Goal: Book appointment/travel/reservation

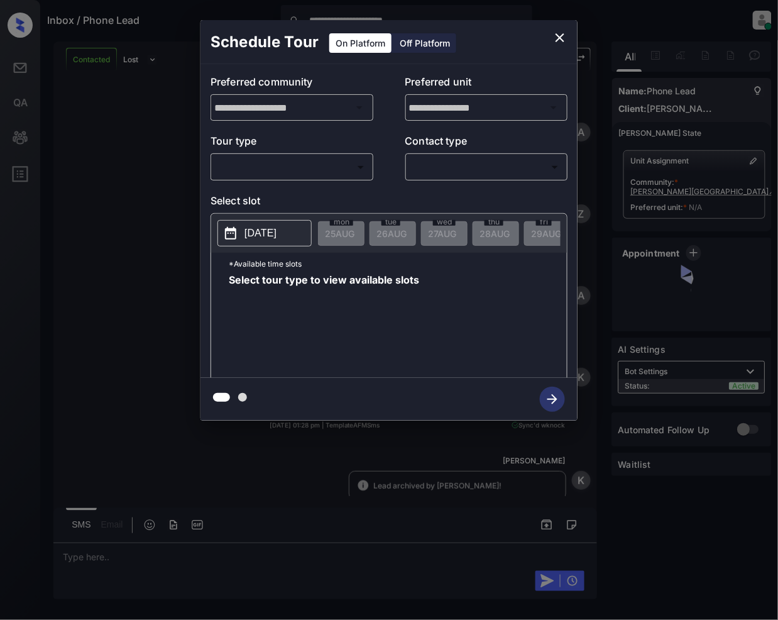
scroll to position [722, 0]
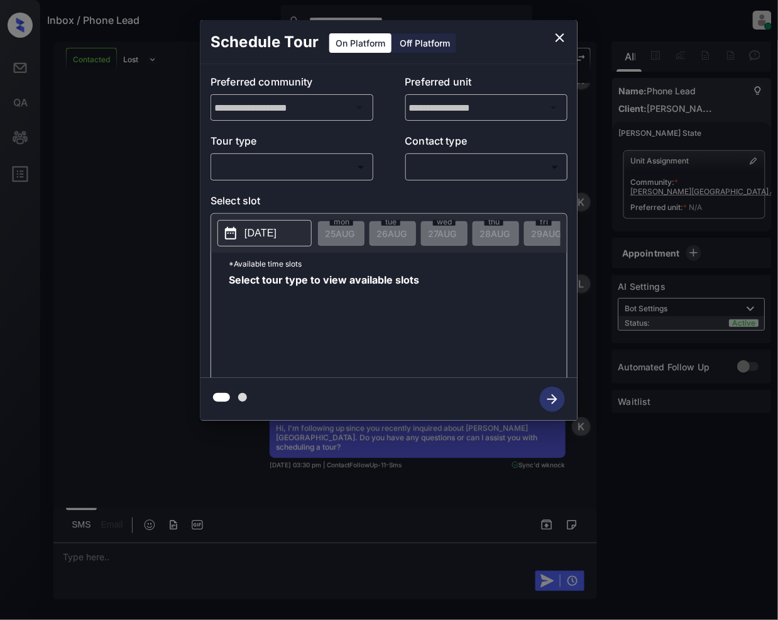
click at [301, 174] on body "**********" at bounding box center [389, 310] width 778 height 620
click at [562, 36] on div at bounding box center [389, 310] width 778 height 620
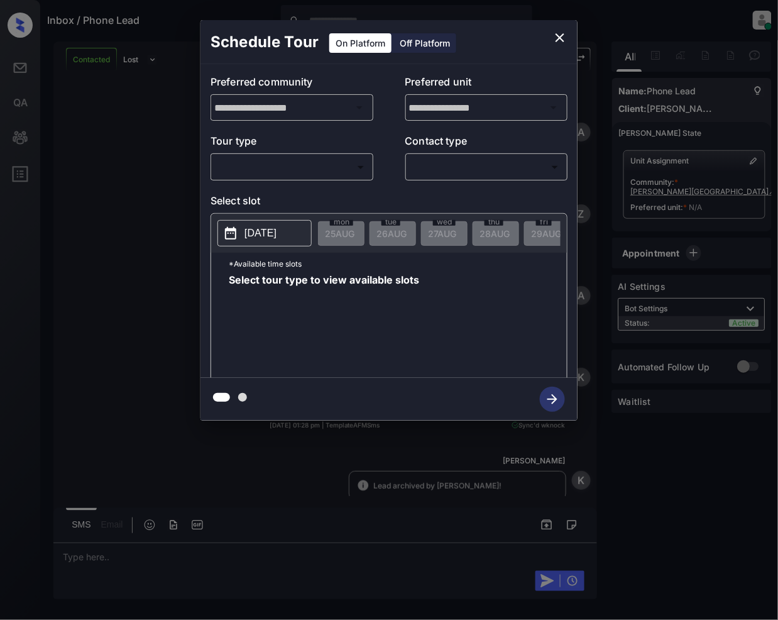
scroll to position [722, 0]
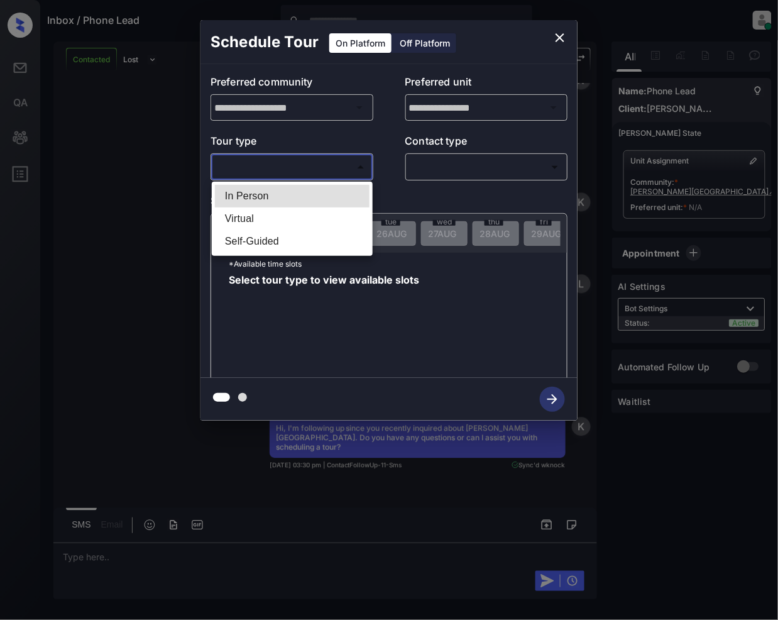
click at [319, 176] on body "Inbox / Phone Lead Jeramie Castro Online Set yourself offline Set yourself on b…" at bounding box center [389, 310] width 778 height 620
click at [267, 194] on li "In Person" at bounding box center [292, 196] width 155 height 23
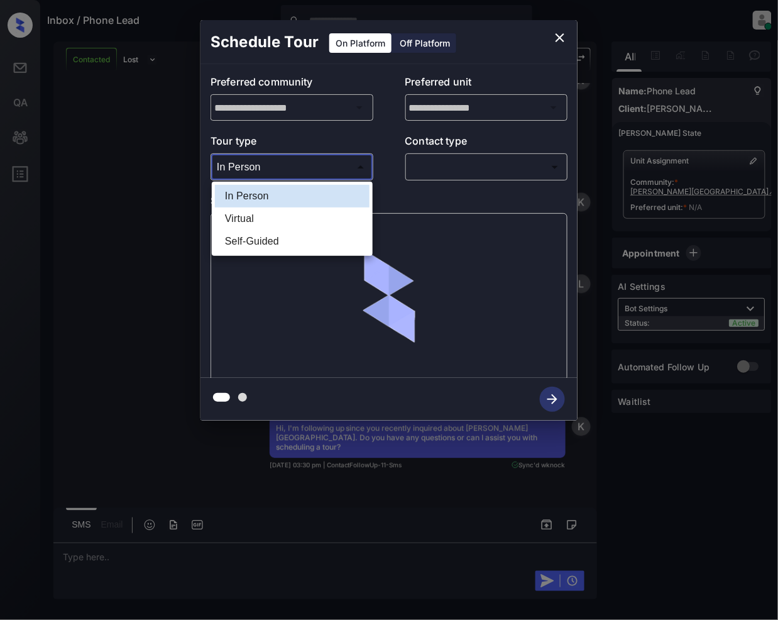
drag, startPoint x: 279, startPoint y: 167, endPoint x: 265, endPoint y: 214, distance: 48.5
click at [279, 167] on body "Inbox / Phone Lead Jeramie Castro Online Set yourself offline Set yourself on b…" at bounding box center [389, 310] width 778 height 620
click at [247, 215] on li "Virtual" at bounding box center [292, 219] width 155 height 23
type input "*******"
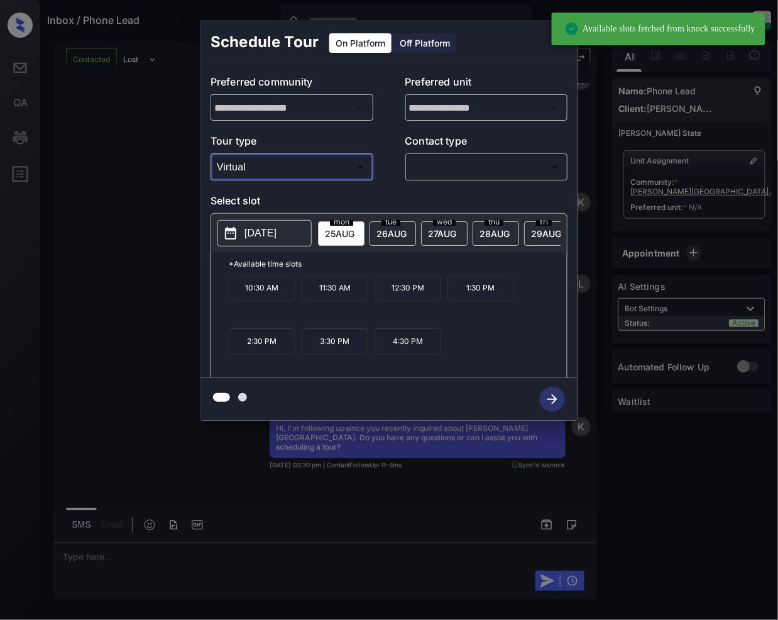
click at [423, 161] on body "Available slots fetched from knock successfully Inbox / Phone Lead Jeramie Cast…" at bounding box center [389, 310] width 778 height 620
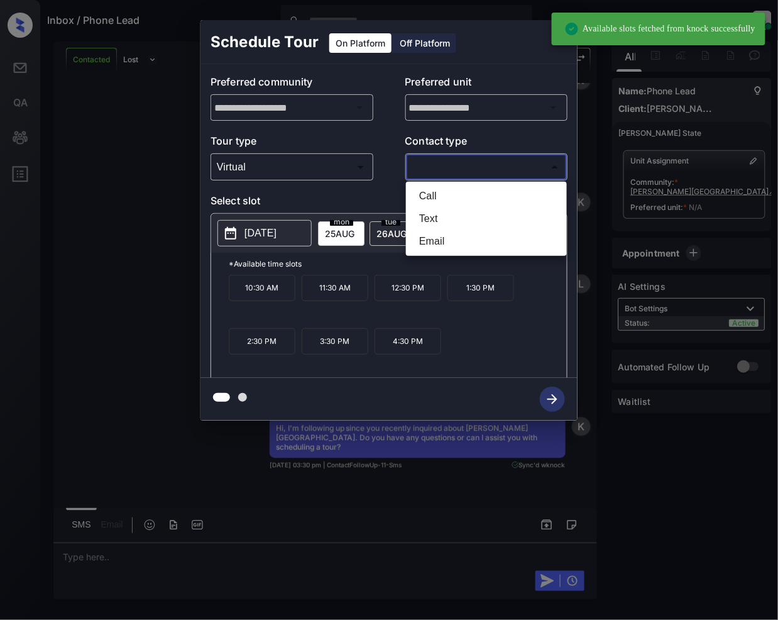
drag, startPoint x: 431, startPoint y: 215, endPoint x: 481, endPoint y: 323, distance: 118.7
click at [430, 216] on li "Text" at bounding box center [486, 219] width 155 height 23
type input "****"
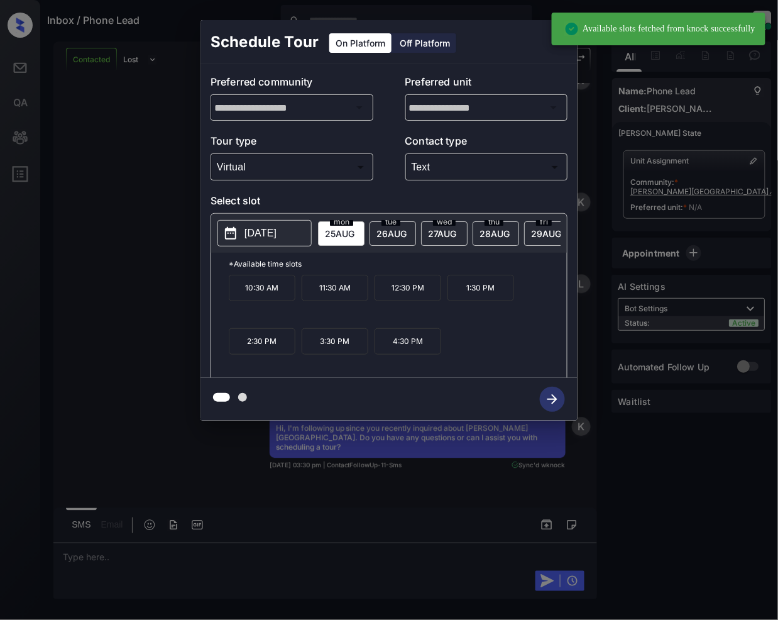
click at [561, 39] on icon "close" at bounding box center [560, 37] width 15 height 15
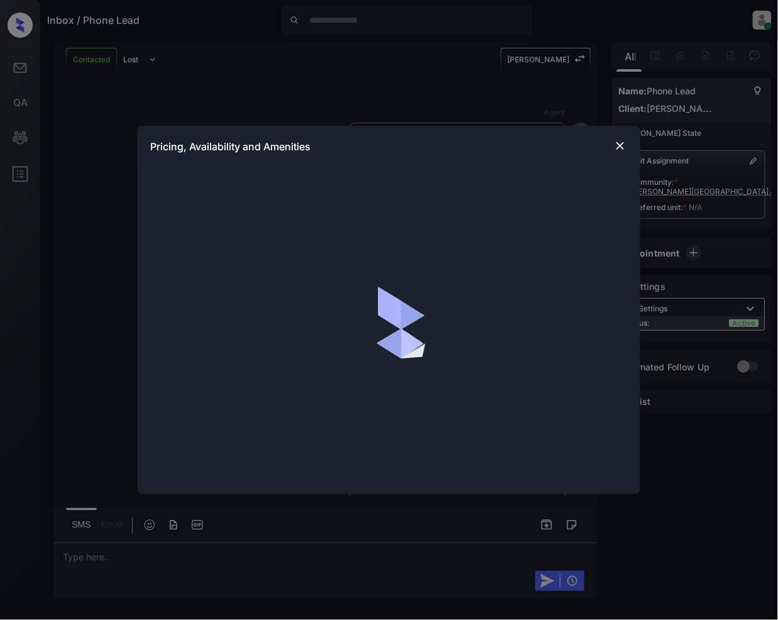
scroll to position [640, 0]
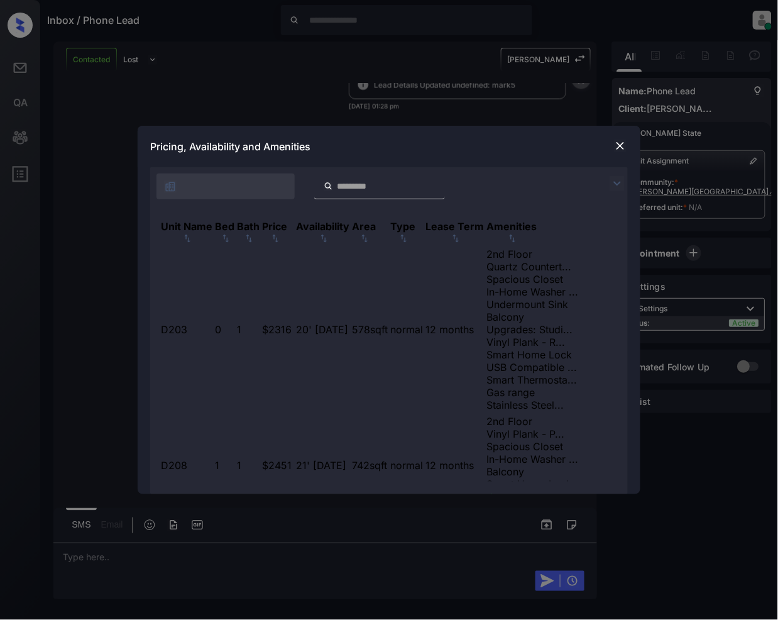
drag, startPoint x: 614, startPoint y: 182, endPoint x: 512, endPoint y: 141, distance: 110.3
click at [614, 181] on img at bounding box center [617, 183] width 15 height 15
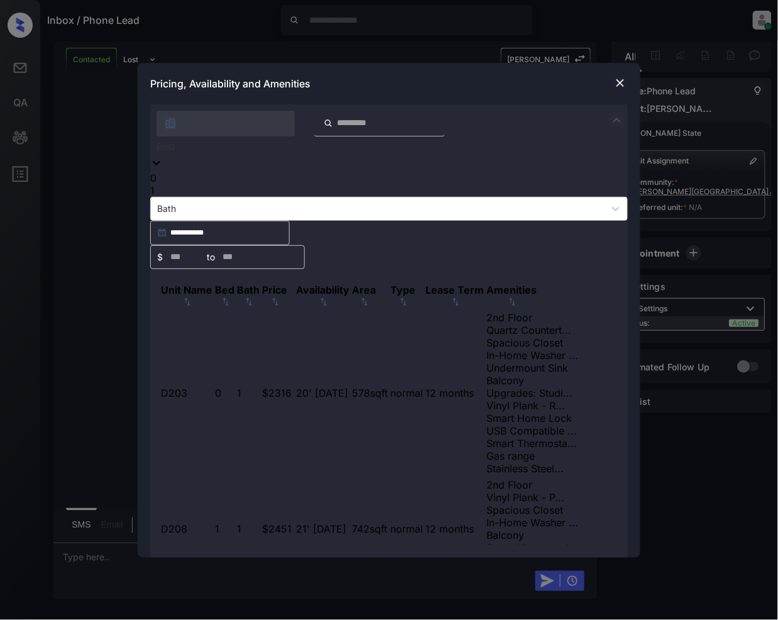
click at [186, 157] on div "Bed" at bounding box center [389, 146] width 478 height 20
click at [172, 197] on div "1" at bounding box center [389, 190] width 478 height 13
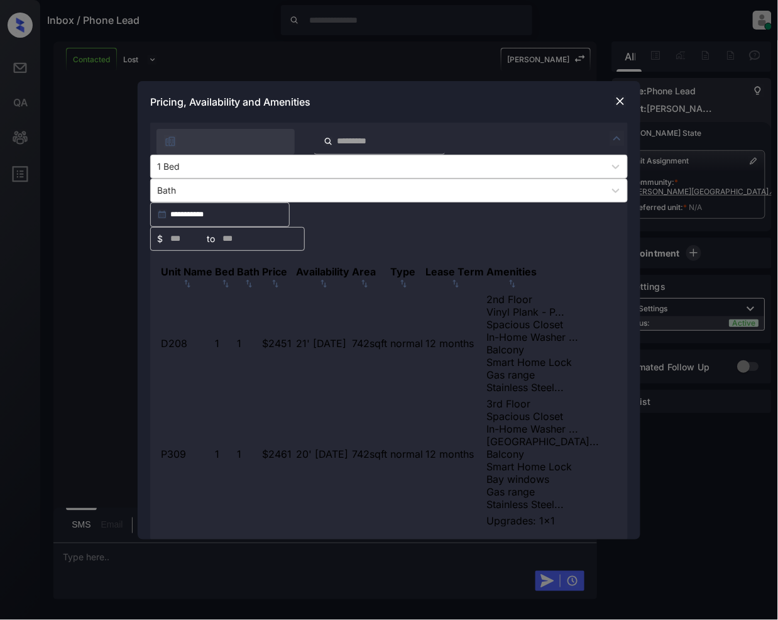
click at [294, 292] on td "$2451" at bounding box center [278, 343] width 33 height 102
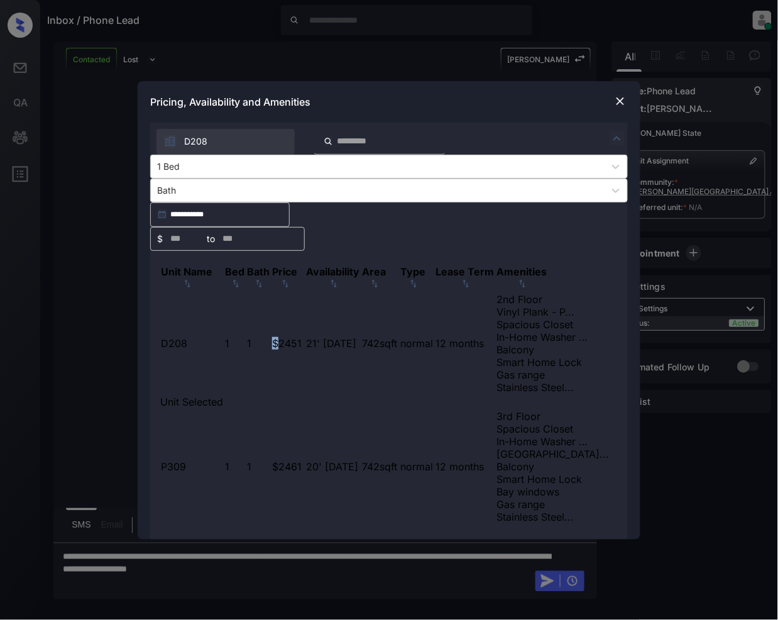
click at [304, 292] on td "$2451" at bounding box center [288, 343] width 33 height 102
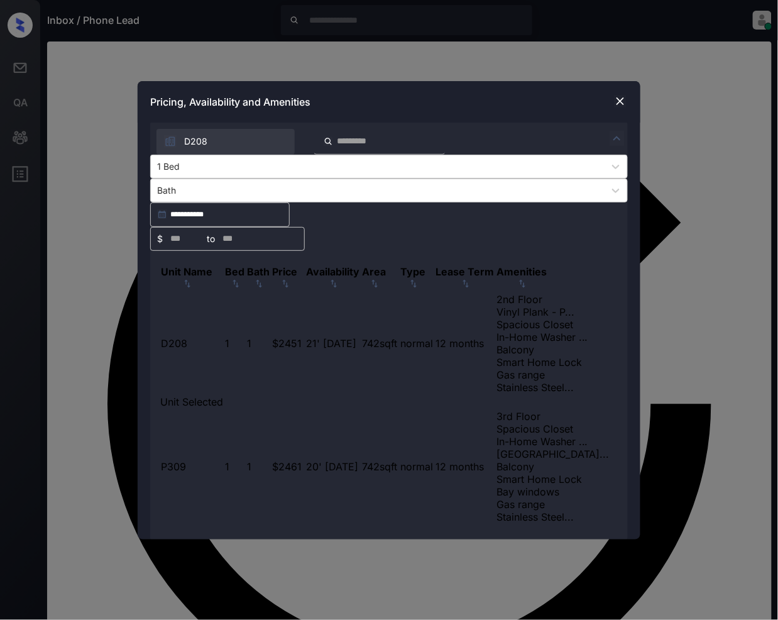
click at [317, 587] on div "**********" at bounding box center [389, 310] width 778 height 620
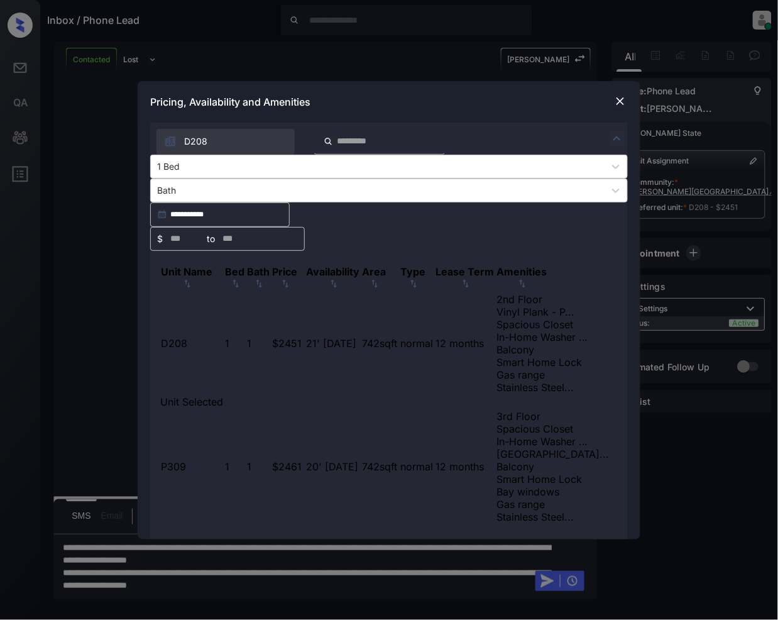
click at [313, 579] on div "**********" at bounding box center [389, 310] width 778 height 620
click at [616, 108] on img at bounding box center [620, 101] width 13 height 13
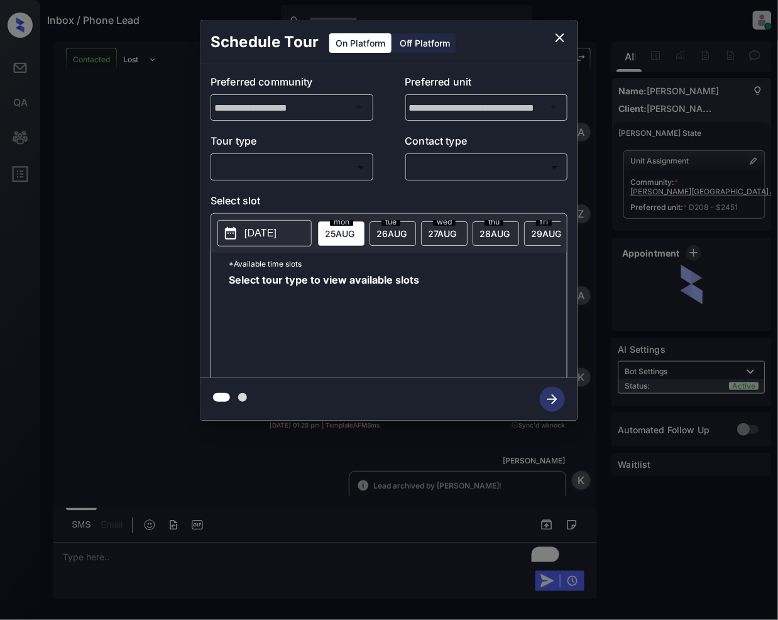
scroll to position [886, 0]
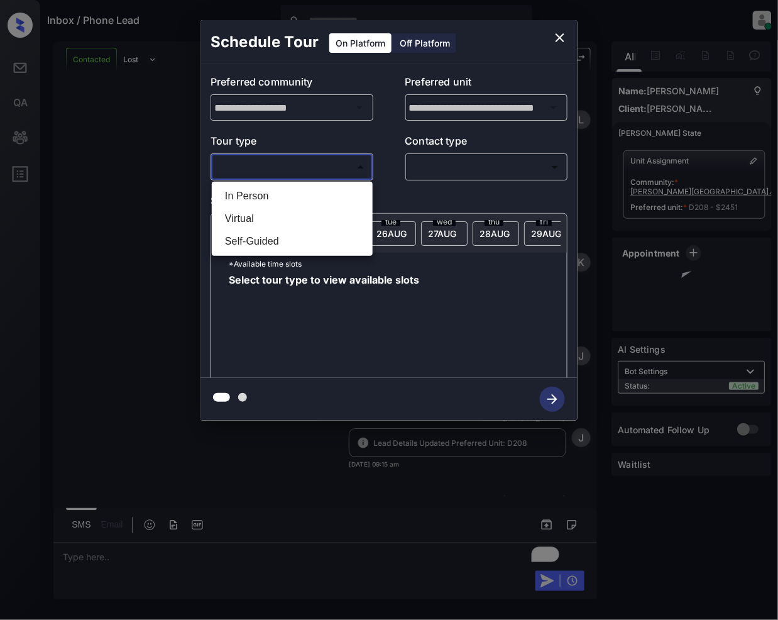
click at [264, 169] on body "Inbox / Phone Lead [PERSON_NAME] Online Set yourself offline Set yourself on br…" at bounding box center [389, 310] width 778 height 620
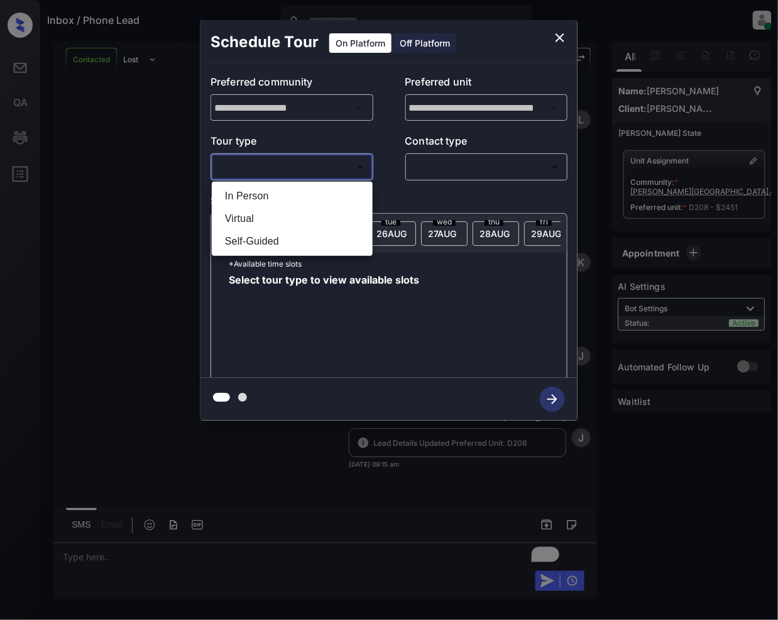
click at [239, 214] on li "Virtual" at bounding box center [292, 219] width 155 height 23
type input "*******"
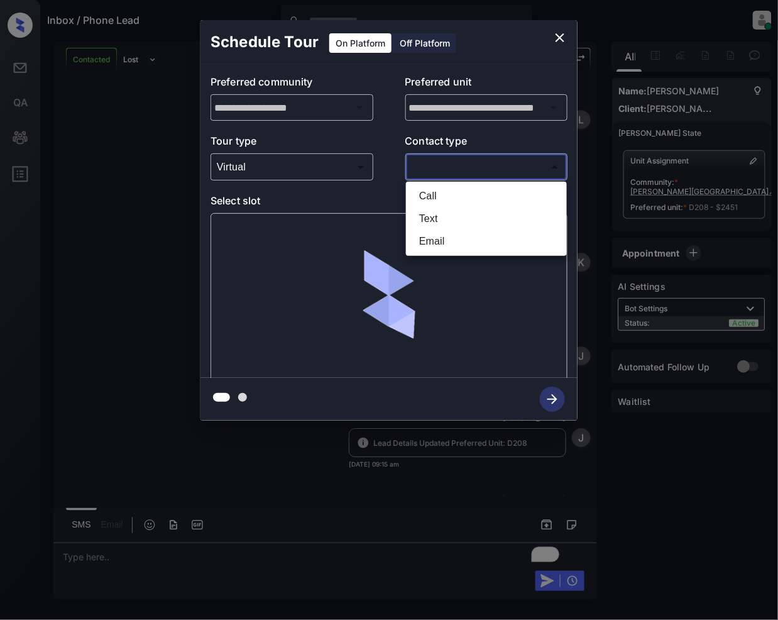
click at [429, 166] on body "Inbox / Phone Lead Jeramie Castro Online Set yourself offline Set yourself on b…" at bounding box center [389, 310] width 778 height 620
click at [428, 194] on li "Call" at bounding box center [486, 196] width 155 height 23
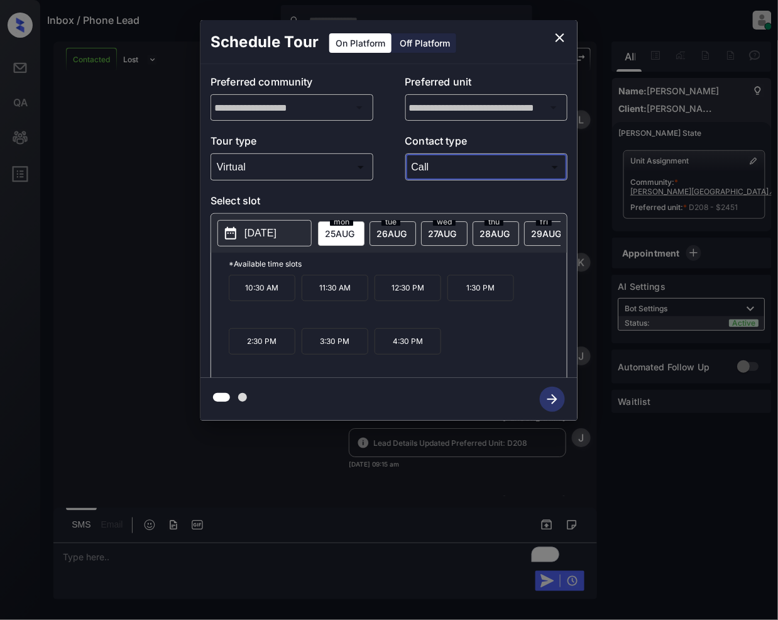
type input "****"
click at [155, 227] on div "**********" at bounding box center [389, 220] width 778 height 441
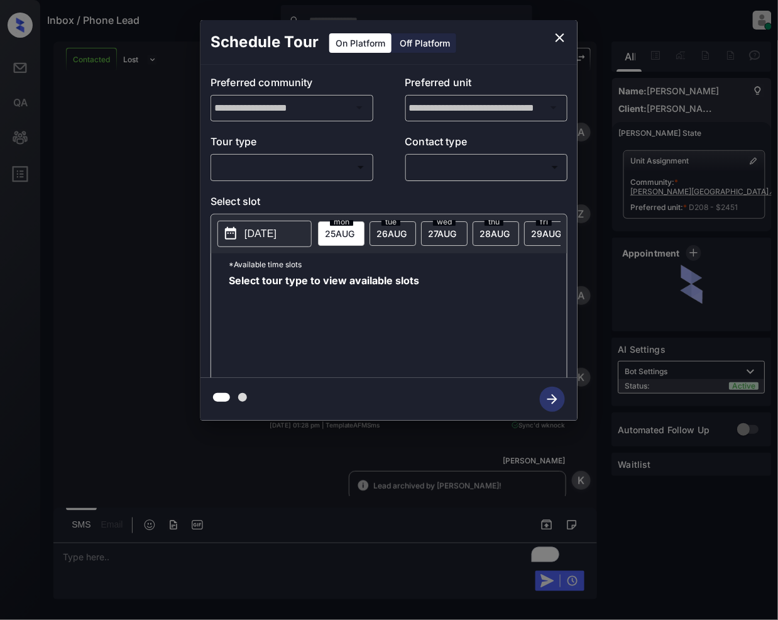
scroll to position [886, 0]
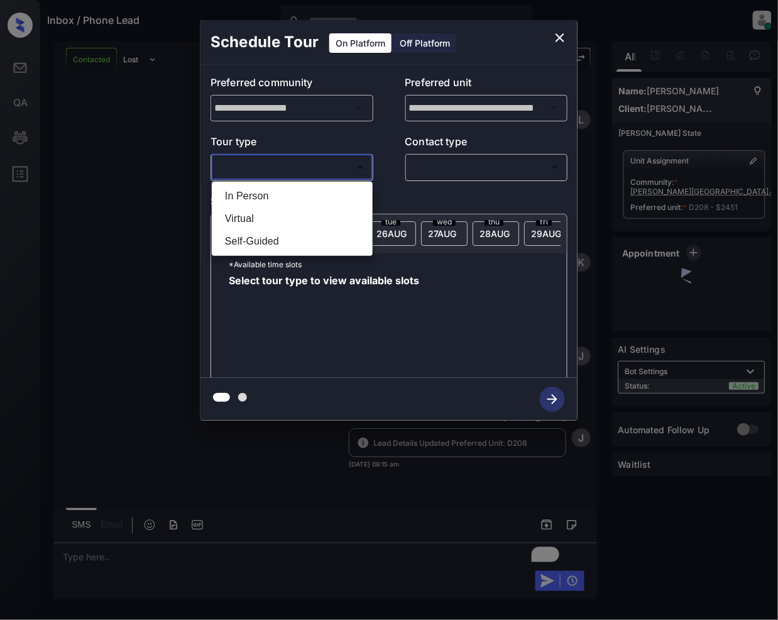
click at [290, 169] on body "Inbox / Phone Lead [PERSON_NAME] Online Set yourself offline Set yourself on br…" at bounding box center [389, 310] width 778 height 620
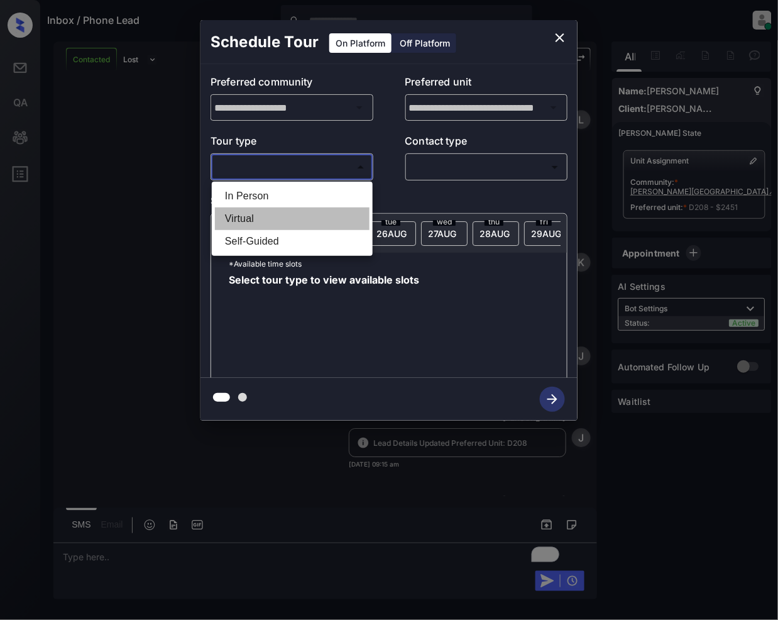
click at [252, 214] on li "Virtual" at bounding box center [292, 219] width 155 height 23
type input "*******"
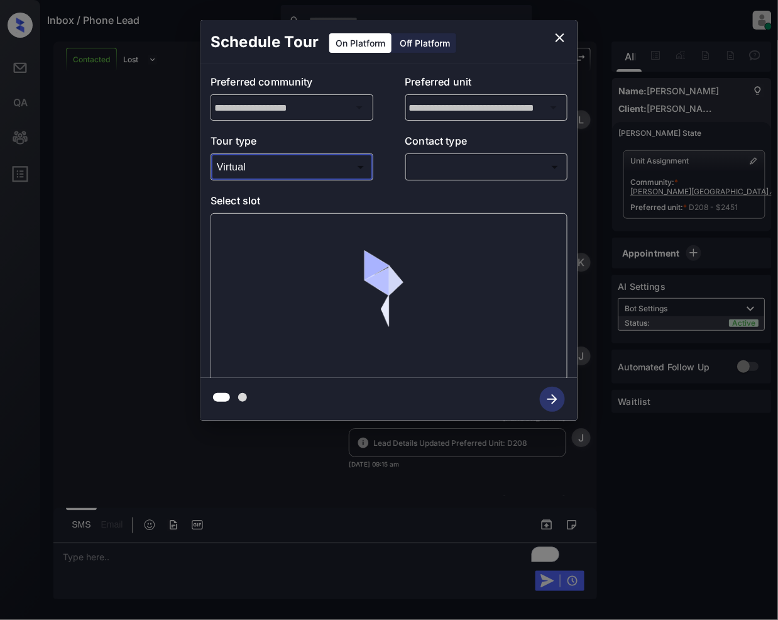
click at [465, 155] on div "​ ​" at bounding box center [487, 166] width 163 height 27
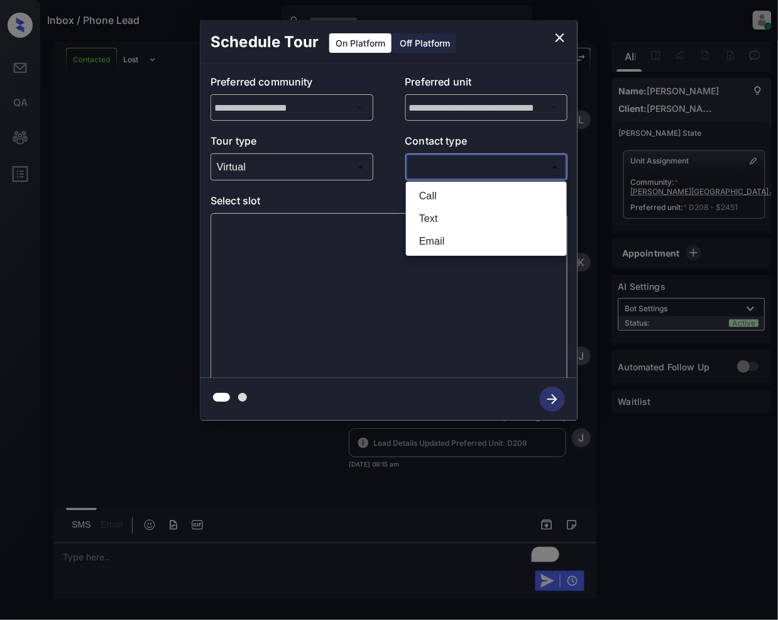
click at [458, 169] on body "Inbox / Phone Lead Jeramie Castro Online Set yourself offline Set yourself on b…" at bounding box center [389, 310] width 778 height 620
click at [426, 189] on li "Call" at bounding box center [486, 196] width 155 height 23
type input "****"
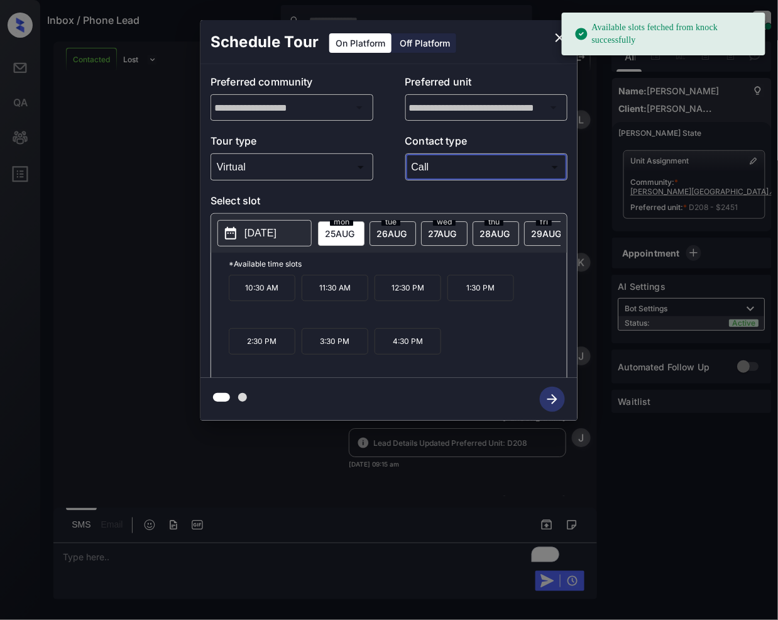
click at [416, 355] on p "4:30 PM" at bounding box center [408, 341] width 67 height 26
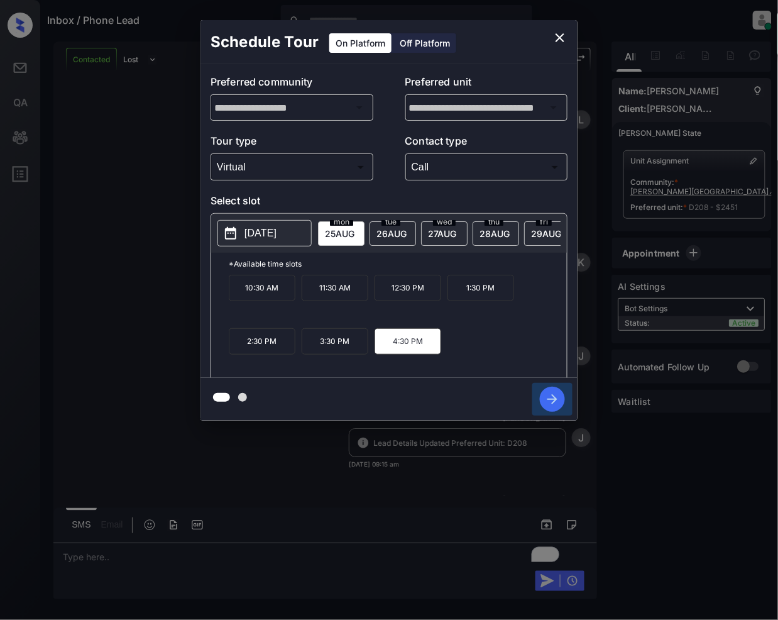
click at [555, 405] on icon "button" at bounding box center [552, 399] width 25 height 25
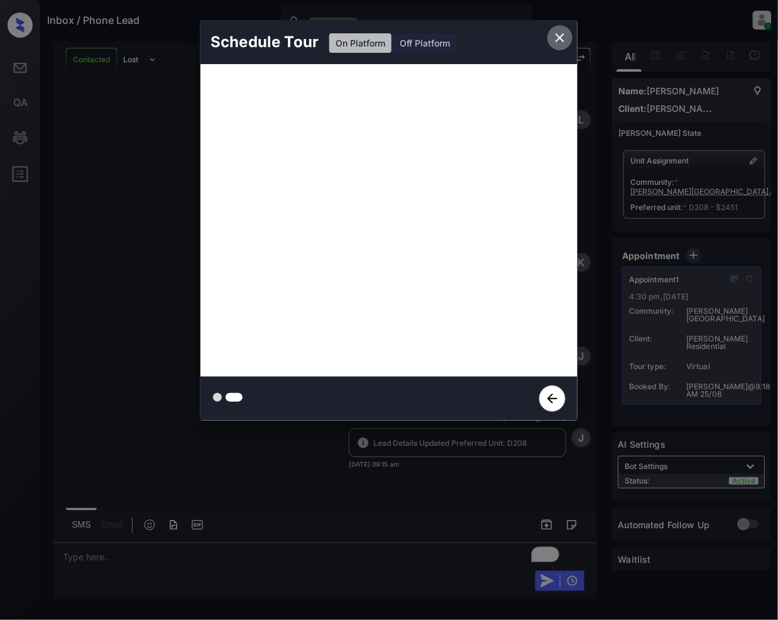
click at [557, 38] on icon "close" at bounding box center [560, 37] width 15 height 15
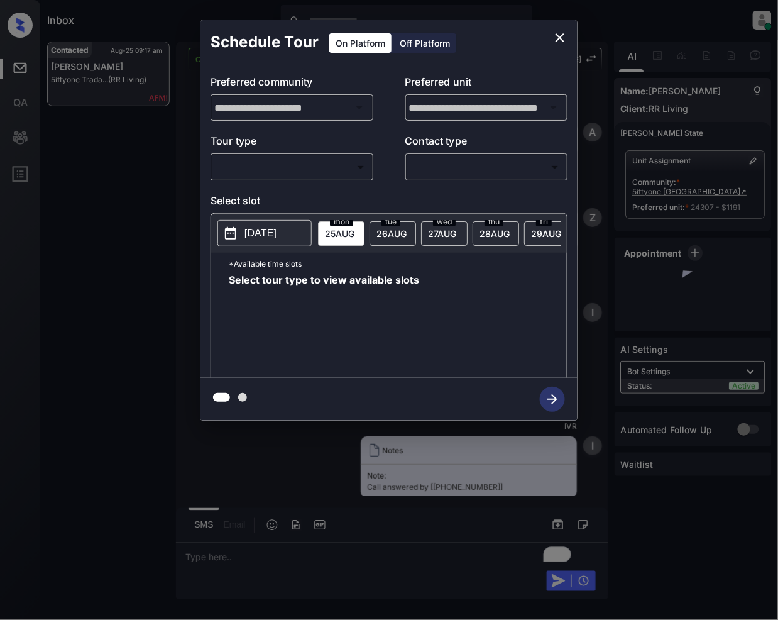
scroll to position [7089, 0]
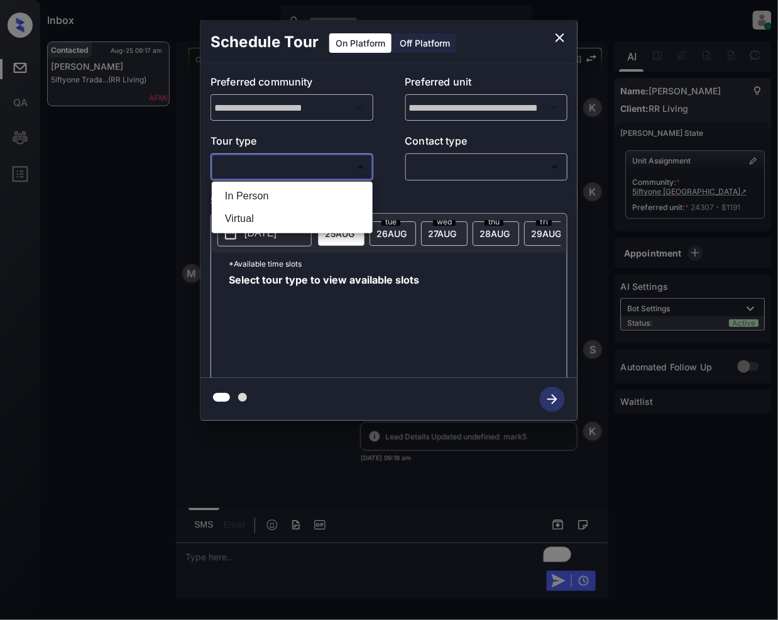
click at [306, 159] on body "Inbox [PERSON_NAME] Online Set yourself offline Set yourself on break Profile S…" at bounding box center [389, 310] width 778 height 620
click at [563, 38] on div at bounding box center [389, 310] width 778 height 620
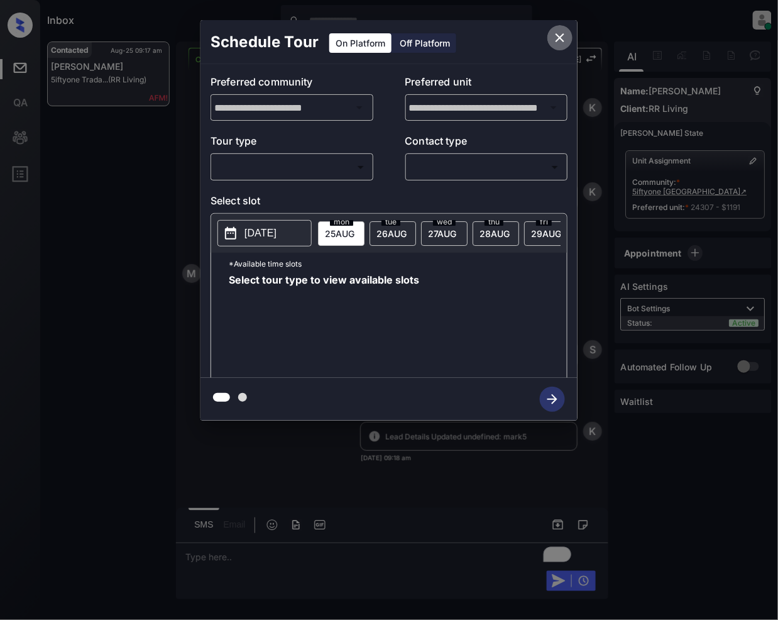
click at [557, 35] on icon "close" at bounding box center [560, 37] width 9 height 9
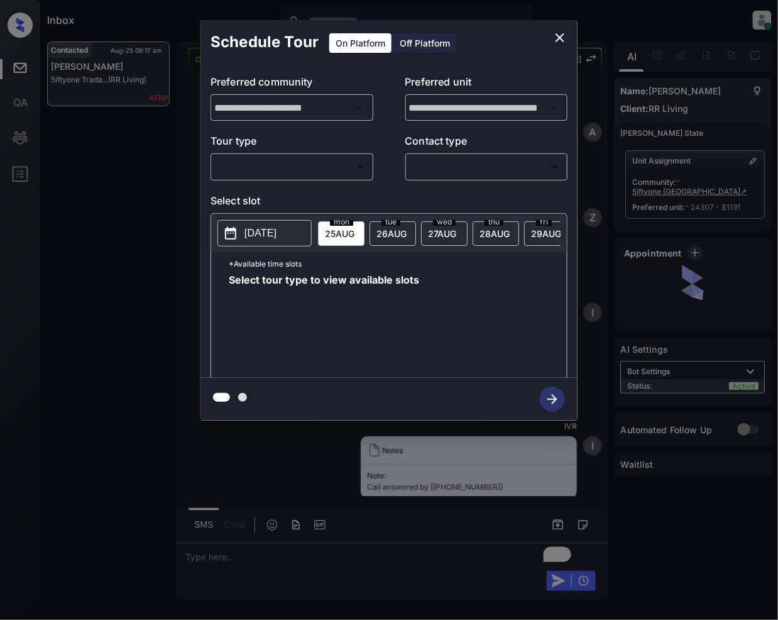
scroll to position [7089, 0]
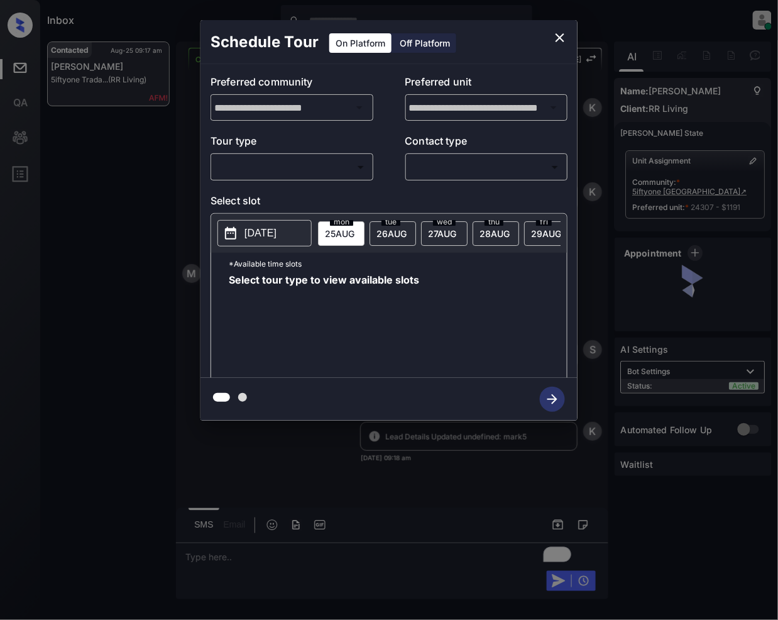
click at [249, 163] on body "Inbox Jeramie Castro Online Set yourself offline Set yourself on break Profile …" at bounding box center [389, 310] width 778 height 620
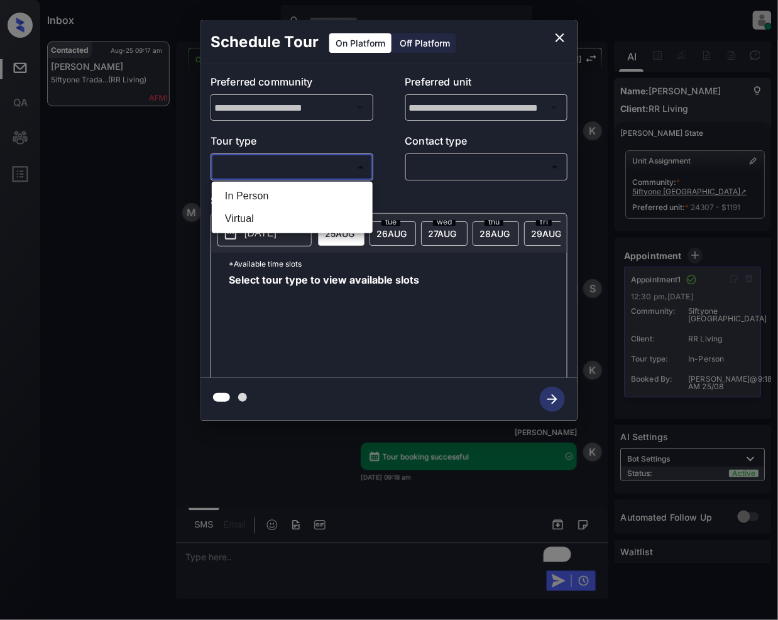
drag, startPoint x: 255, startPoint y: 194, endPoint x: 367, endPoint y: 264, distance: 131.9
click at [257, 194] on li "In Person" at bounding box center [292, 196] width 155 height 23
type input "********"
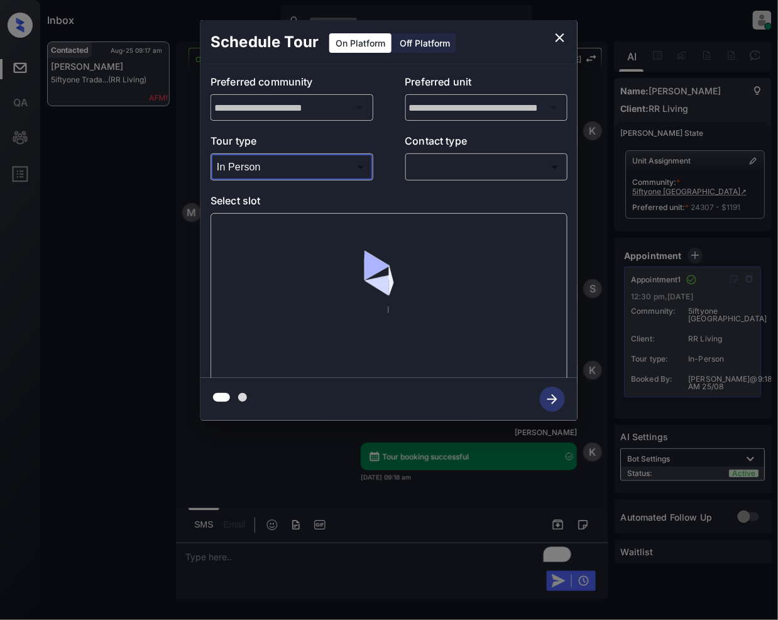
scroll to position [7386, 0]
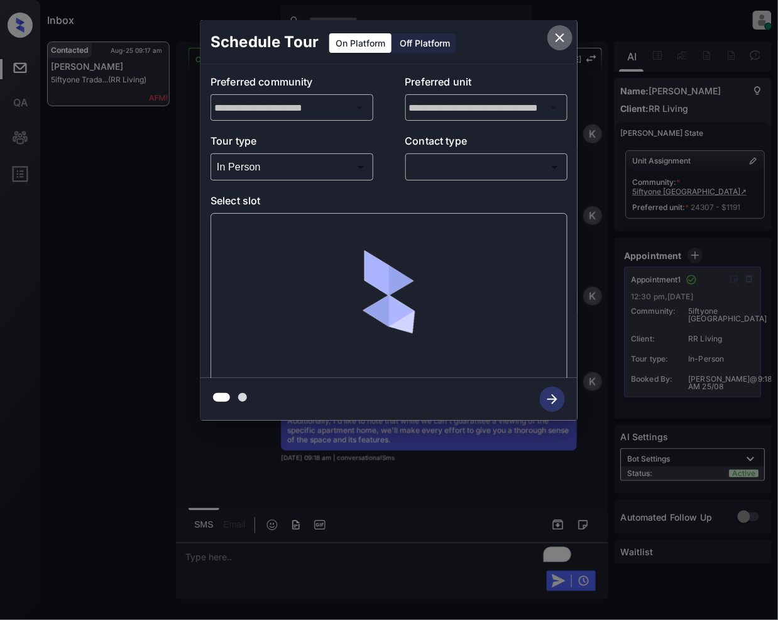
click at [562, 34] on icon "close" at bounding box center [560, 37] width 15 height 15
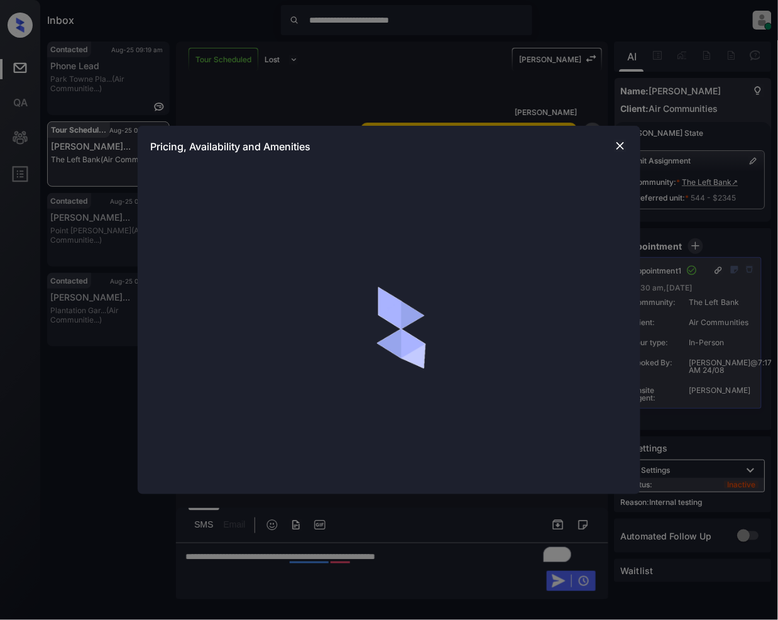
scroll to position [4976, 0]
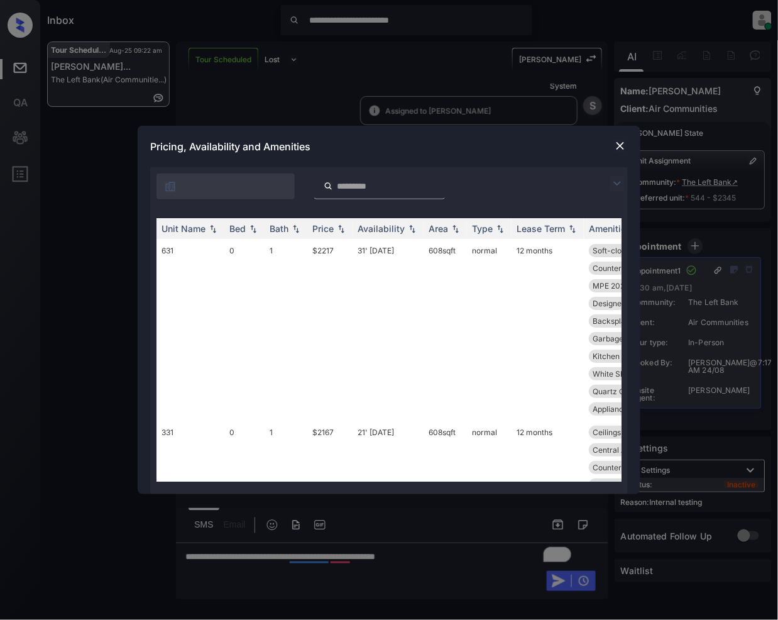
click at [382, 187] on input "search" at bounding box center [387, 186] width 103 height 11
drag, startPoint x: 619, startPoint y: 182, endPoint x: 152, endPoint y: 238, distance: 471.1
click at [619, 182] on img at bounding box center [617, 183] width 15 height 15
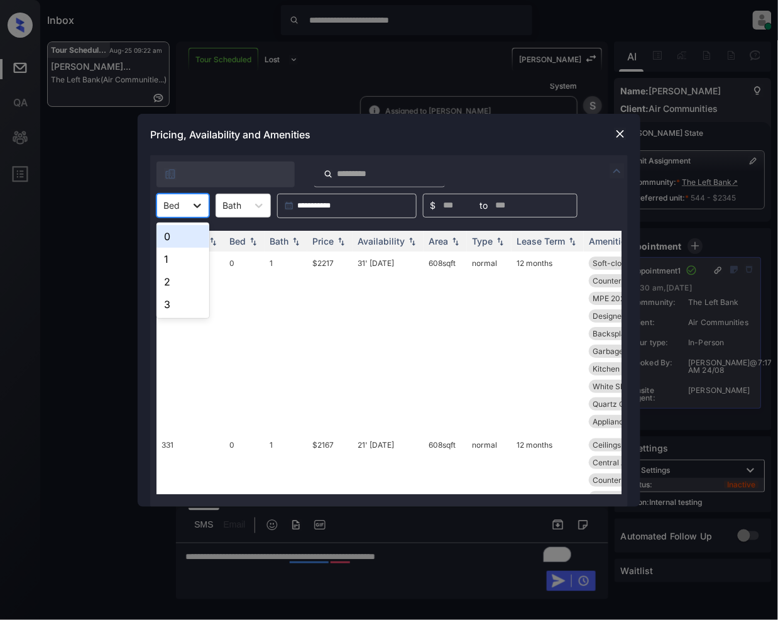
click at [200, 202] on icon at bounding box center [197, 205] width 13 height 13
click at [179, 262] on div "1" at bounding box center [183, 259] width 53 height 23
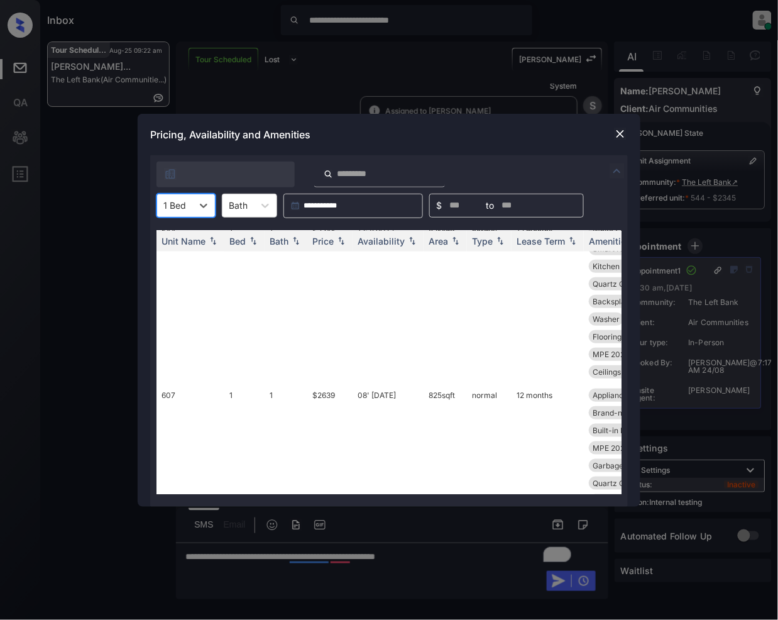
scroll to position [254, 0]
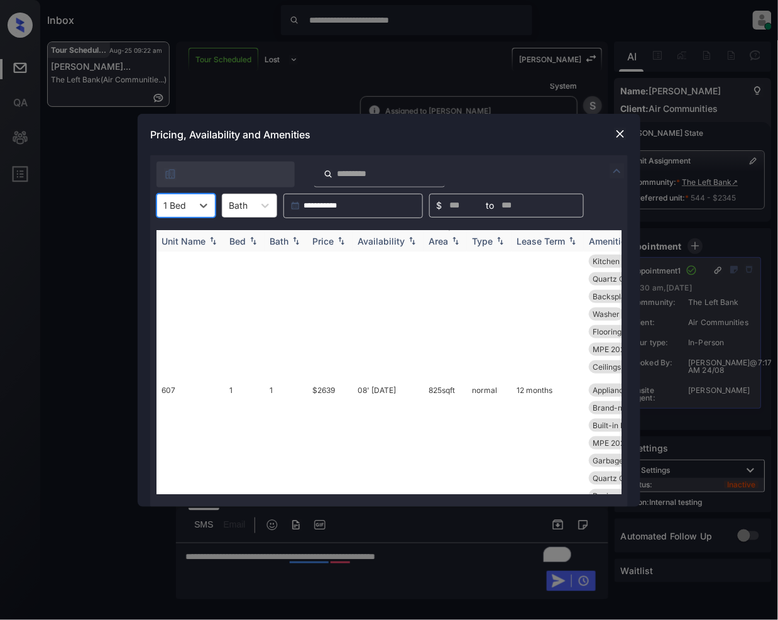
click at [341, 243] on img at bounding box center [341, 240] width 13 height 9
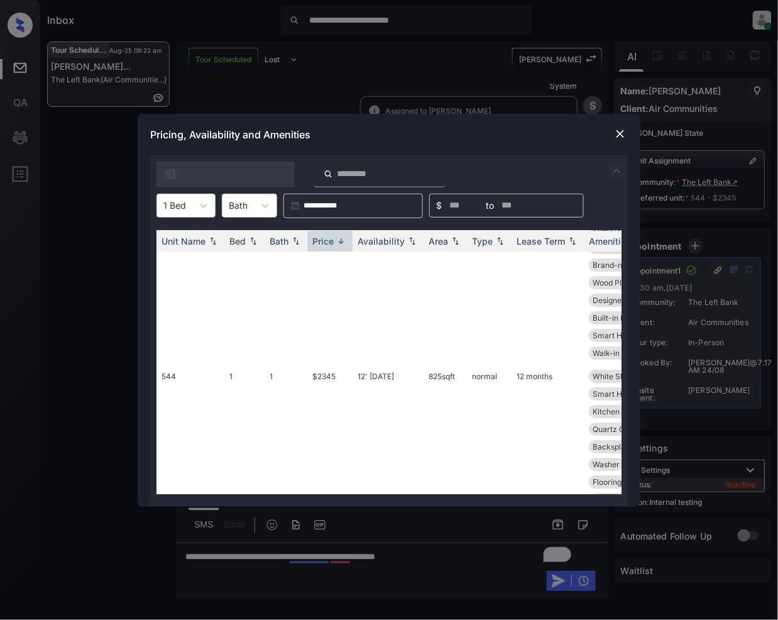
scroll to position [1036, 0]
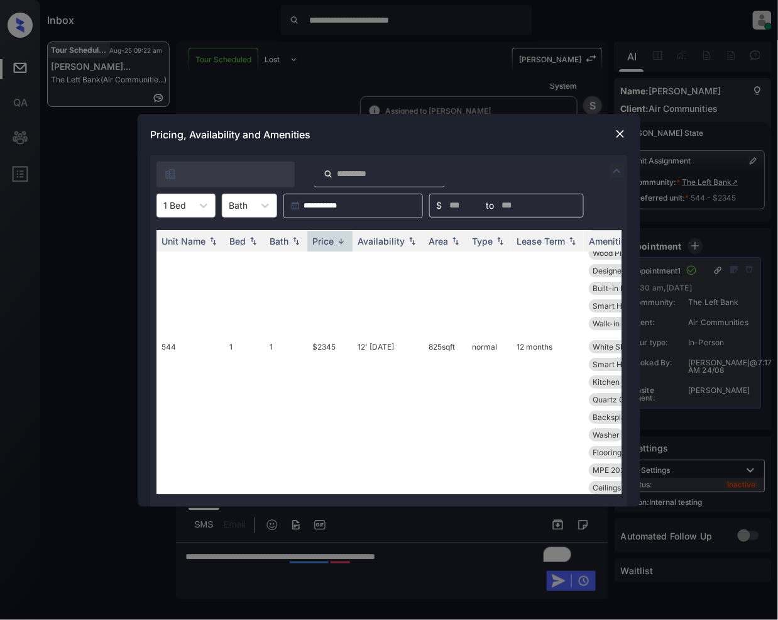
click at [619, 130] on img at bounding box center [620, 134] width 13 height 13
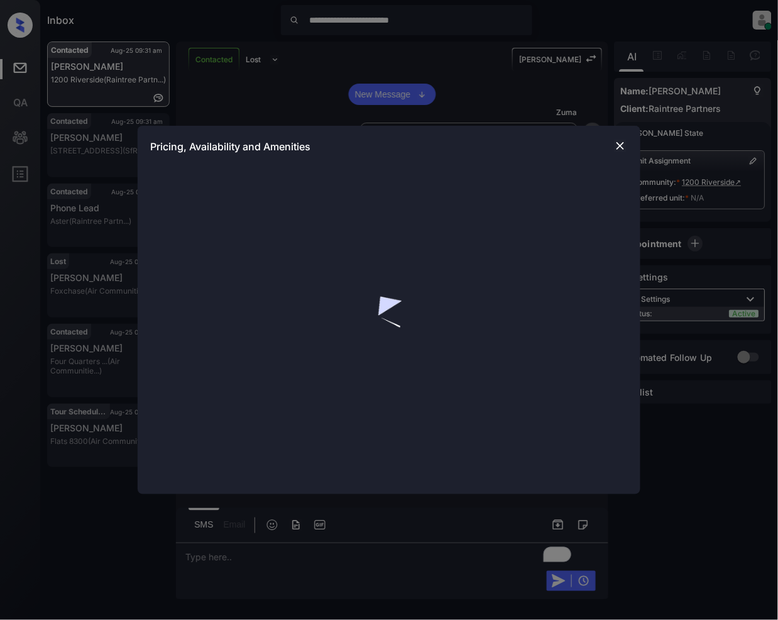
scroll to position [468, 0]
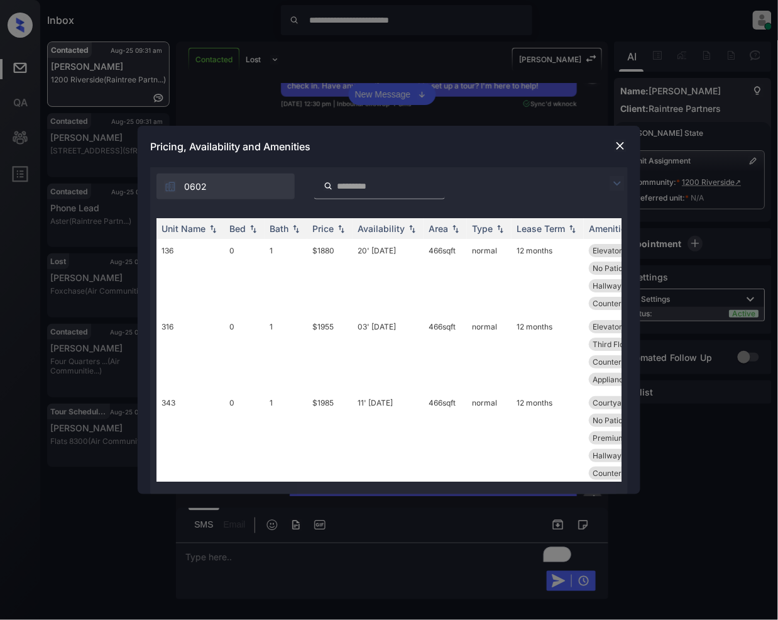
click at [618, 179] on img at bounding box center [617, 183] width 15 height 15
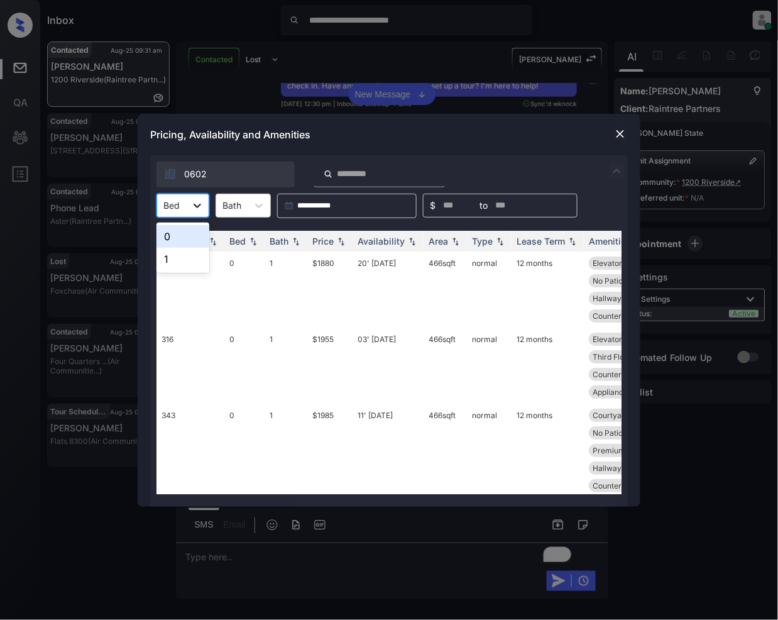
click at [197, 209] on icon at bounding box center [197, 205] width 13 height 13
click at [187, 257] on div "1" at bounding box center [183, 259] width 53 height 23
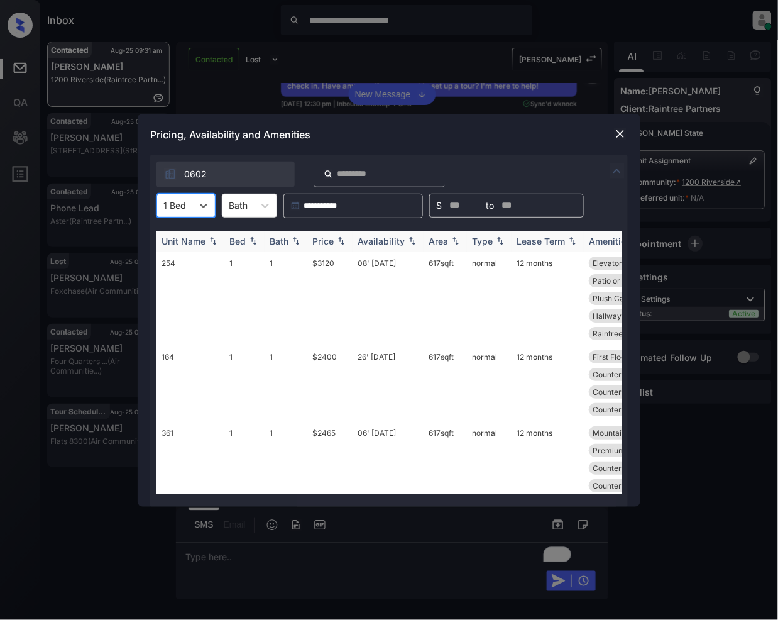
click at [332, 245] on div "Price" at bounding box center [323, 241] width 21 height 11
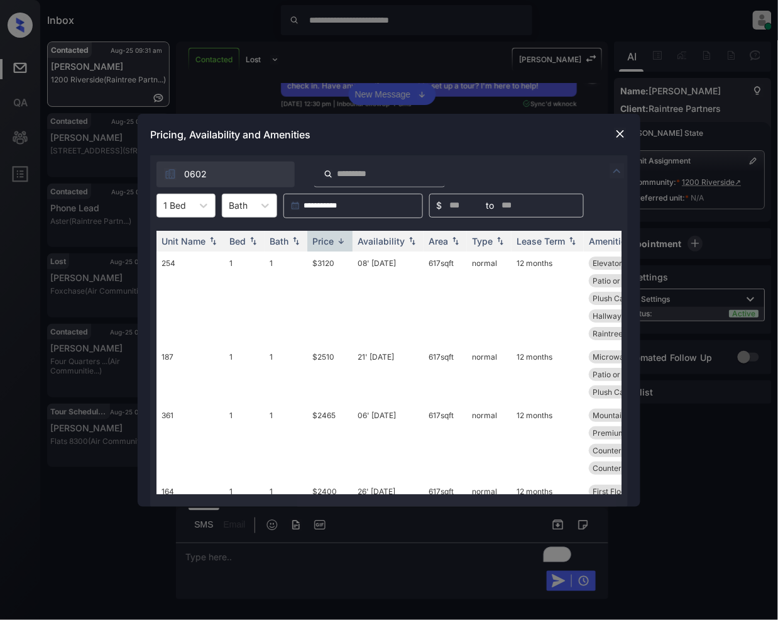
scroll to position [74, 0]
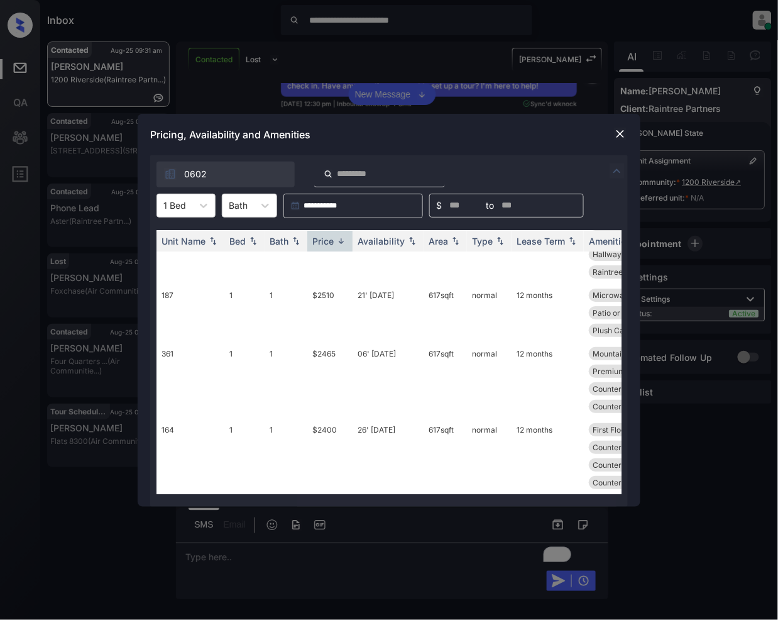
click at [623, 130] on img at bounding box center [620, 134] width 13 height 13
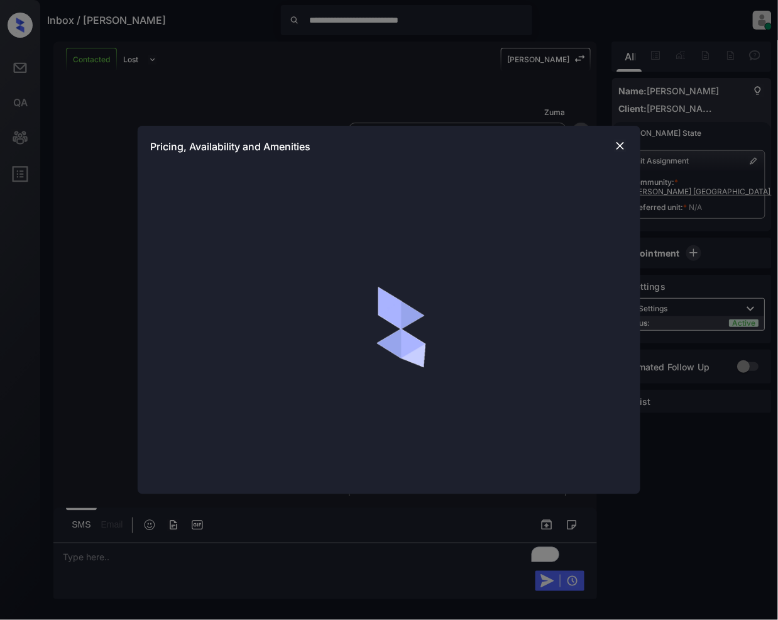
scroll to position [506, 0]
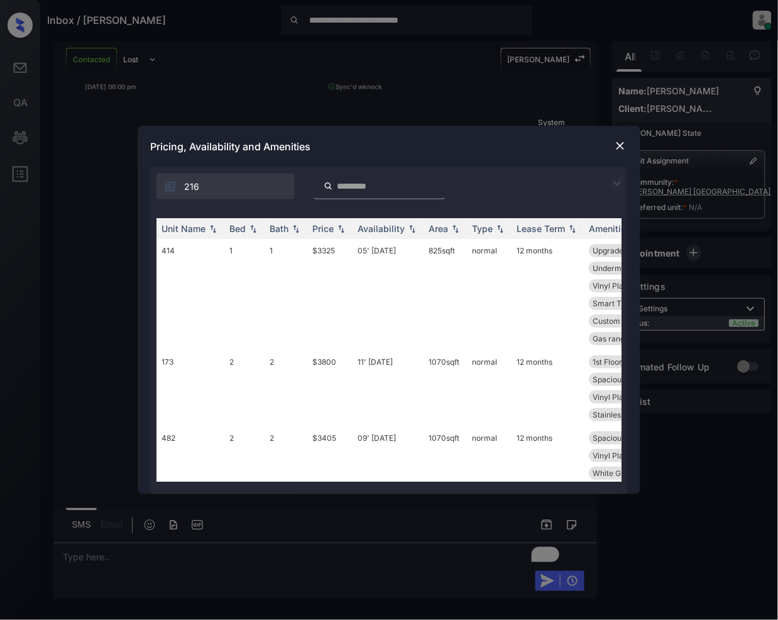
click at [616, 181] on img at bounding box center [617, 183] width 15 height 15
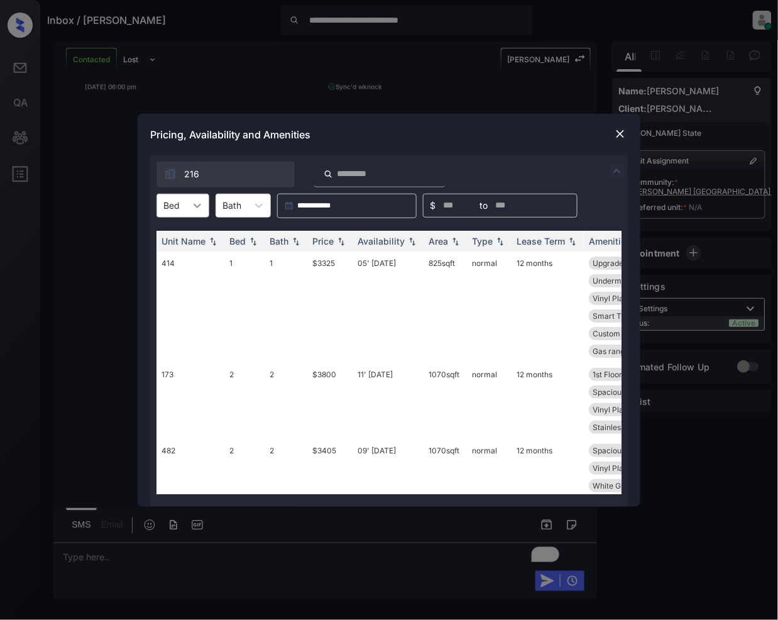
click at [186, 215] on div at bounding box center [197, 205] width 23 height 23
click at [182, 231] on div "1" at bounding box center [183, 236] width 53 height 23
click at [340, 240] on img at bounding box center [341, 240] width 13 height 9
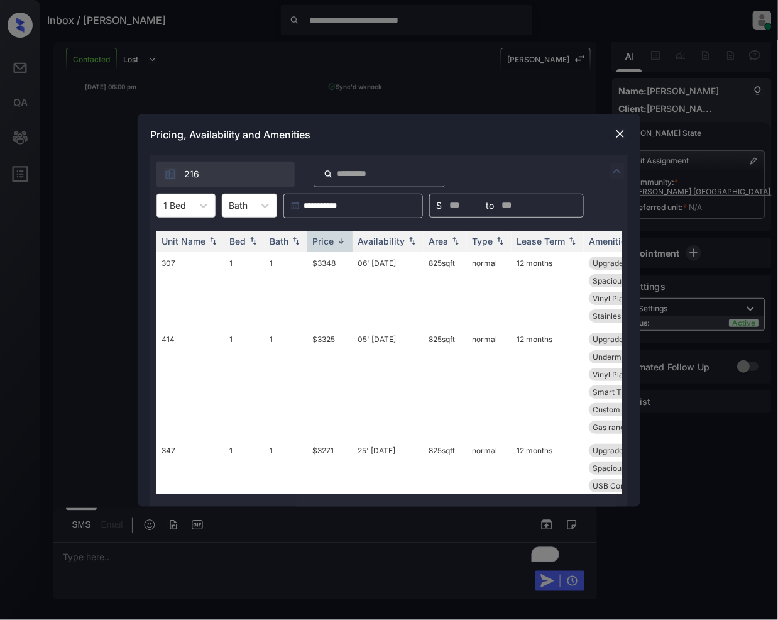
scroll to position [672, 0]
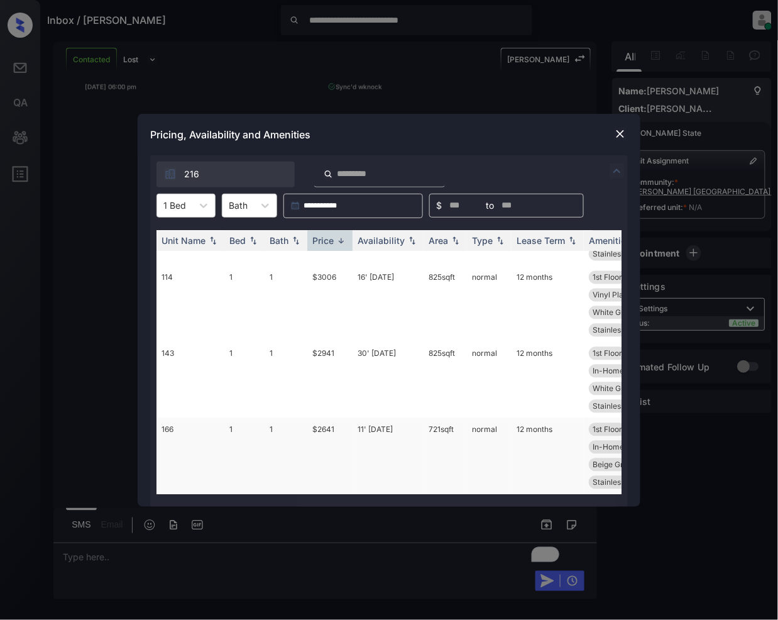
click at [330, 419] on td "$2641" at bounding box center [329, 456] width 45 height 76
drag, startPoint x: 330, startPoint y: 419, endPoint x: 541, endPoint y: 291, distance: 246.6
click at [328, 419] on td "$2641" at bounding box center [329, 456] width 45 height 76
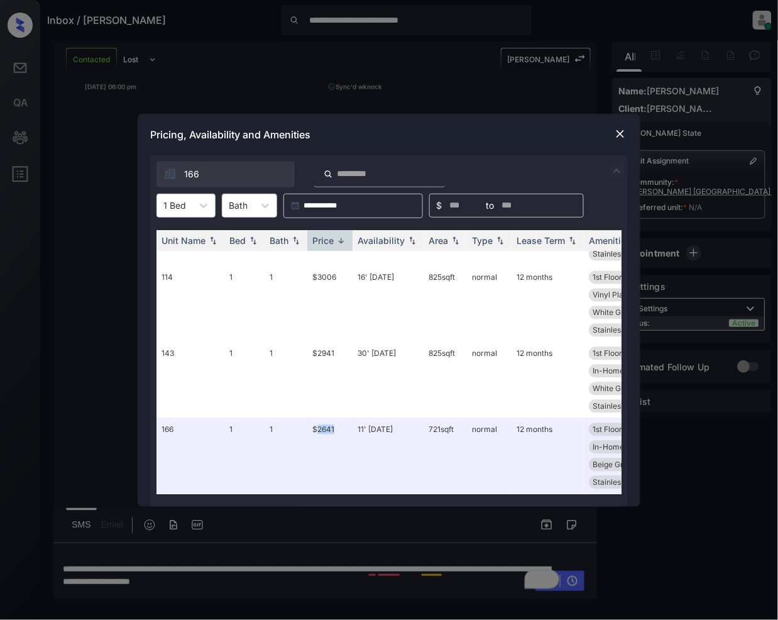
click at [626, 131] on img at bounding box center [620, 134] width 13 height 13
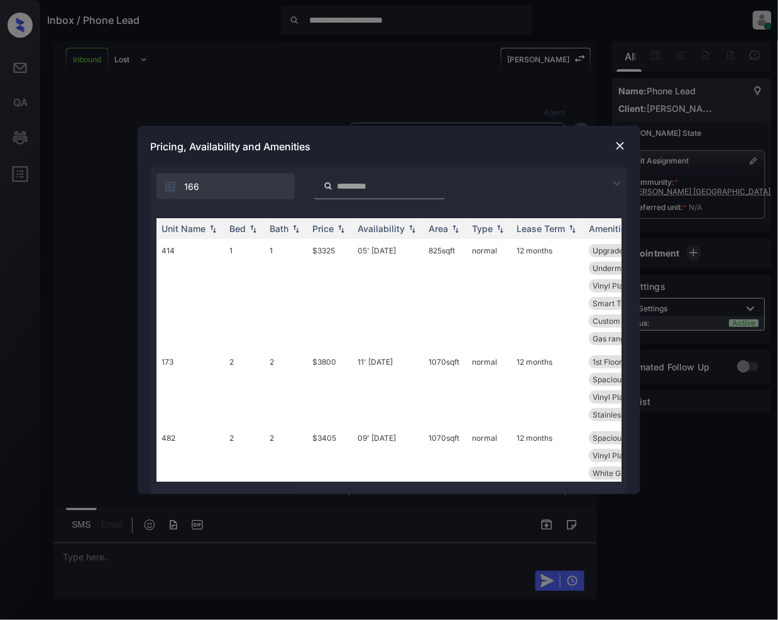
scroll to position [485, 0]
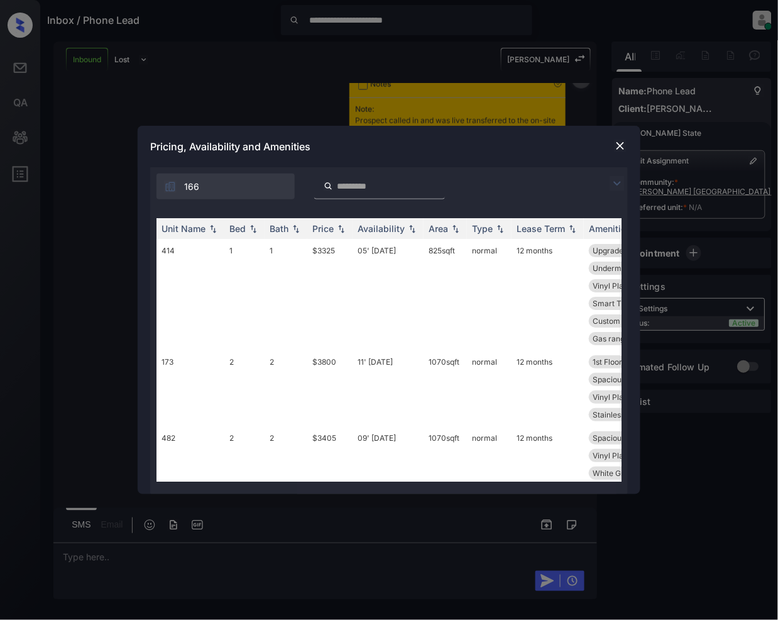
click at [614, 174] on div "166" at bounding box center [389, 183] width 478 height 32
click at [622, 182] on img at bounding box center [617, 183] width 15 height 15
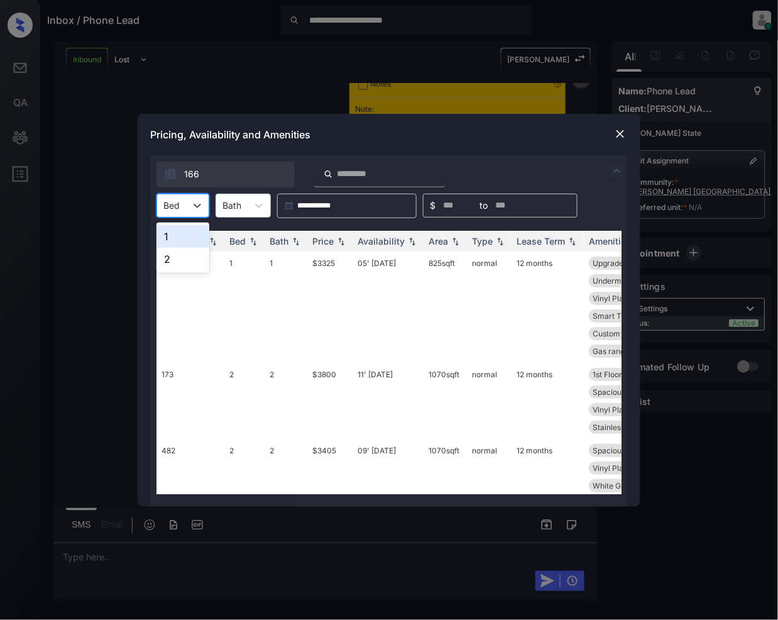
click at [186, 210] on div "Bed" at bounding box center [171, 205] width 29 height 18
click at [175, 240] on div "1" at bounding box center [183, 236] width 53 height 23
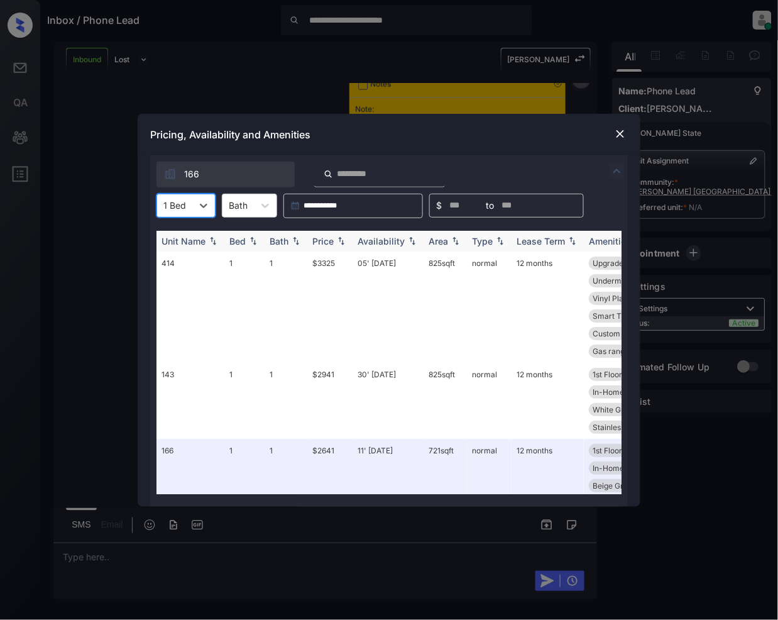
click at [343, 241] on img at bounding box center [341, 240] width 13 height 9
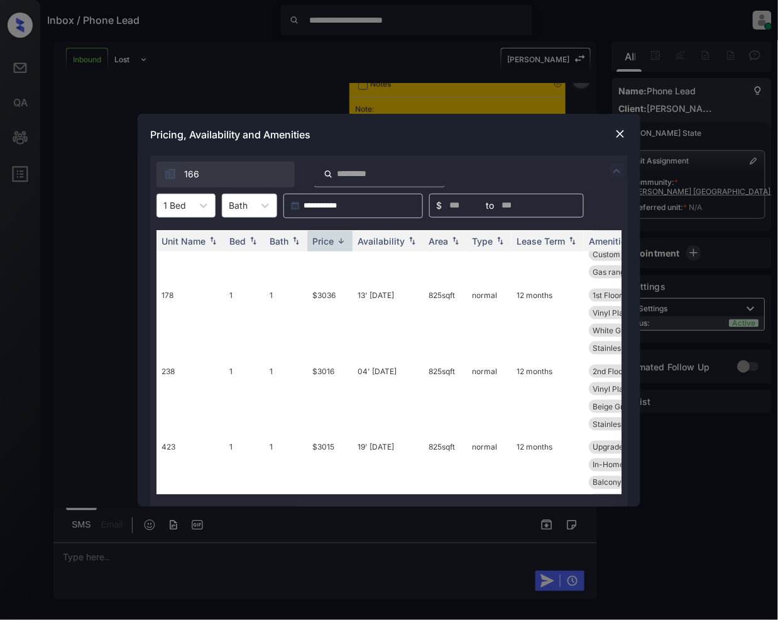
scroll to position [672, 0]
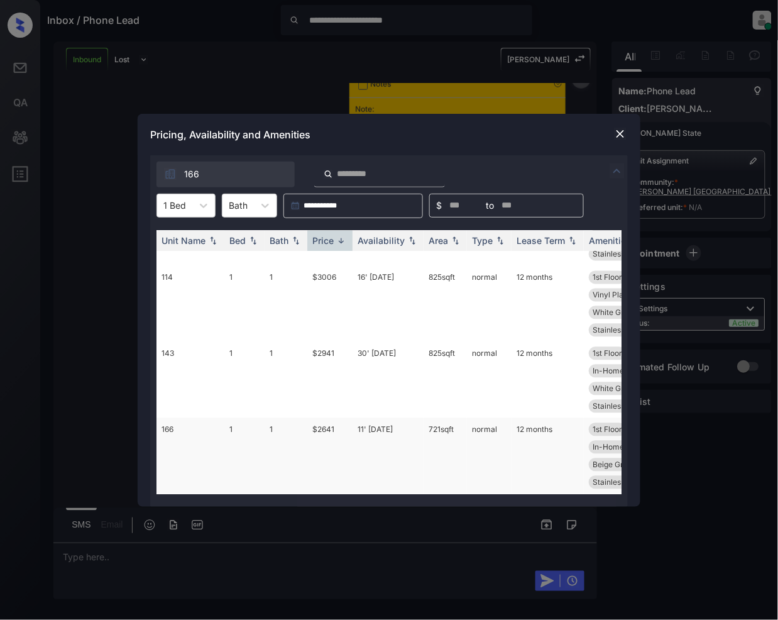
click at [315, 418] on td "$2641" at bounding box center [329, 456] width 45 height 76
click at [320, 420] on td "$2641" at bounding box center [329, 456] width 45 height 76
click at [384, 424] on td "11' [DATE]" at bounding box center [388, 456] width 71 height 76
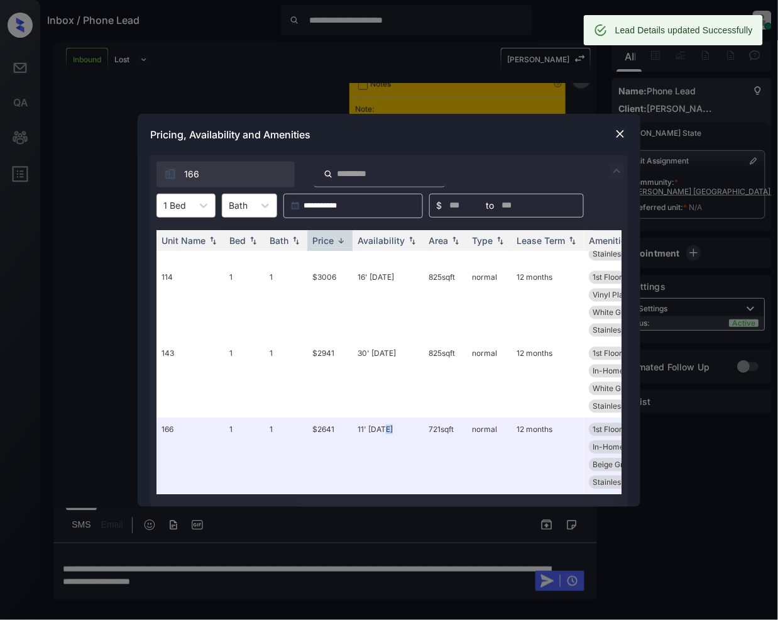
click at [622, 130] on img at bounding box center [620, 134] width 13 height 13
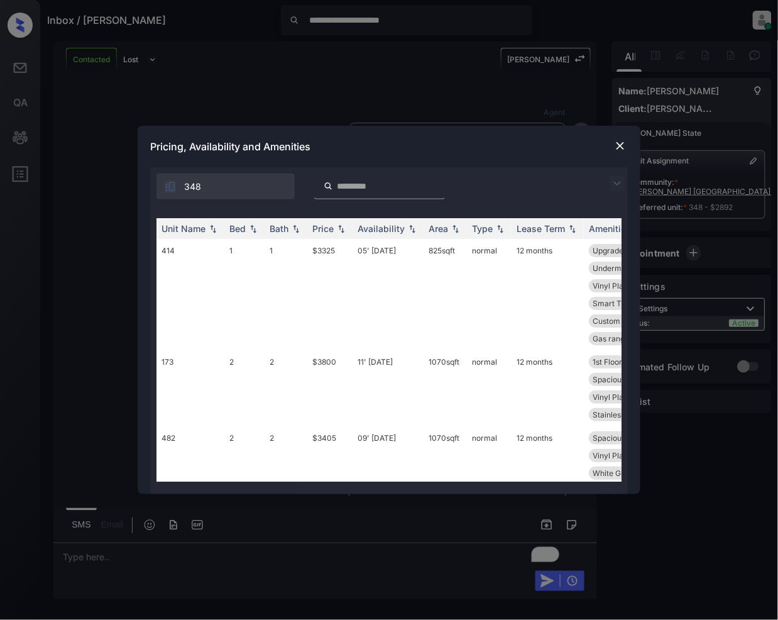
scroll to position [3441, 0]
click at [617, 179] on img at bounding box center [617, 183] width 15 height 15
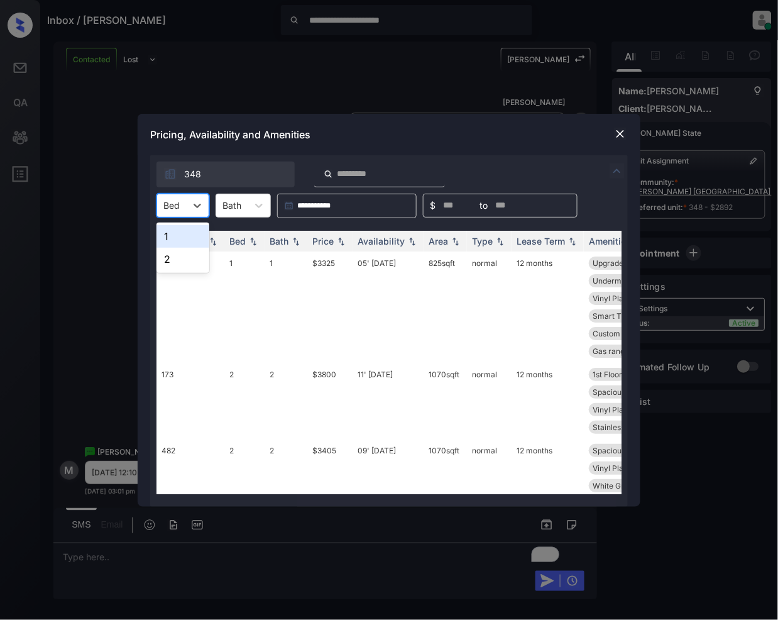
click at [179, 210] on div at bounding box center [171, 205] width 16 height 13
click at [171, 260] on div "2" at bounding box center [183, 259] width 53 height 23
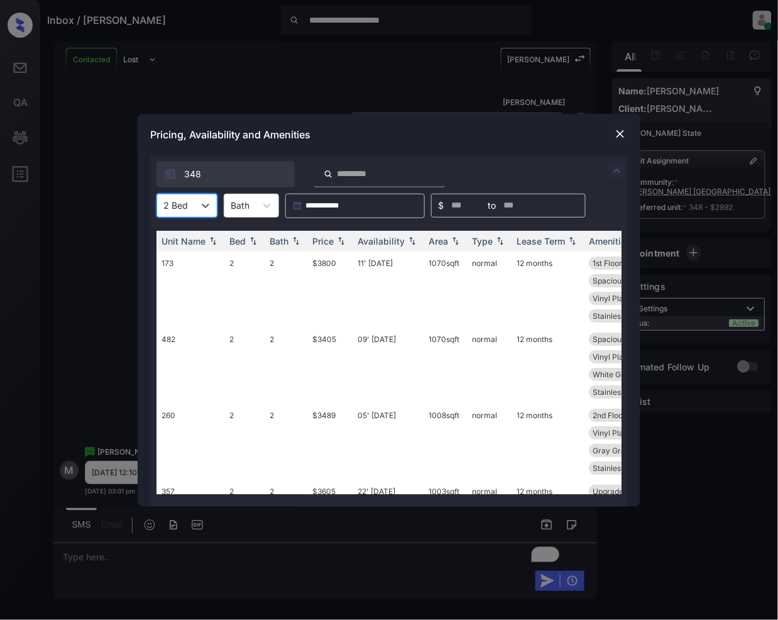
click at [624, 134] on img at bounding box center [620, 134] width 13 height 13
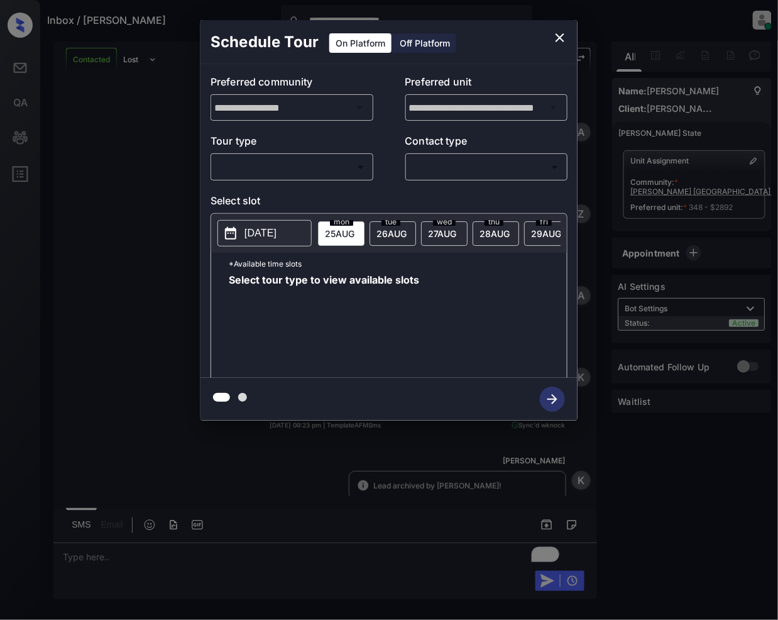
scroll to position [4641, 0]
click at [265, 169] on body "**********" at bounding box center [389, 310] width 778 height 620
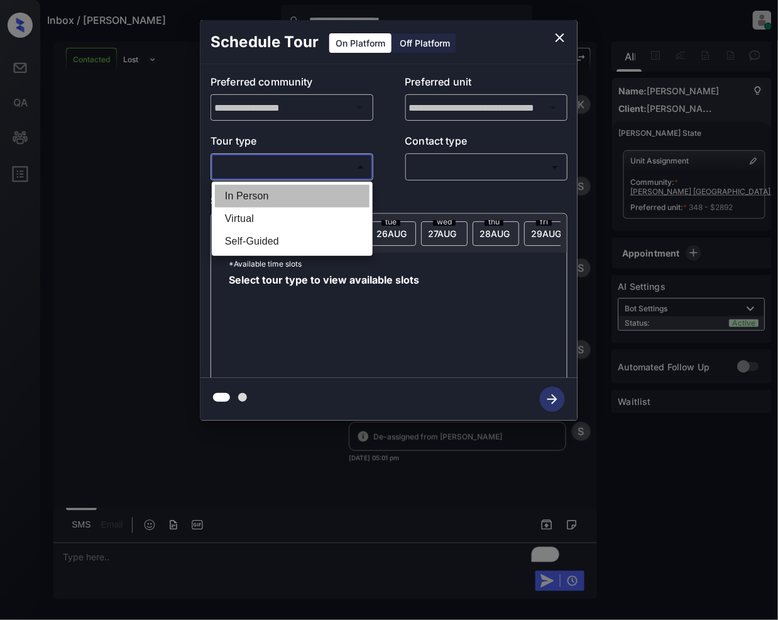
click at [269, 197] on li "In Person" at bounding box center [292, 196] width 155 height 23
type input "********"
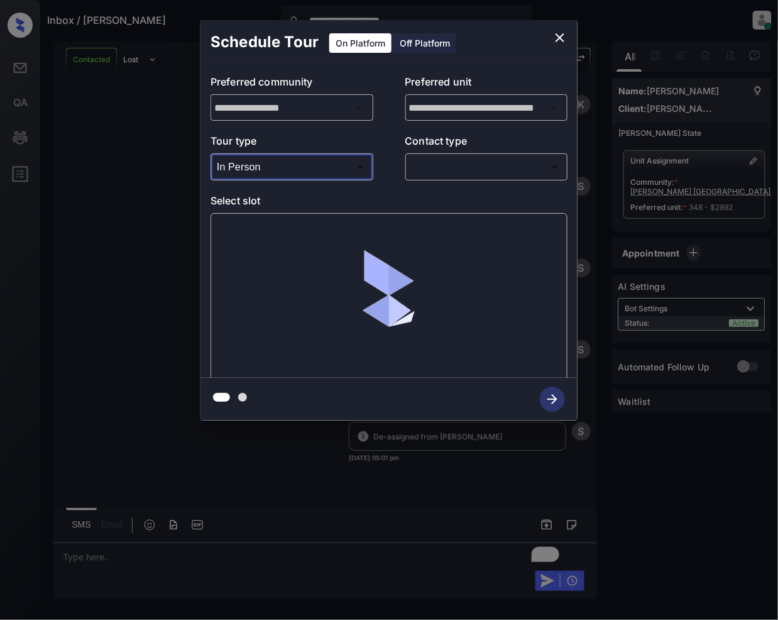
click at [439, 162] on body "**********" at bounding box center [389, 310] width 778 height 620
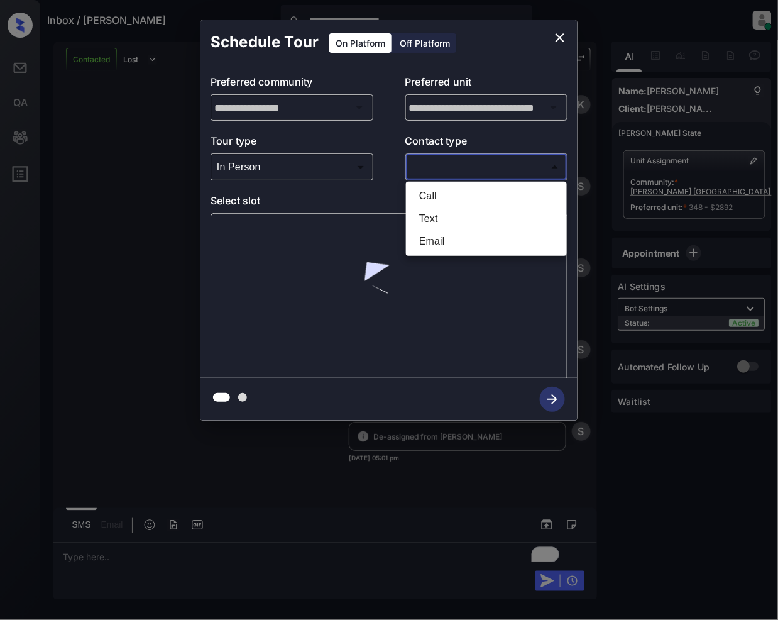
click at [429, 194] on li "Call" at bounding box center [486, 196] width 155 height 23
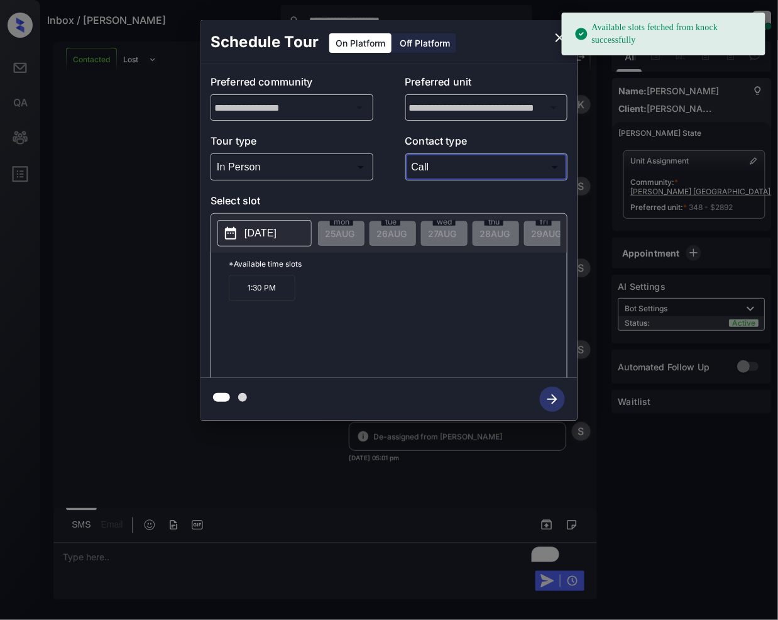
type input "****"
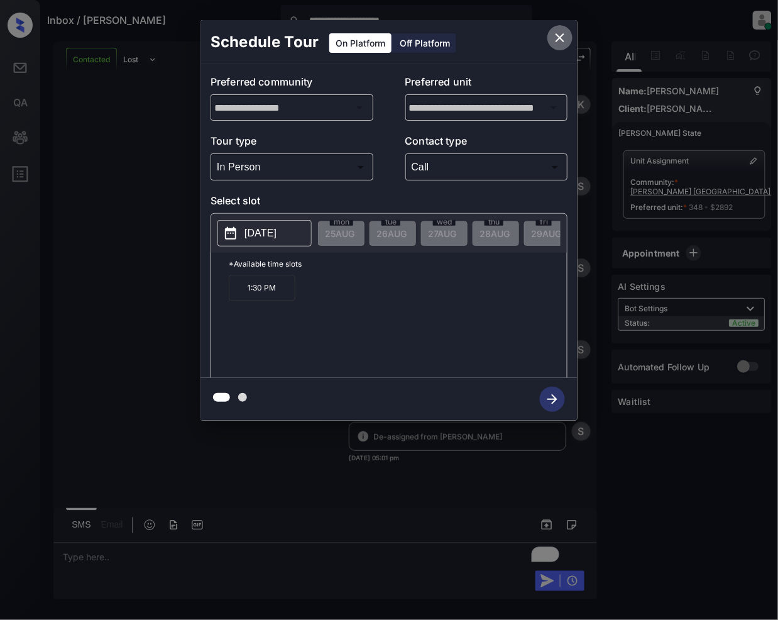
click at [562, 34] on icon "close" at bounding box center [560, 37] width 15 height 15
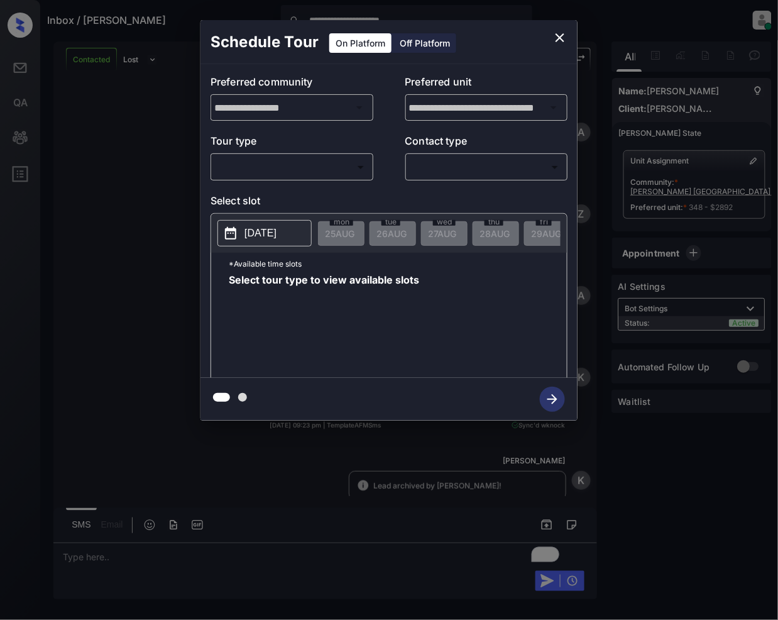
scroll to position [4641, 0]
click at [279, 167] on body "**********" at bounding box center [389, 310] width 778 height 620
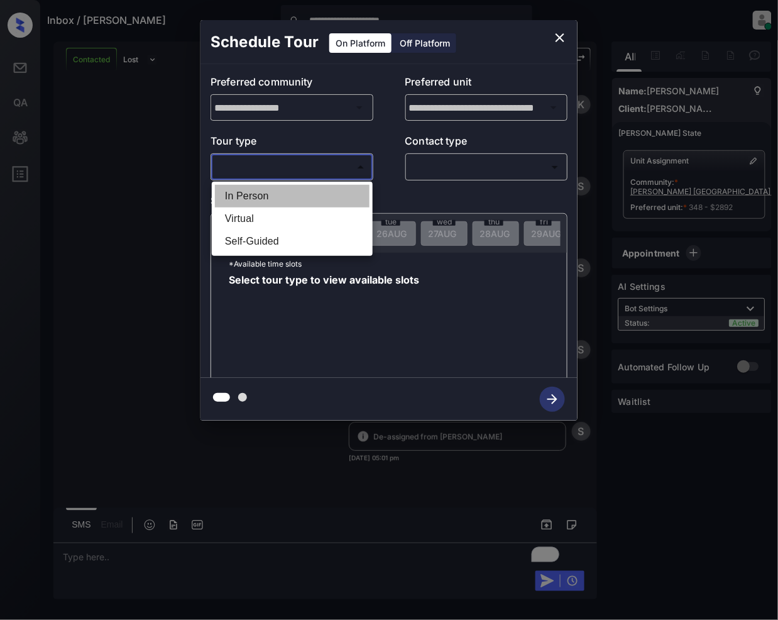
click at [255, 197] on li "In Person" at bounding box center [292, 196] width 155 height 23
type input "********"
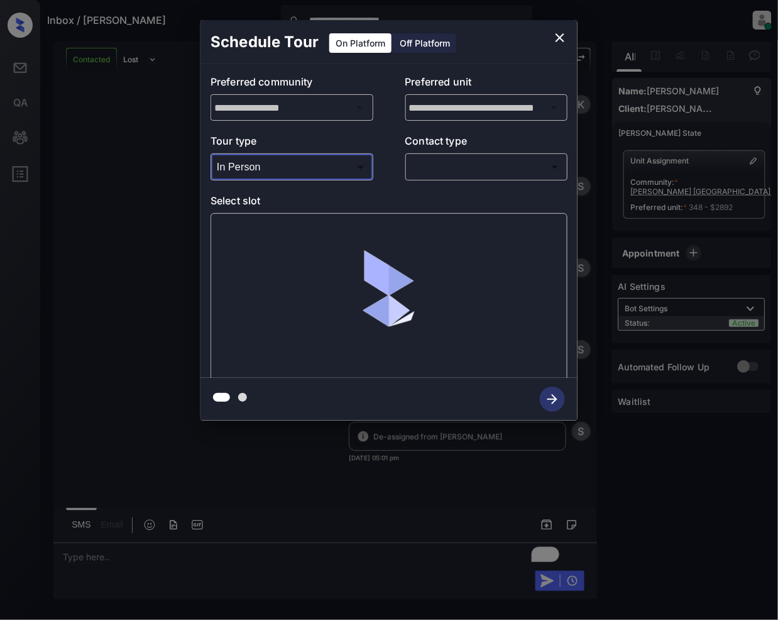
click at [440, 167] on body "**********" at bounding box center [389, 310] width 778 height 620
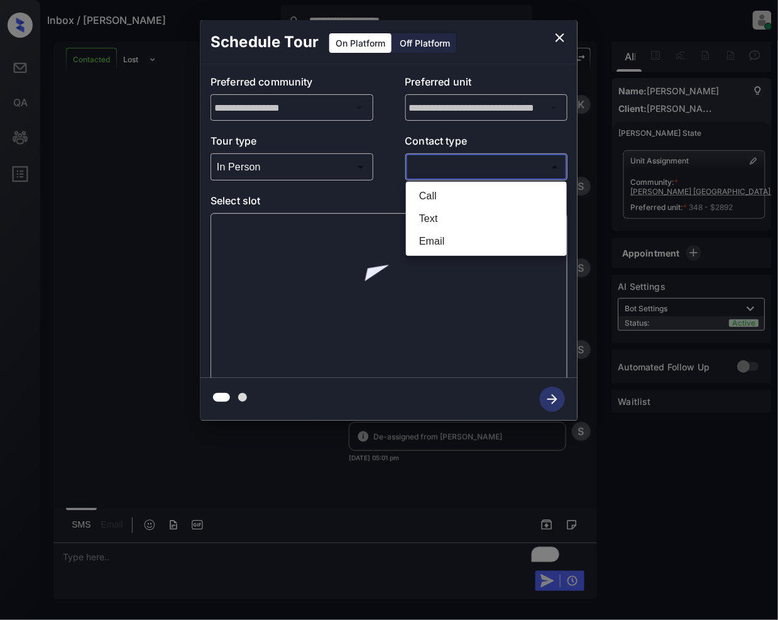
click at [436, 197] on li "Call" at bounding box center [486, 196] width 155 height 23
type input "****"
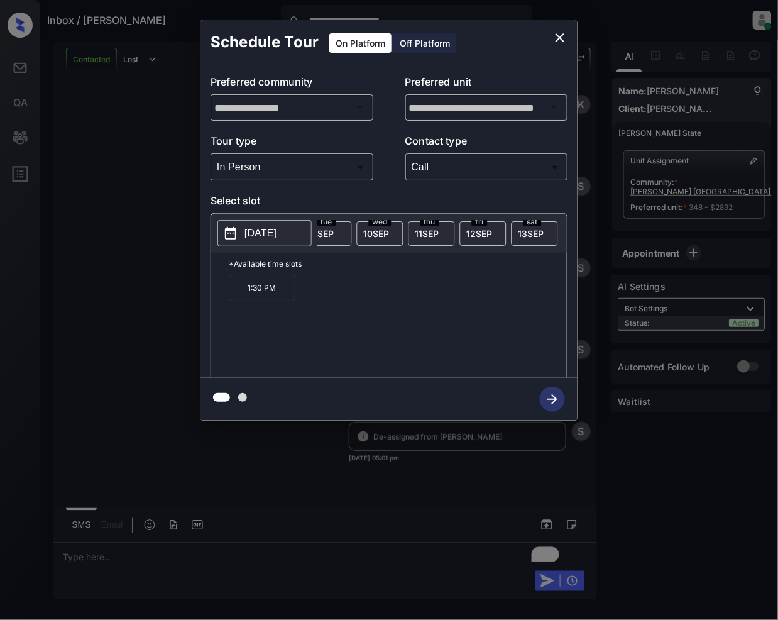
scroll to position [0, 772]
click at [563, 36] on icon "close" at bounding box center [560, 37] width 15 height 15
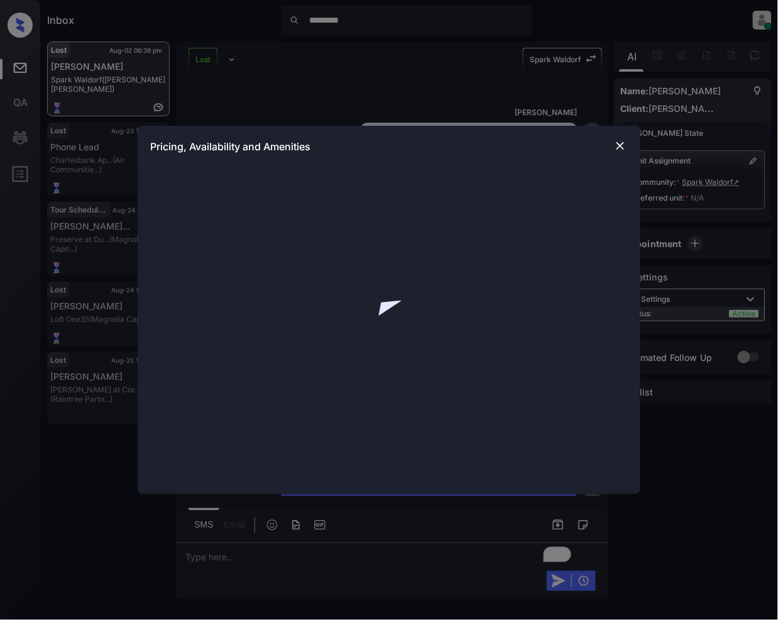
scroll to position [3137, 0]
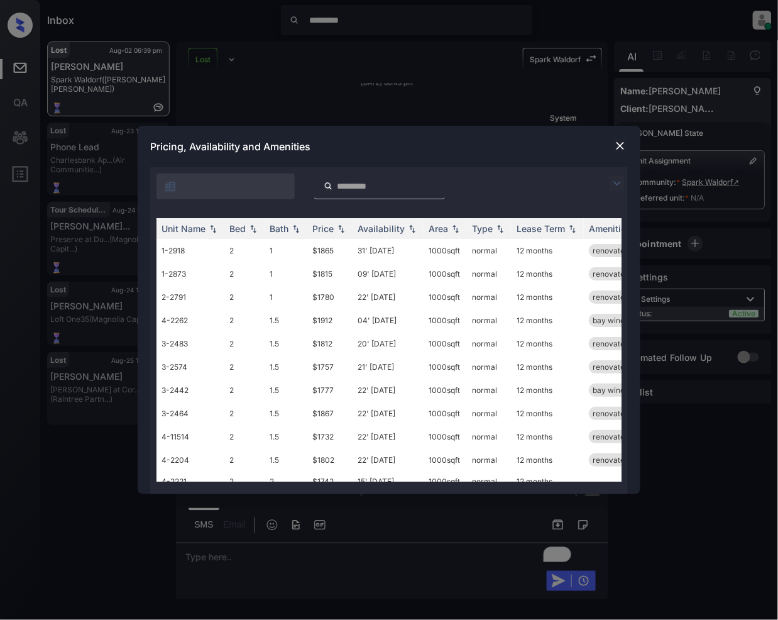
click at [622, 149] on img at bounding box center [620, 146] width 13 height 13
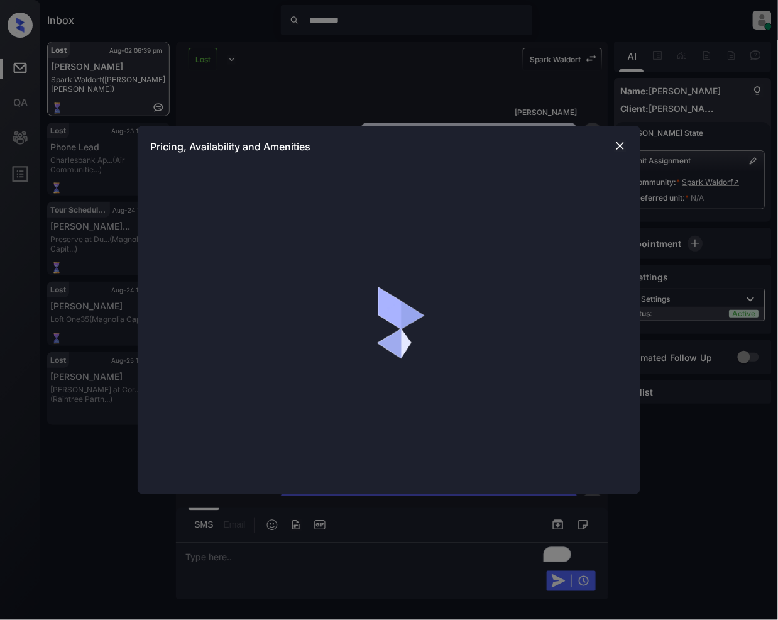
scroll to position [3480, 0]
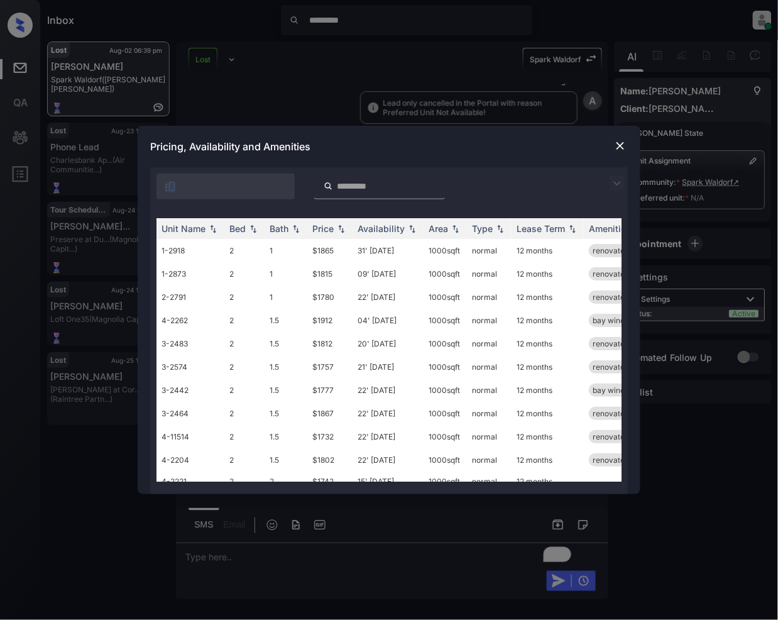
click at [615, 182] on img at bounding box center [617, 183] width 15 height 15
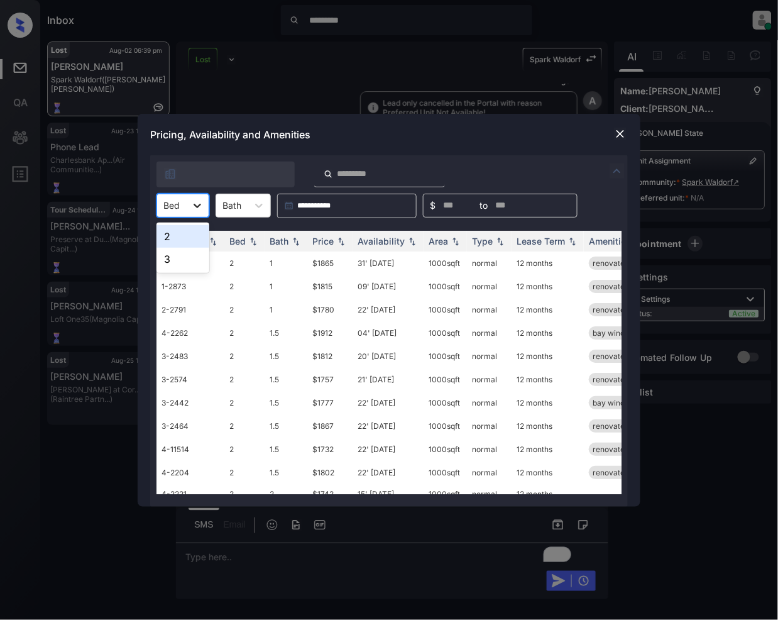
click at [192, 210] on icon at bounding box center [197, 205] width 13 height 13
click at [181, 239] on div "2" at bounding box center [183, 236] width 53 height 23
click at [342, 240] on img at bounding box center [341, 240] width 13 height 9
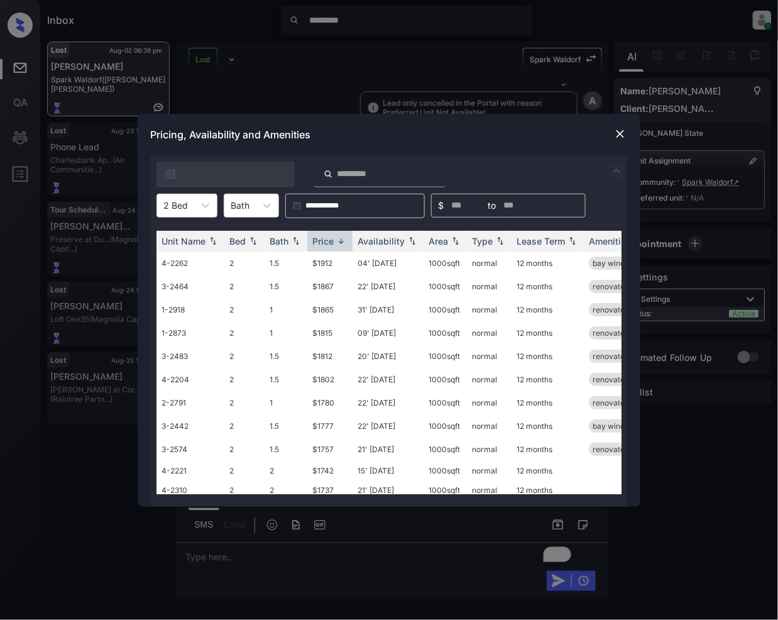
scroll to position [41, 0]
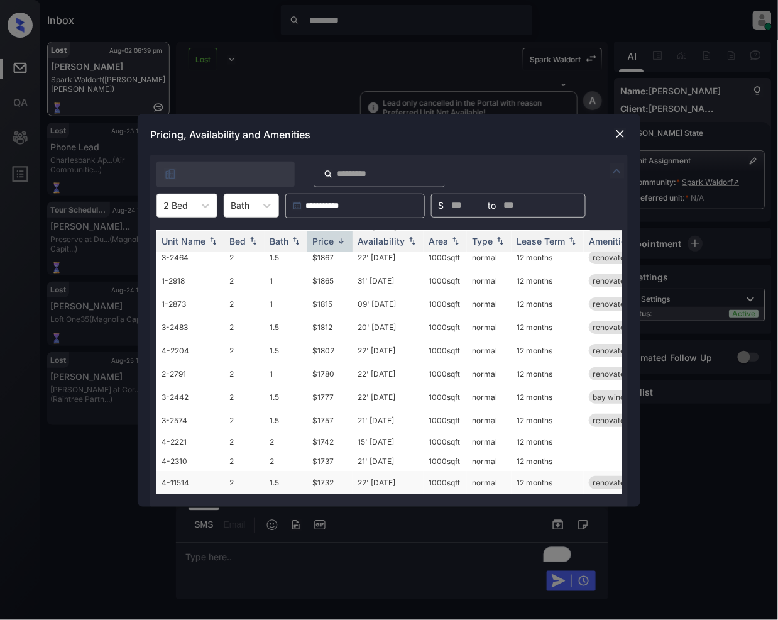
click at [320, 471] on td "$1732" at bounding box center [329, 482] width 45 height 23
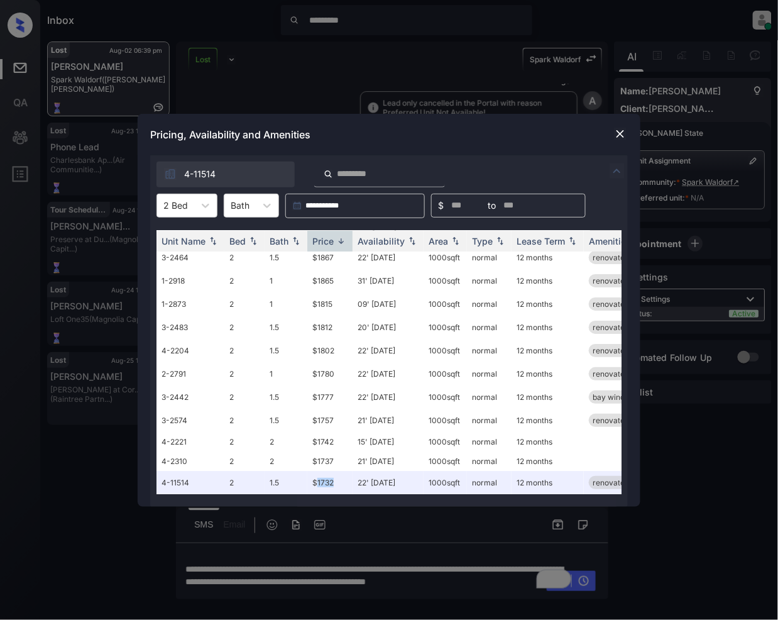
click at [624, 134] on img at bounding box center [620, 134] width 13 height 13
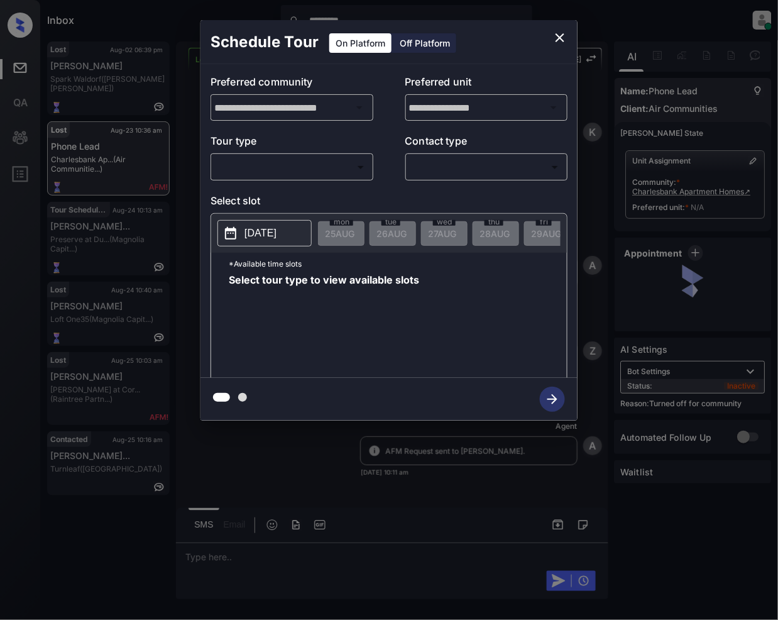
scroll to position [2588, 0]
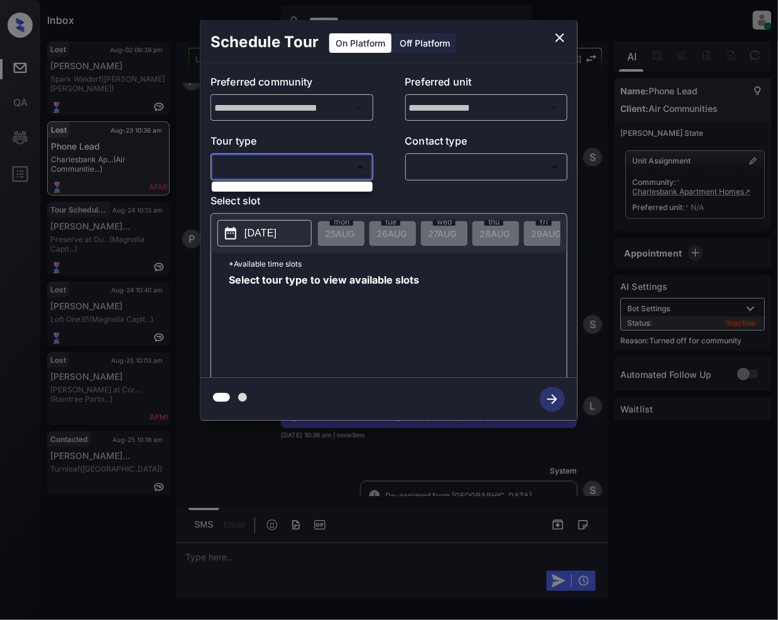
click at [294, 167] on body "Inbox ********* Jeramie Castro Online Set yourself offline Set yourself on brea…" at bounding box center [389, 310] width 778 height 620
click at [558, 28] on div at bounding box center [389, 310] width 778 height 620
click at [275, 516] on div at bounding box center [389, 310] width 778 height 620
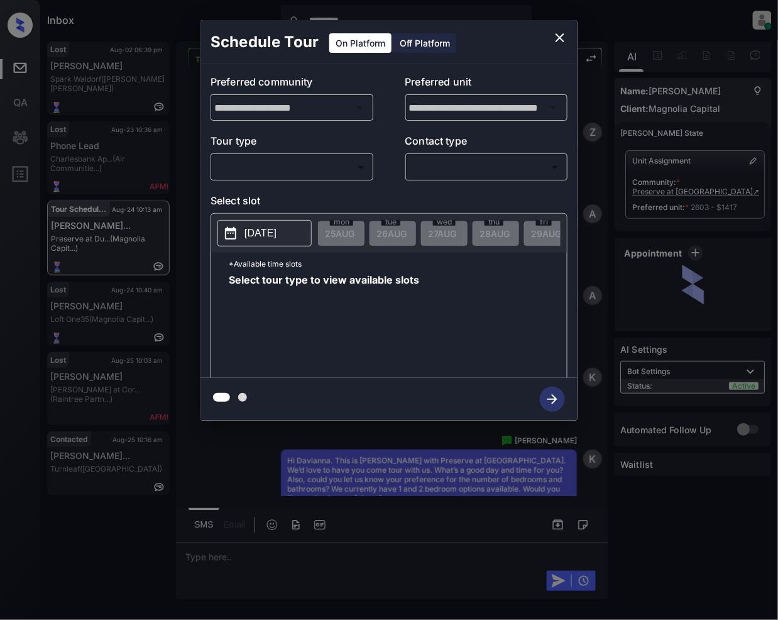
scroll to position [0, 5]
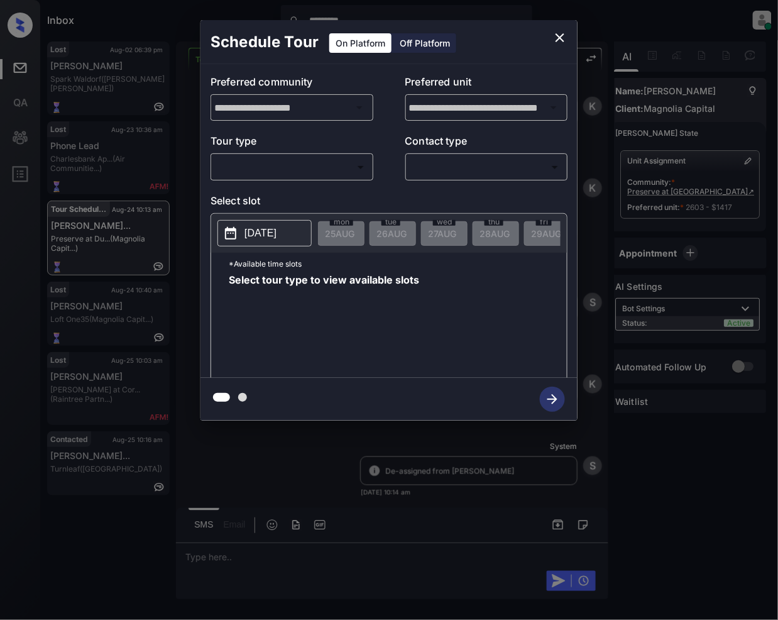
click at [564, 39] on icon "close" at bounding box center [560, 37] width 15 height 15
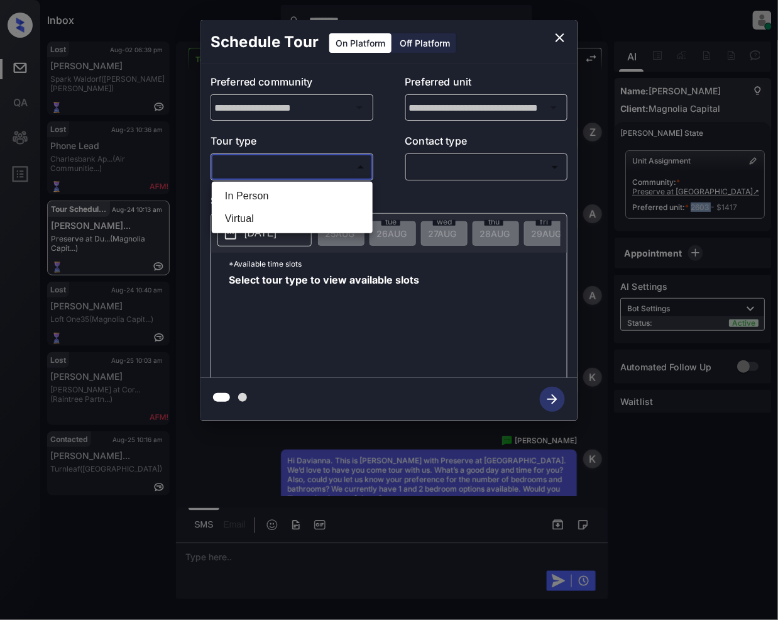
scroll to position [0, 5]
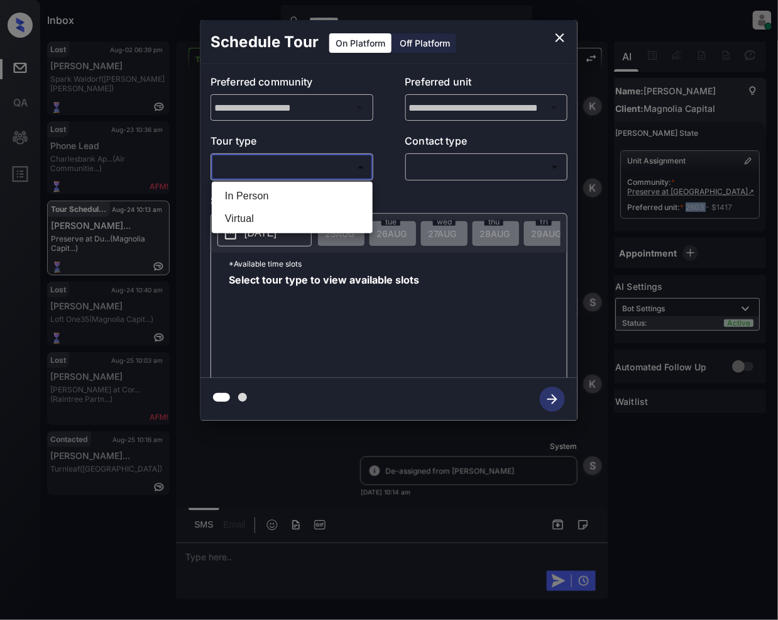
click at [302, 165] on body "Inbox ********* [PERSON_NAME] Online Set yourself offline Set yourself on break…" at bounding box center [389, 310] width 778 height 620
click at [244, 194] on li "In Person" at bounding box center [292, 196] width 155 height 23
type input "********"
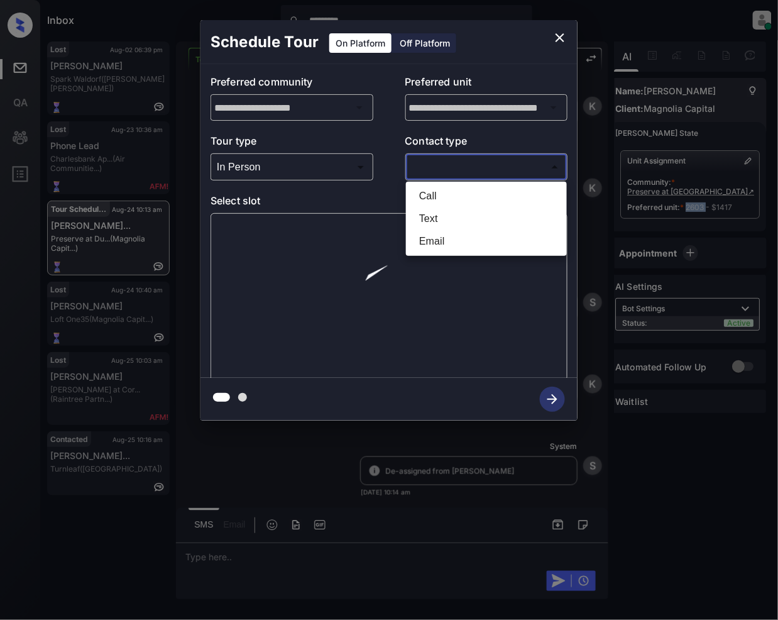
click at [428, 174] on body "Inbox ********* [PERSON_NAME] Online Set yourself offline Set yourself on break…" at bounding box center [389, 310] width 778 height 620
click at [562, 34] on div at bounding box center [389, 310] width 778 height 620
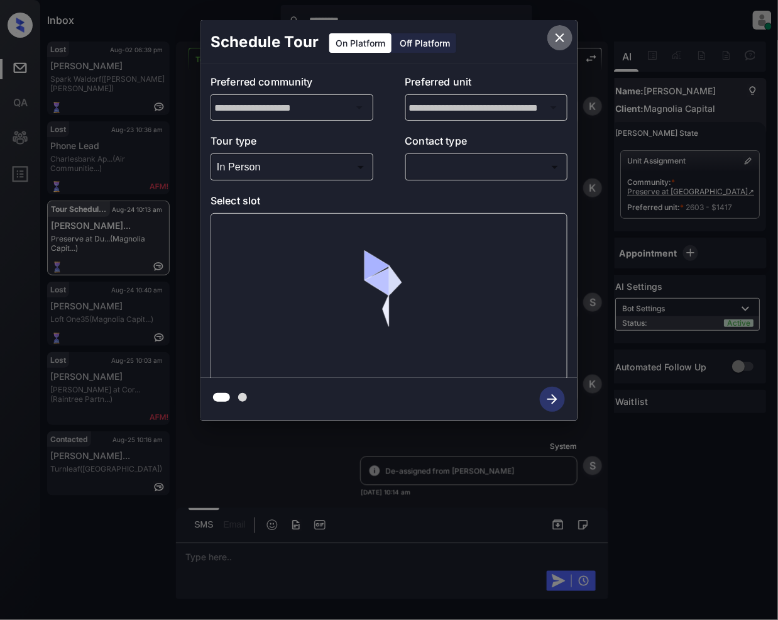
click at [562, 34] on icon "close" at bounding box center [560, 37] width 15 height 15
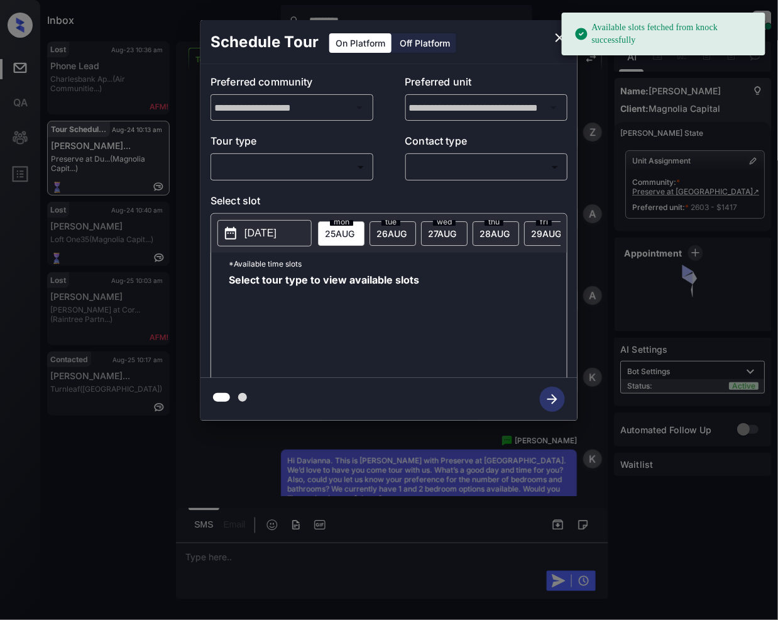
scroll to position [0, 5]
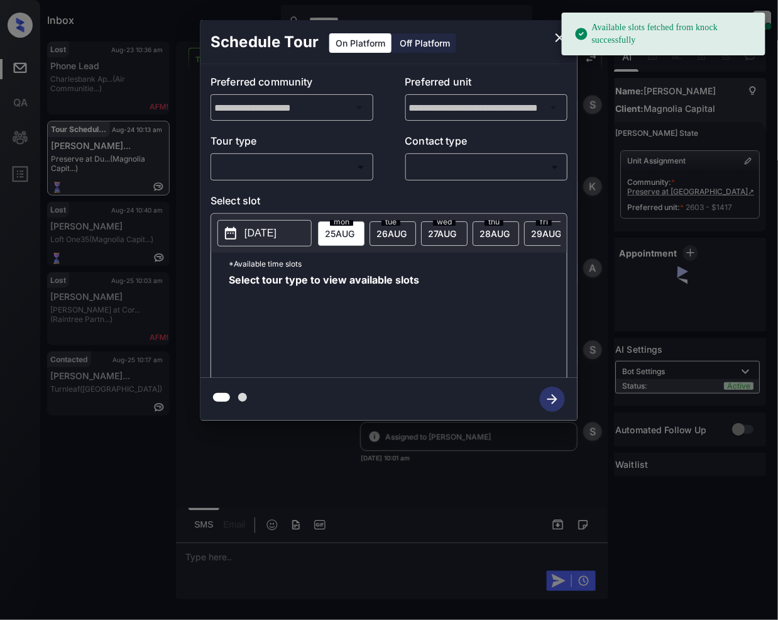
click at [314, 157] on body "Available slots fetched from knock successfully Inbox ********* Jeramie Castro …" at bounding box center [389, 310] width 778 height 620
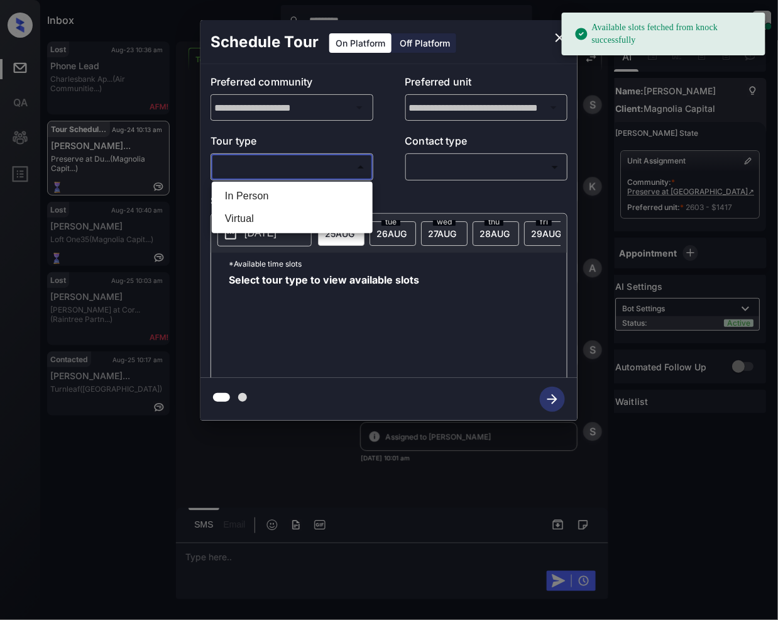
click at [277, 191] on li "In Person" at bounding box center [292, 196] width 155 height 23
type input "********"
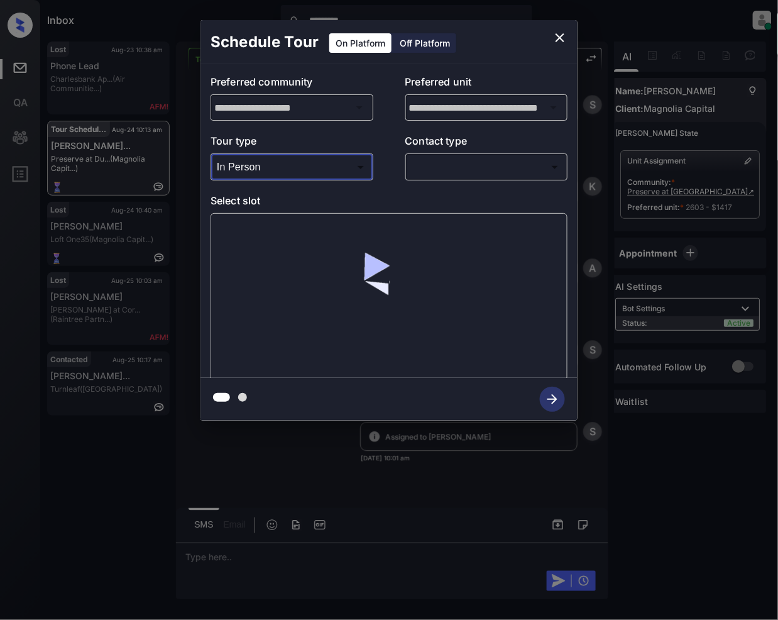
click at [431, 172] on body "Available slots fetched from knock successfully Inbox ********* Jeramie Castro …" at bounding box center [389, 310] width 778 height 620
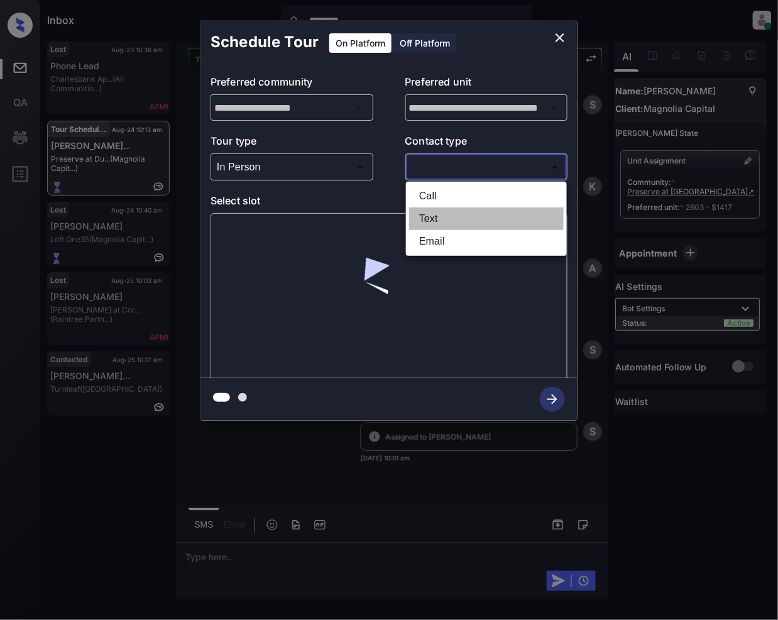
drag, startPoint x: 429, startPoint y: 214, endPoint x: 421, endPoint y: 220, distance: 9.9
click at [428, 214] on li "Text" at bounding box center [486, 219] width 155 height 23
type input "****"
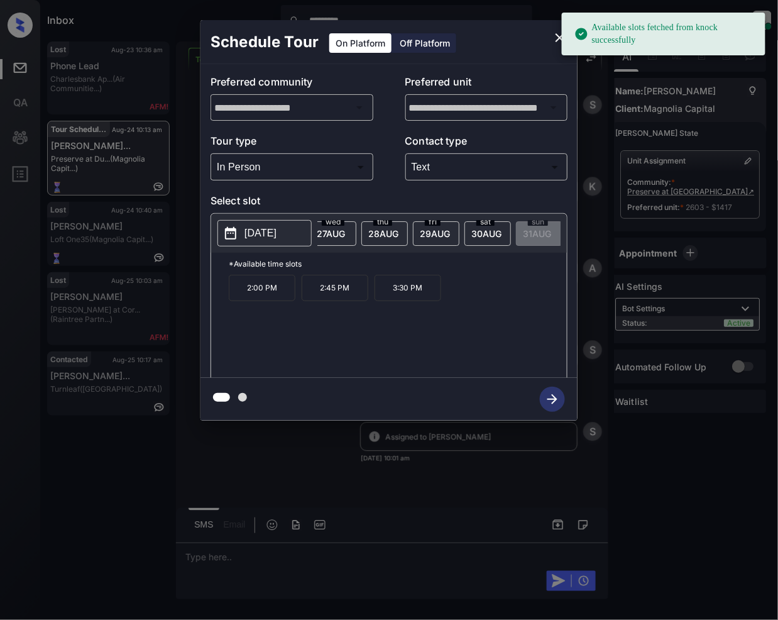
scroll to position [0, 179]
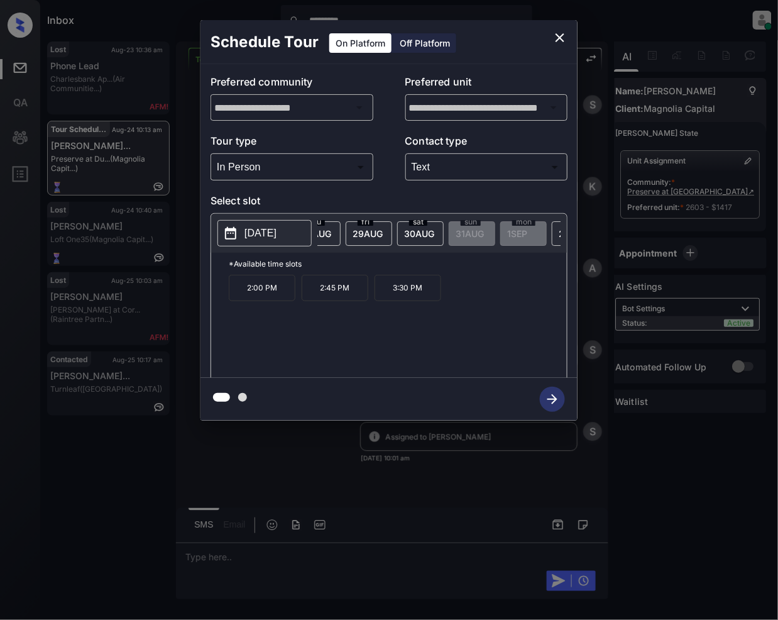
click at [424, 237] on span "30 AUG" at bounding box center [419, 233] width 30 height 11
click at [561, 43] on icon "close" at bounding box center [560, 37] width 15 height 15
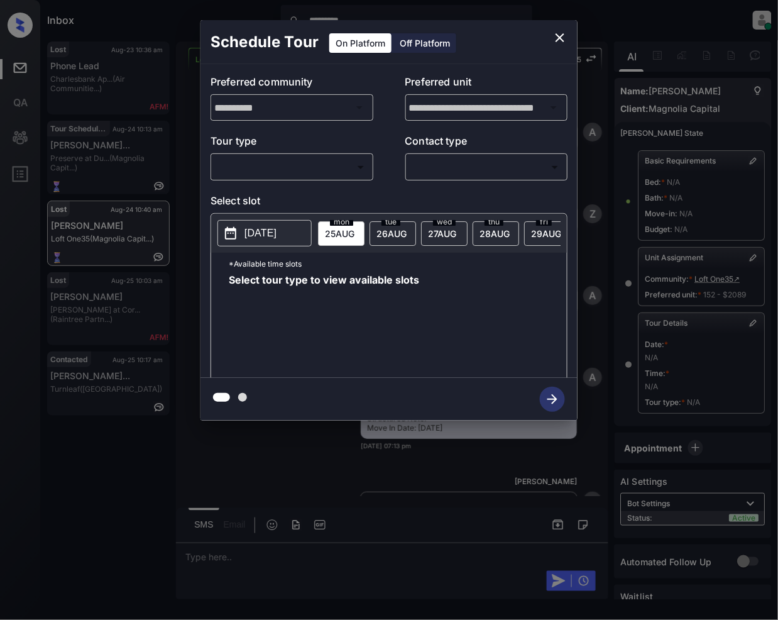
scroll to position [24, 5]
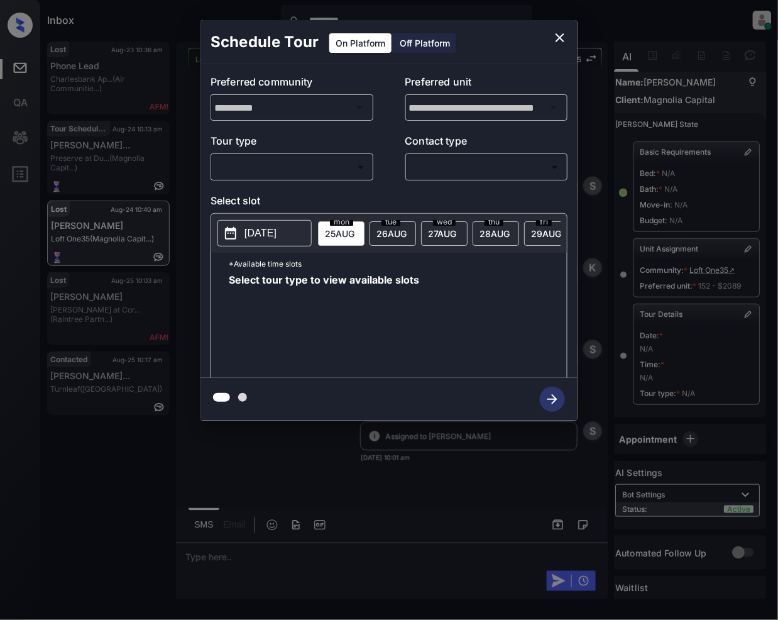
click at [292, 166] on body "Inbox ********* Jeramie Castro Online Set yourself offline Set yourself on brea…" at bounding box center [389, 310] width 778 height 620
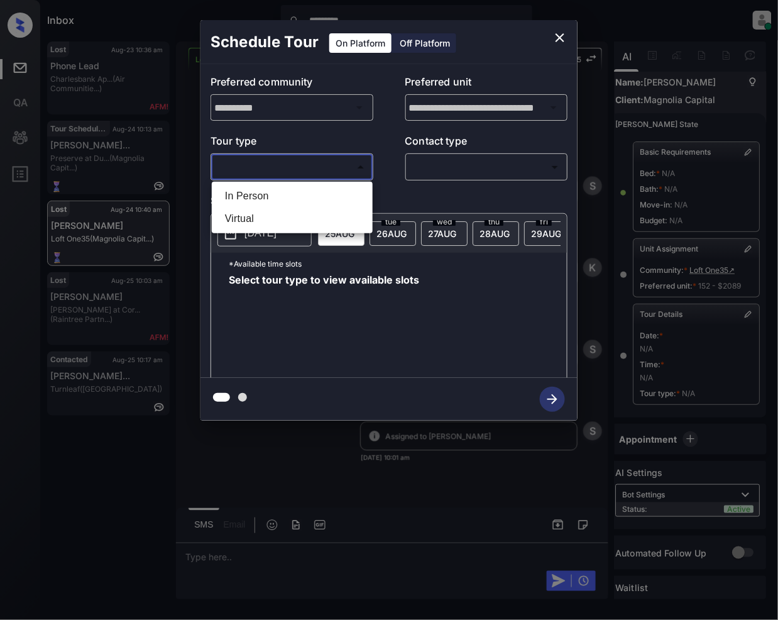
click at [561, 38] on div at bounding box center [389, 310] width 778 height 620
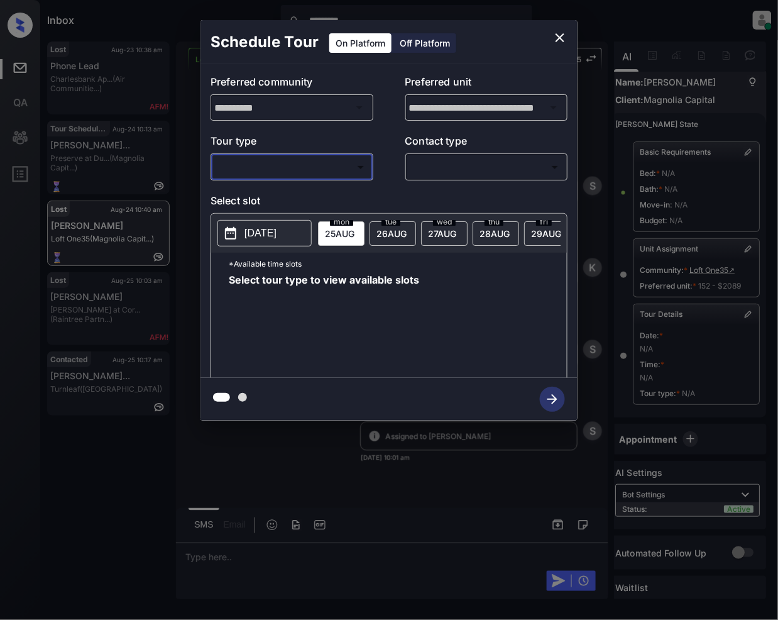
click at [559, 30] on button "close" at bounding box center [560, 37] width 25 height 25
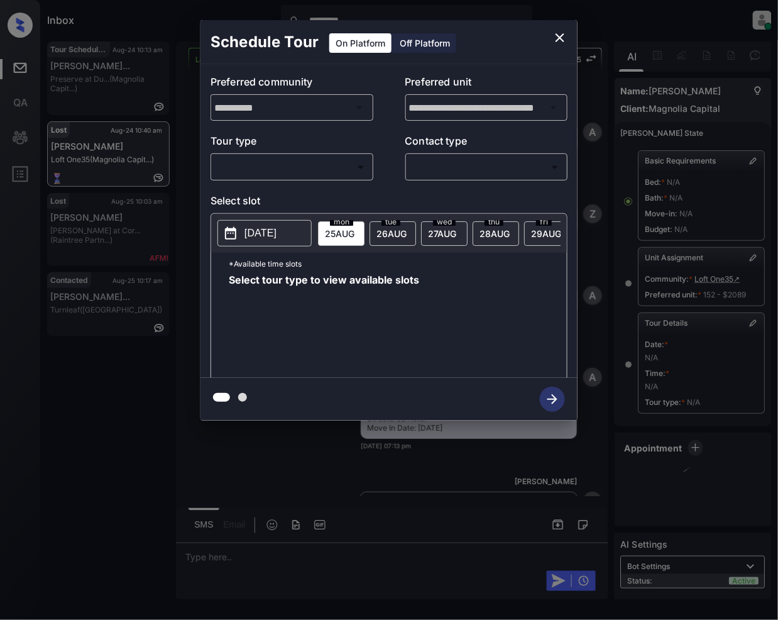
scroll to position [24, 5]
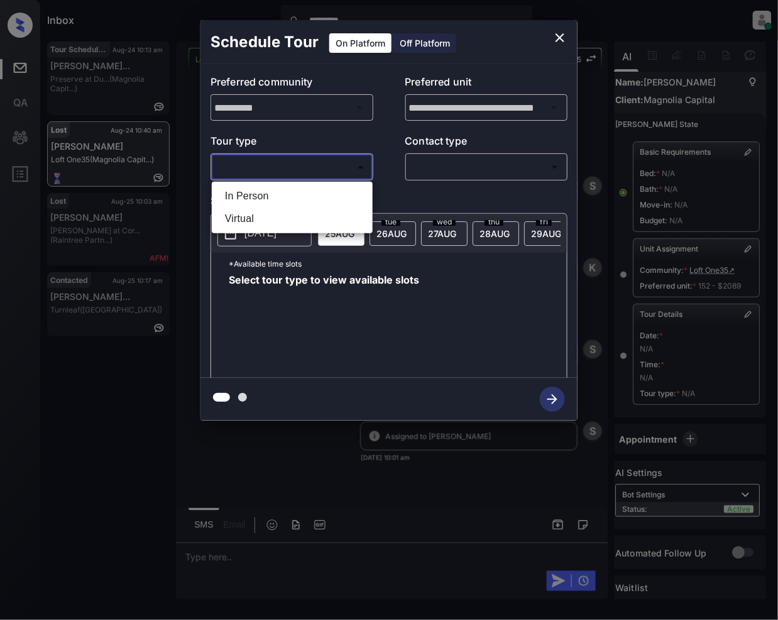
click at [265, 167] on body "Inbox ********* Jeramie Castro Online Set yourself offline Set yourself on brea…" at bounding box center [389, 310] width 778 height 620
drag, startPoint x: 255, startPoint y: 192, endPoint x: 439, endPoint y: 175, distance: 184.4
click at [255, 192] on li "In Person" at bounding box center [292, 196] width 155 height 23
type input "********"
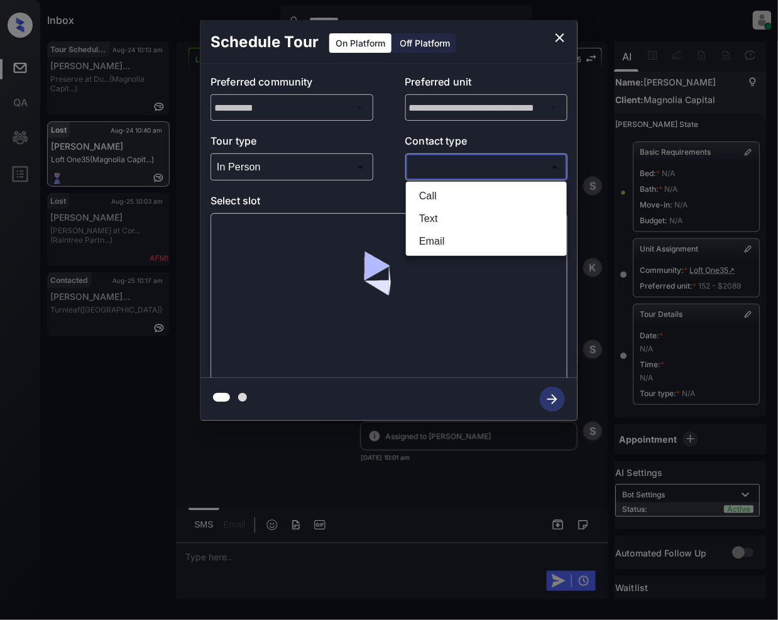
click at [445, 167] on body "Inbox ********* Jeramie Castro Online Set yourself offline Set yourself on brea…" at bounding box center [389, 310] width 778 height 620
click at [431, 220] on li "Text" at bounding box center [486, 219] width 155 height 23
type input "****"
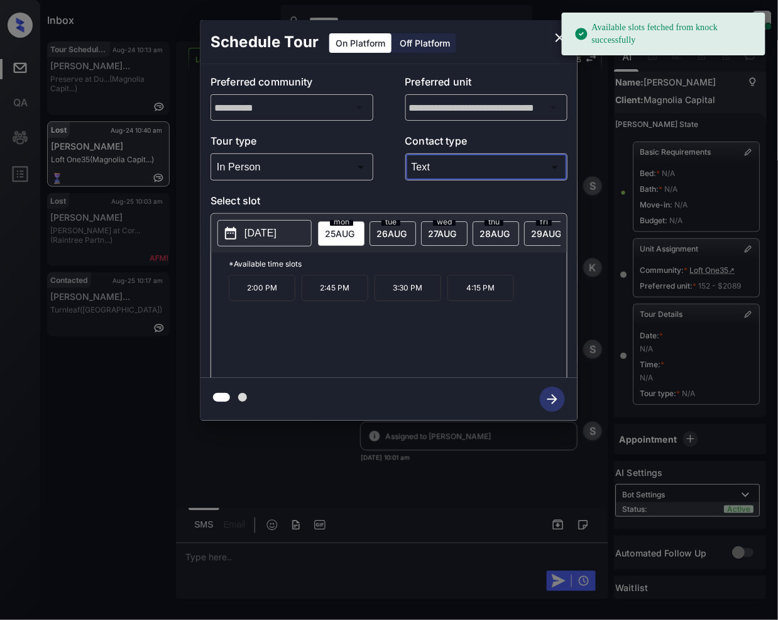
click at [263, 301] on p "2:00 PM" at bounding box center [262, 288] width 67 height 26
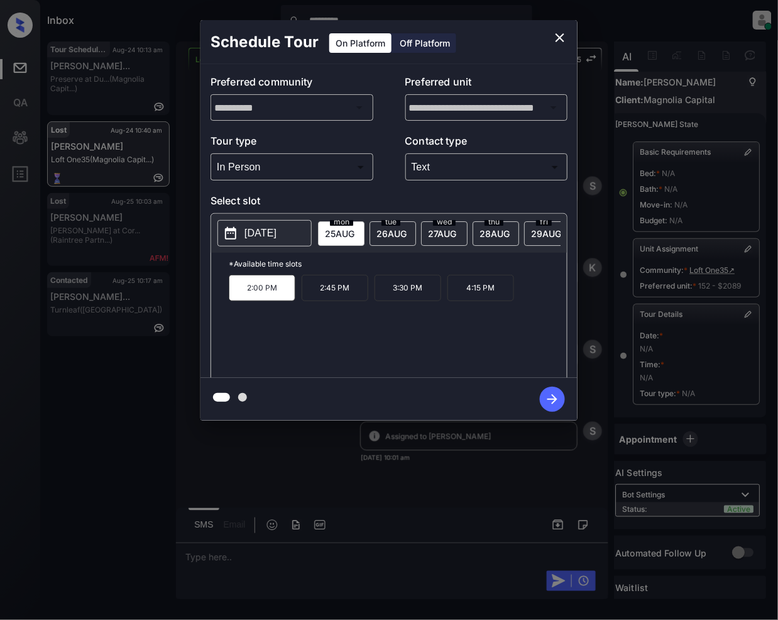
click at [551, 396] on icon "button" at bounding box center [552, 399] width 25 height 25
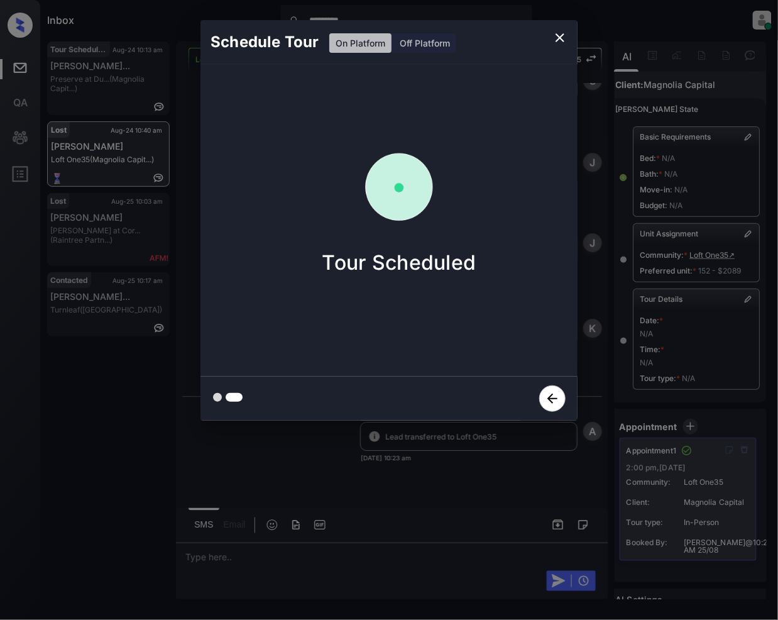
scroll to position [13804, 0]
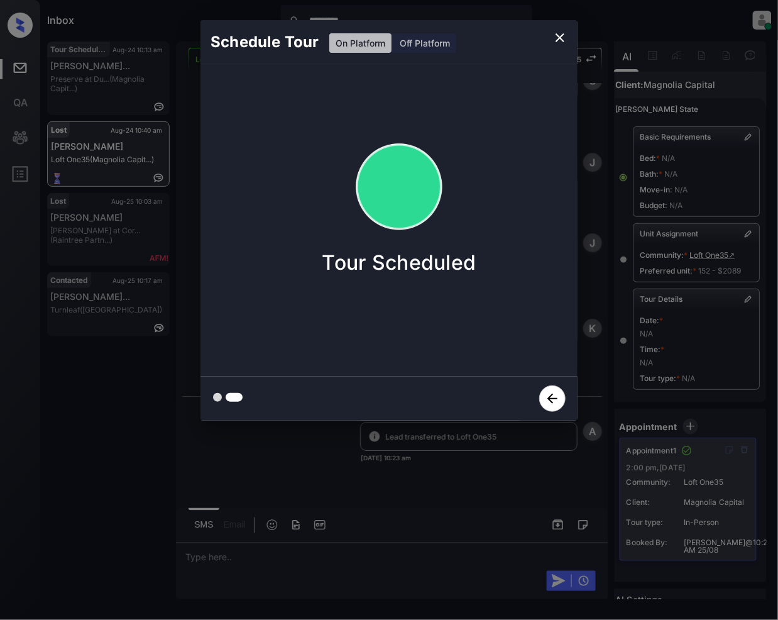
click at [564, 36] on icon "close" at bounding box center [560, 37] width 15 height 15
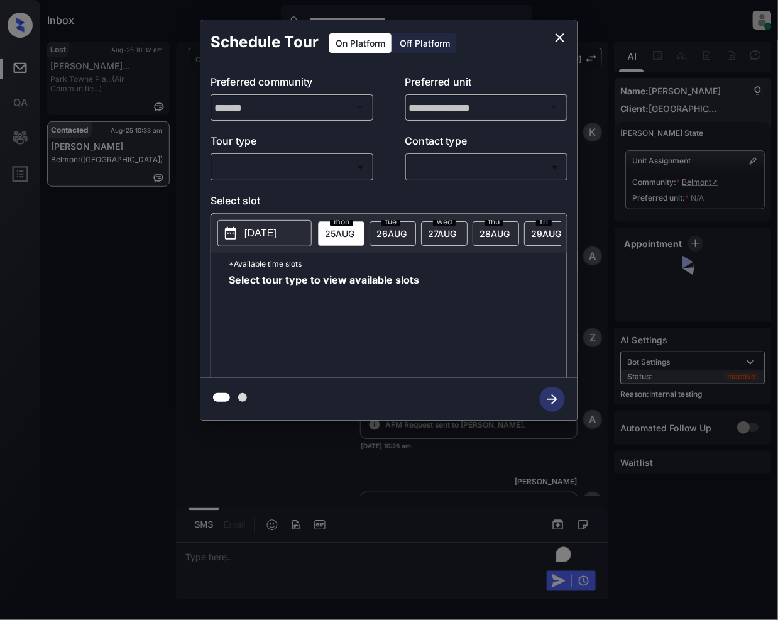
scroll to position [1302, 0]
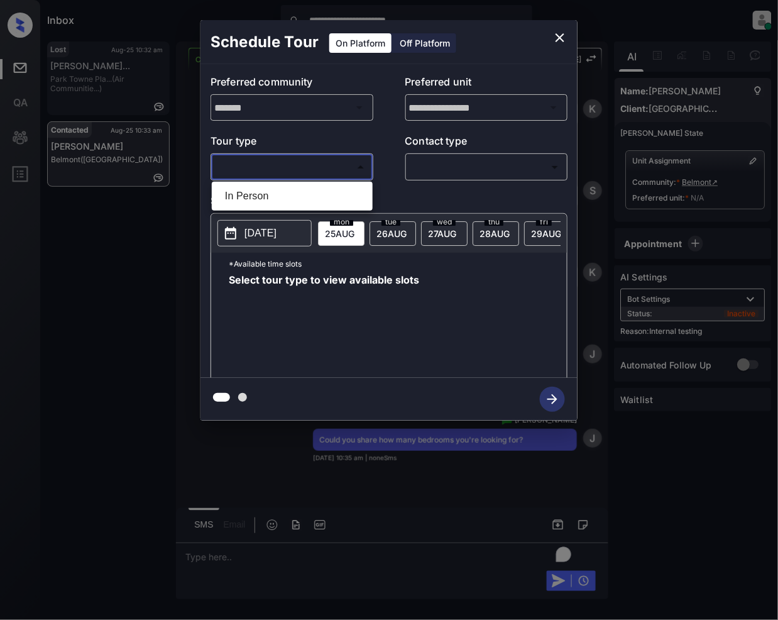
click at [298, 167] on body "**********" at bounding box center [389, 310] width 778 height 620
click at [264, 187] on li "In Person" at bounding box center [292, 196] width 155 height 23
type input "********"
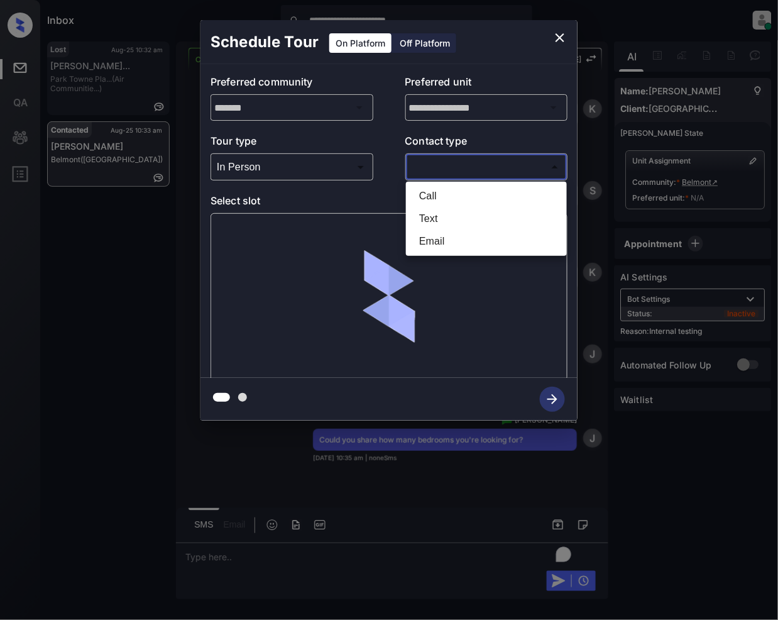
click at [435, 165] on body "**********" at bounding box center [389, 310] width 778 height 620
click at [435, 215] on li "Text" at bounding box center [486, 219] width 155 height 23
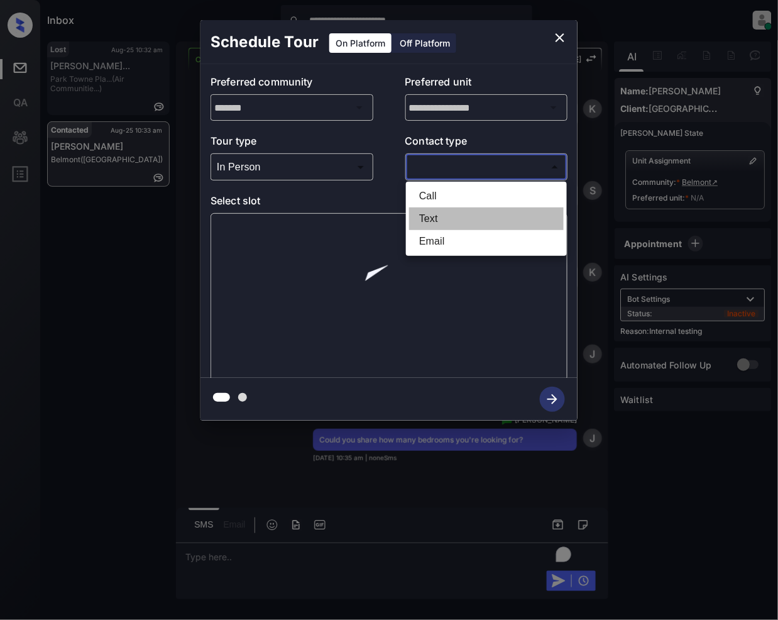
type input "****"
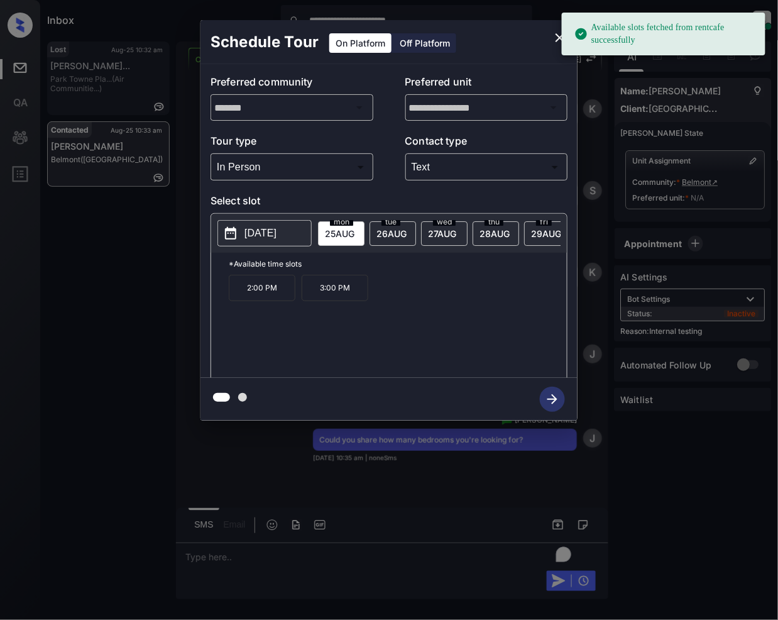
click at [395, 234] on span "26 AUG" at bounding box center [392, 233] width 30 height 11
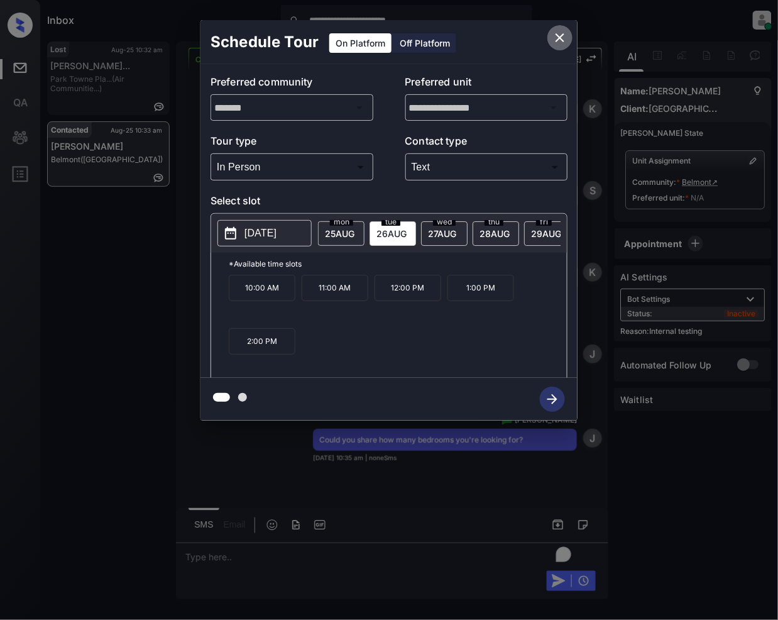
click at [557, 44] on icon "close" at bounding box center [560, 37] width 15 height 15
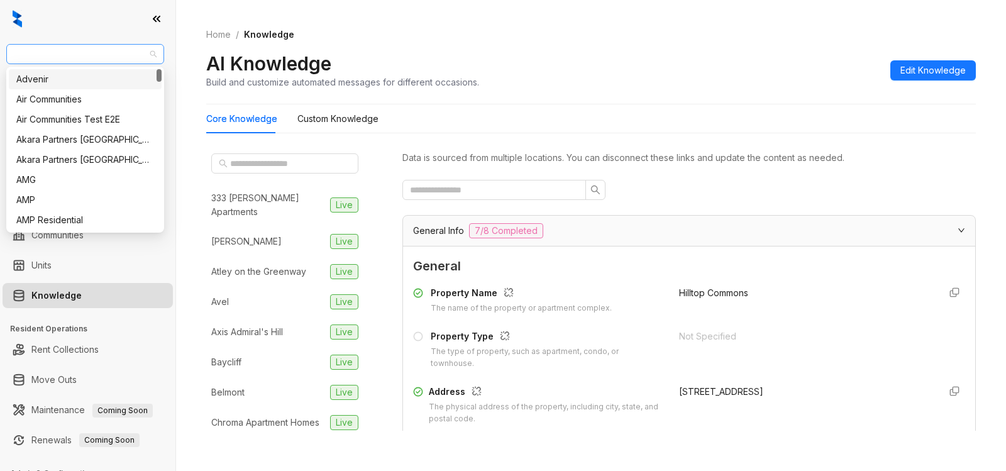
click at [87, 55] on span "[GEOGRAPHIC_DATA]" at bounding box center [85, 54] width 143 height 19
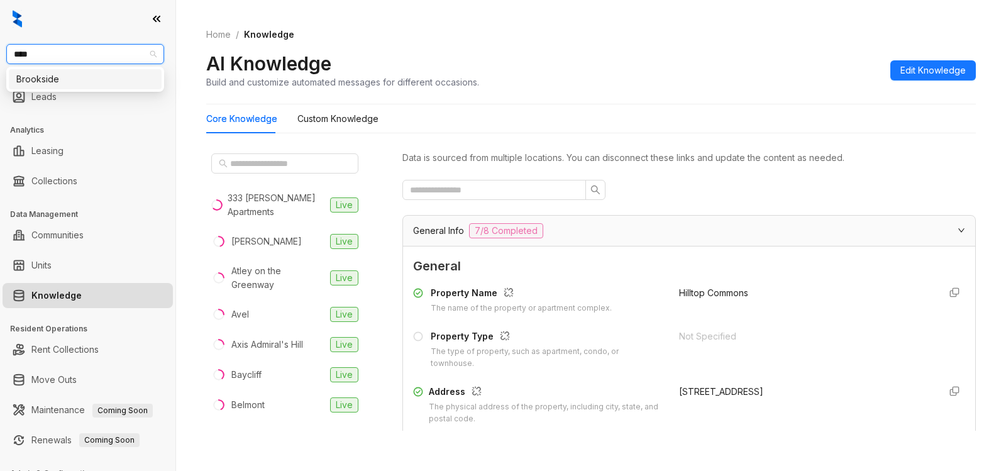
type input "****"
click at [81, 54] on span "Fairfield" at bounding box center [85, 54] width 143 height 19
type input "***"
click at [76, 74] on div "Brookside" at bounding box center [85, 79] width 138 height 14
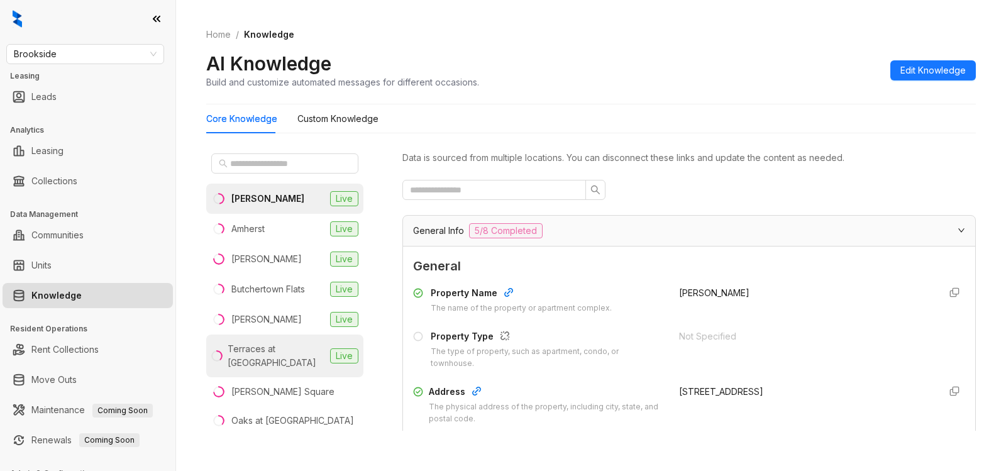
click at [260, 353] on div "Terraces at [GEOGRAPHIC_DATA]" at bounding box center [276, 356] width 97 height 28
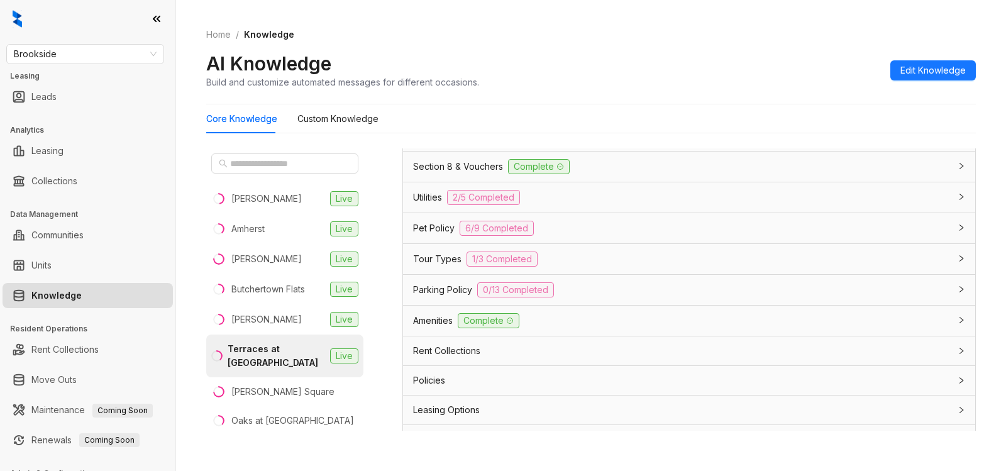
scroll to position [934, 0]
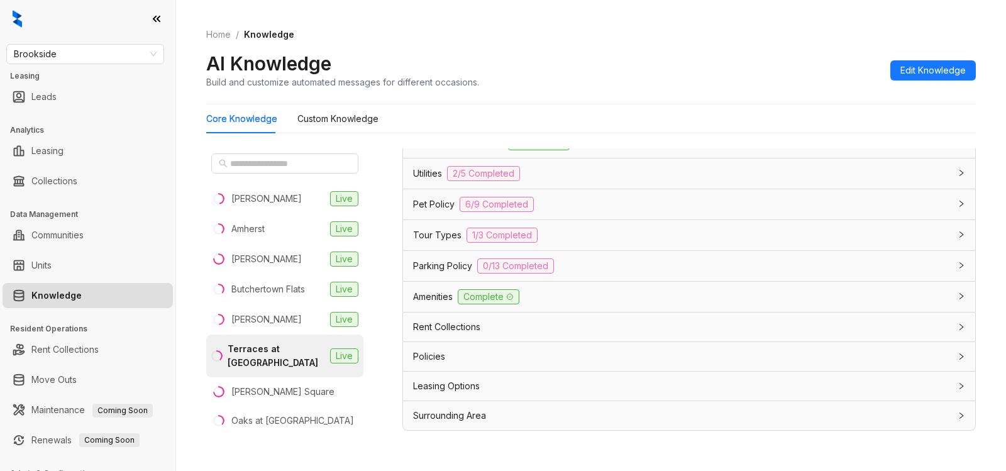
click at [893, 380] on div "Leasing Options" at bounding box center [681, 386] width 537 height 14
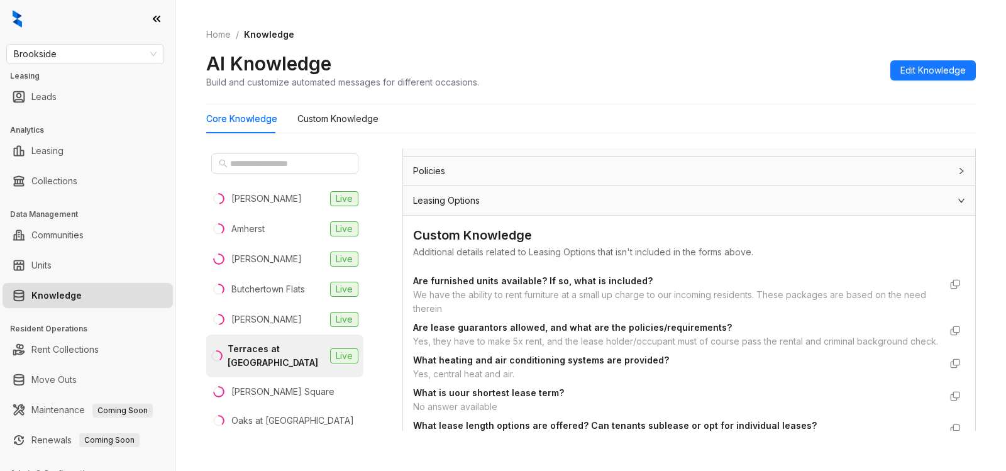
scroll to position [1127, 0]
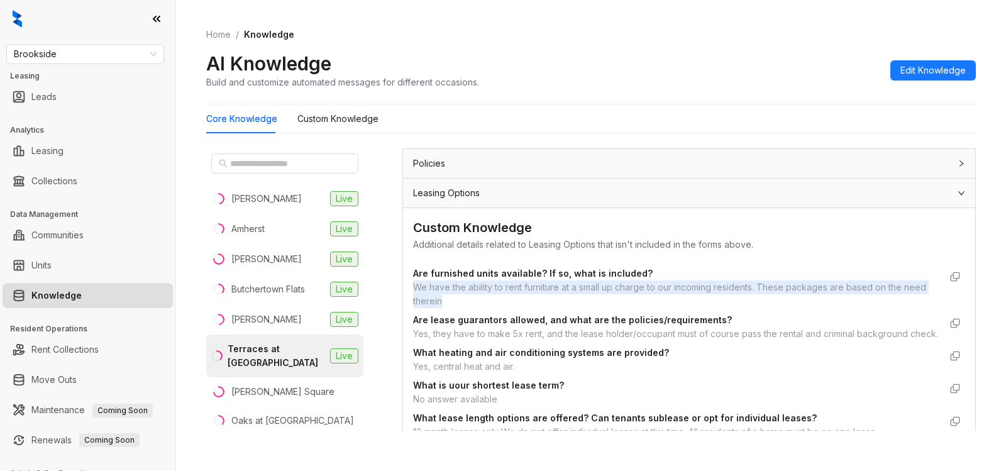
drag, startPoint x: 473, startPoint y: 302, endPoint x: 410, endPoint y: 289, distance: 64.1
click at [410, 289] on div "Custom Knowledge Additional details related to Leasing Options that isn't inclu…" at bounding box center [689, 343] width 572 height 271
copy div "We have the ability to rent furniture at a small up charge to our incoming resi…"
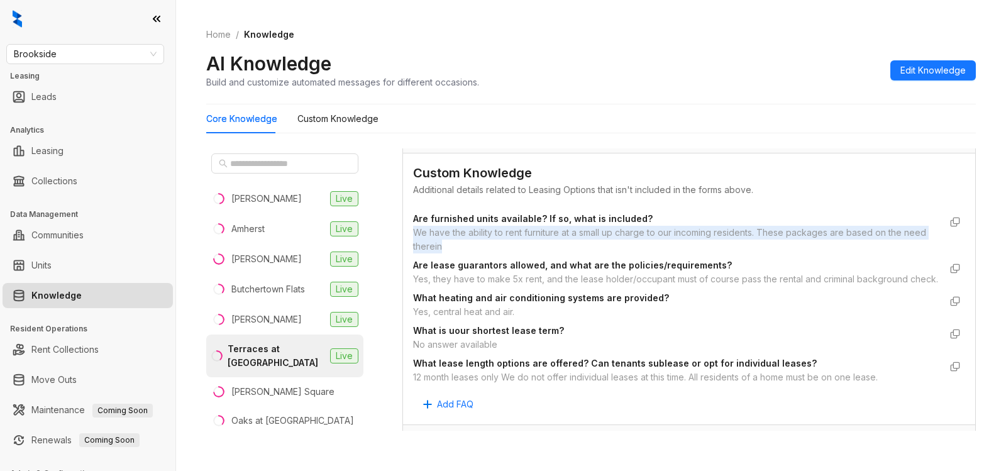
scroll to position [1189, 0]
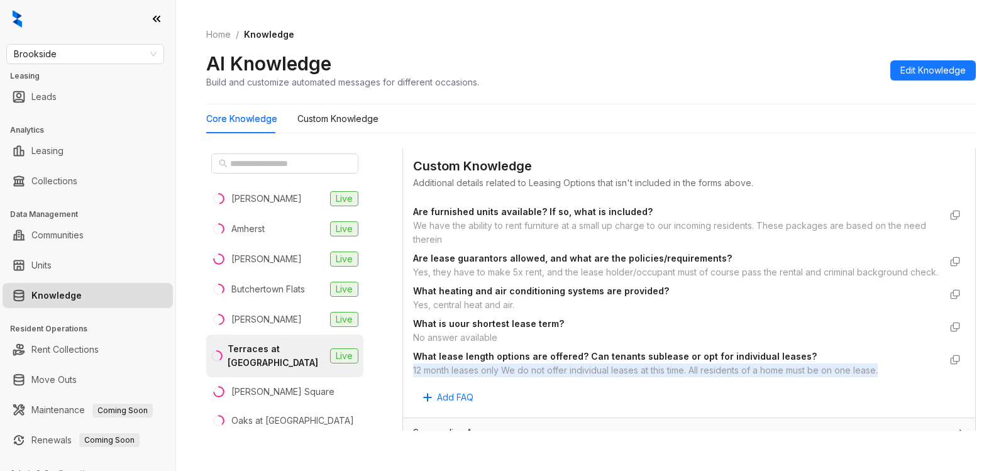
drag, startPoint x: 413, startPoint y: 386, endPoint x: 907, endPoint y: 392, distance: 493.7
click at [907, 392] on div "Custom Knowledge Additional details related to Leasing Options that isn't inclu…" at bounding box center [689, 282] width 572 height 271
copy div "12 month leases only We do not offer individual leases at this time. All reside…"
click at [92, 53] on span "Brookside" at bounding box center [85, 54] width 143 height 19
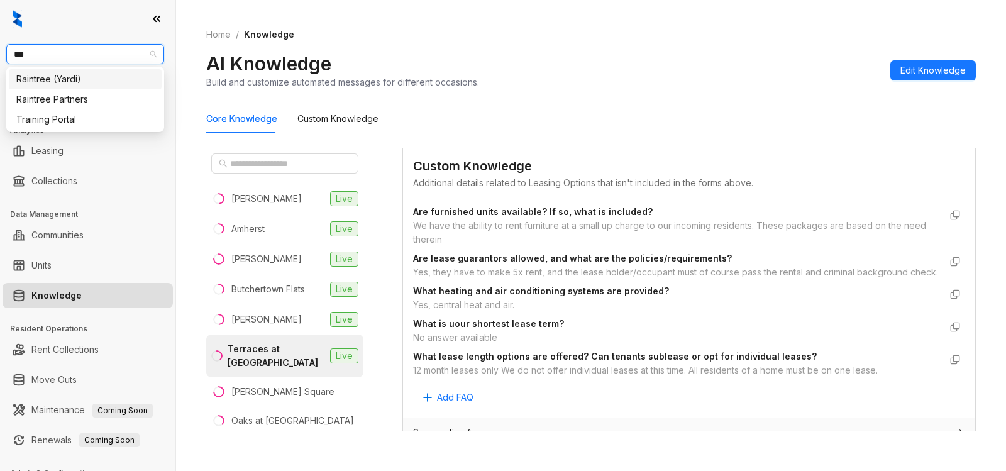
type input "****"
click at [83, 101] on div "Raintree Partners" at bounding box center [85, 99] width 138 height 14
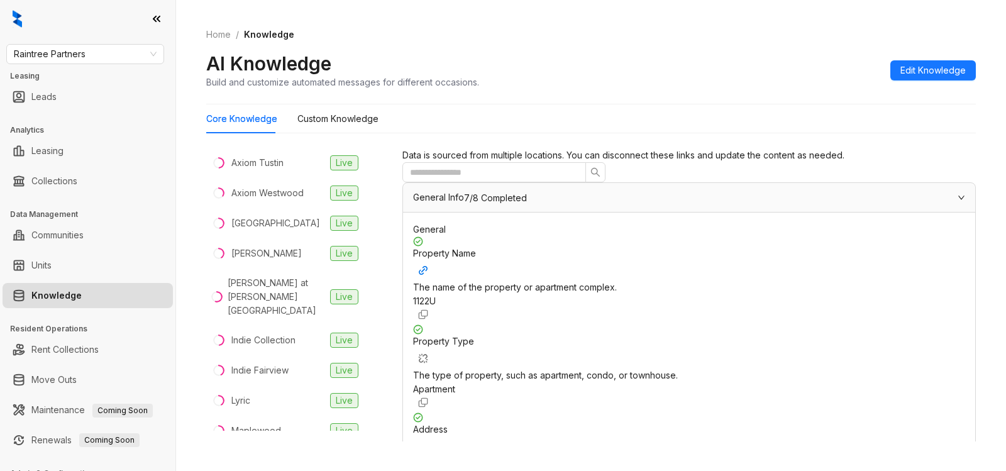
scroll to position [206, 0]
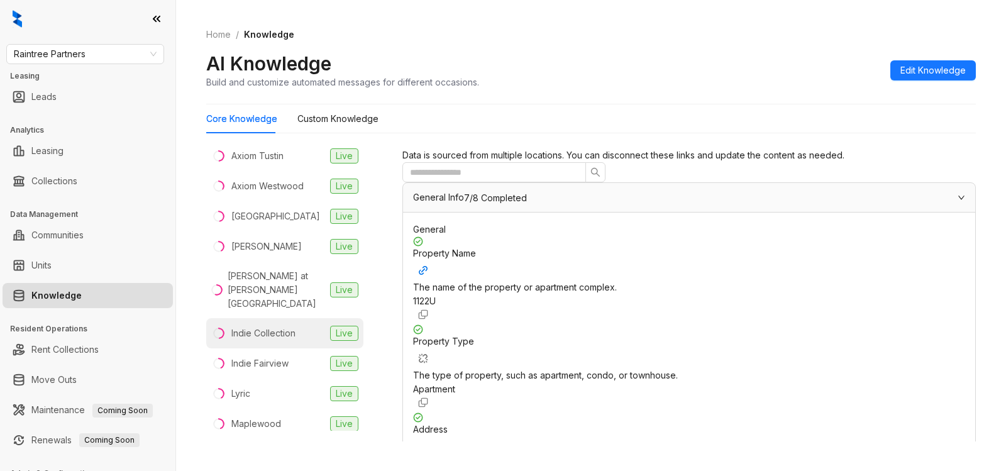
click at [272, 326] on div "Indie Collection" at bounding box center [263, 333] width 64 height 14
drag, startPoint x: 662, startPoint y: 257, endPoint x: 736, endPoint y: 261, distance: 74.9
copy span "(818) 310-6611"
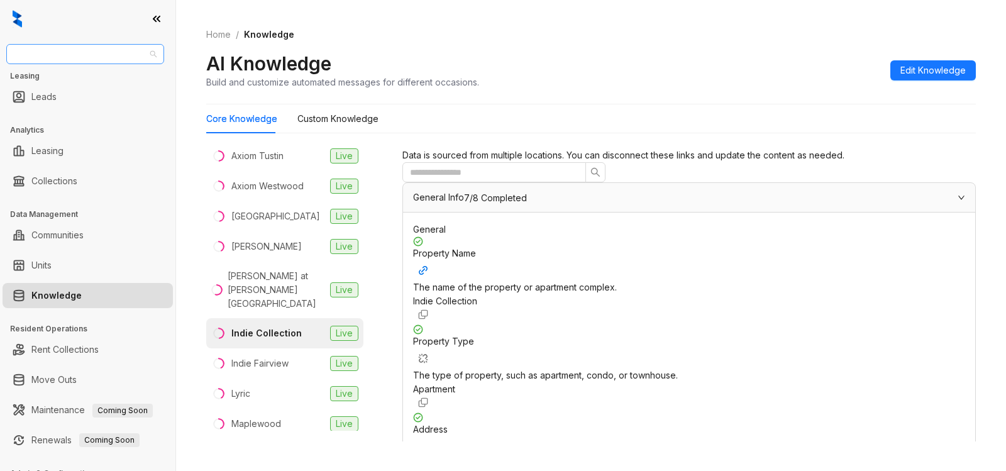
click at [102, 54] on span "Raintree Partners" at bounding box center [85, 54] width 143 height 19
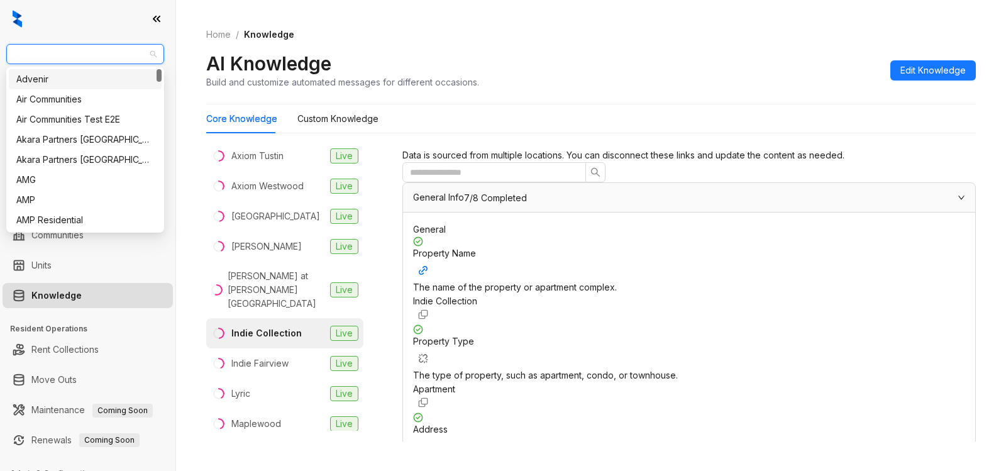
click at [124, 59] on span "Raintree Partners" at bounding box center [85, 54] width 143 height 19
type input "**"
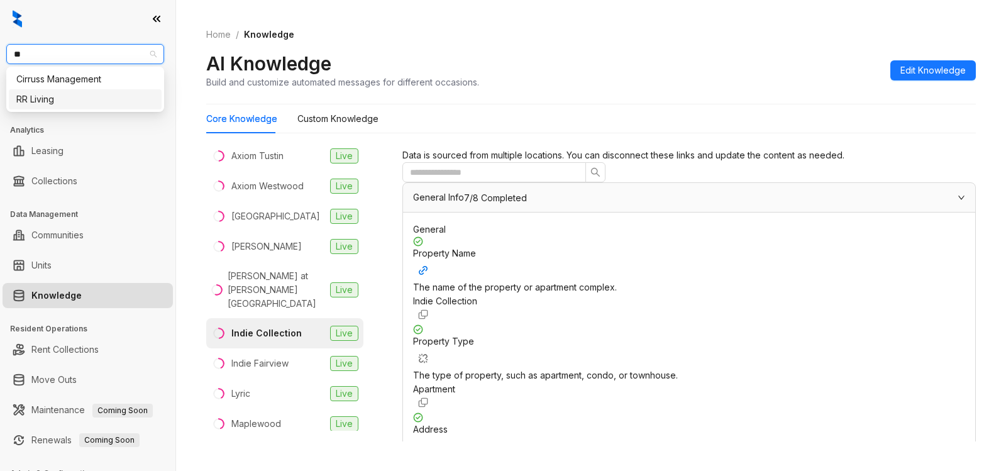
click at [62, 97] on div "RR Living" at bounding box center [85, 99] width 138 height 14
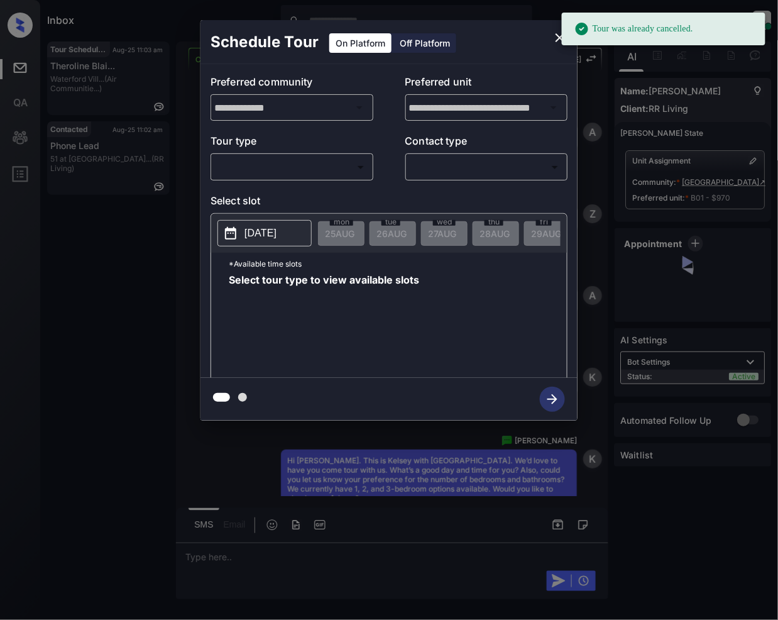
scroll to position [1618, 0]
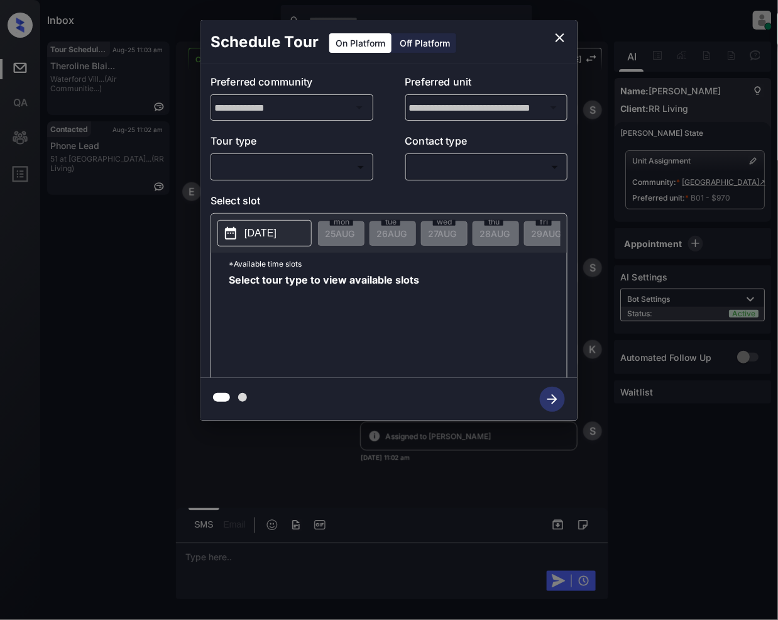
click at [556, 42] on icon "close" at bounding box center [560, 37] width 15 height 15
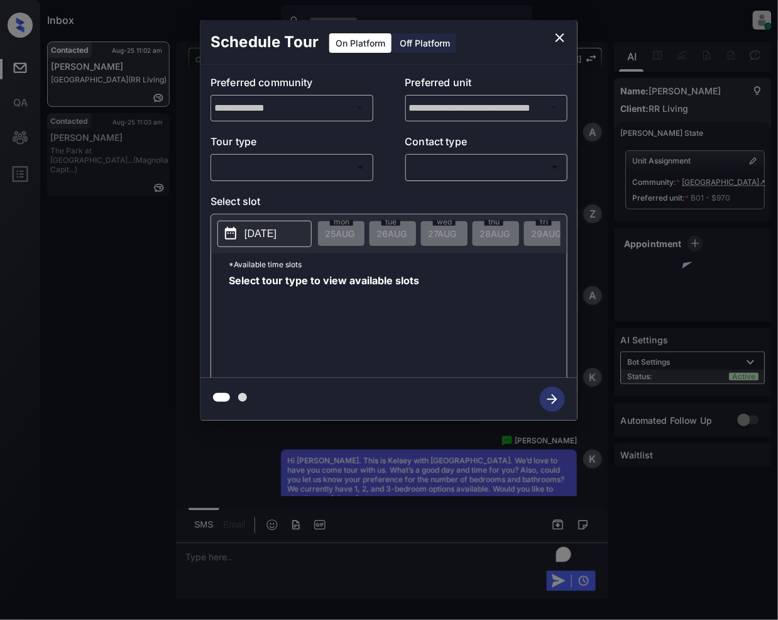
scroll to position [1693, 0]
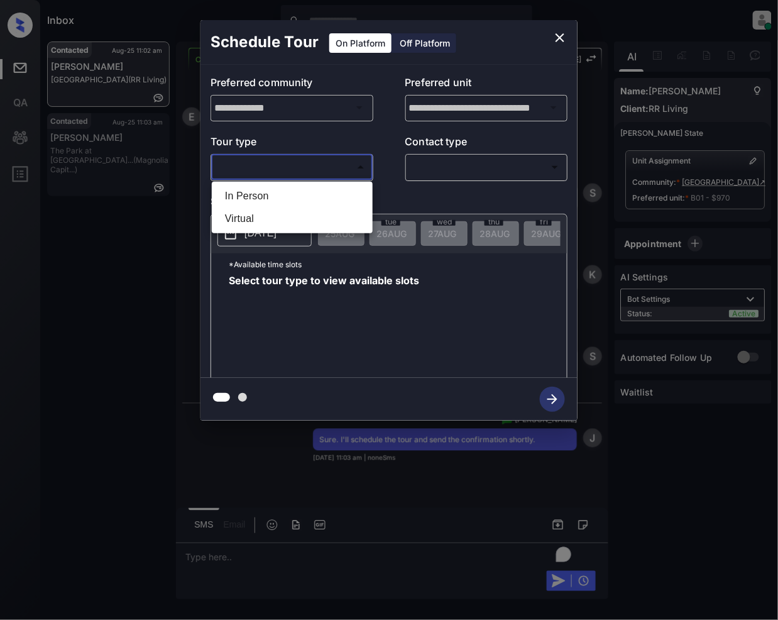
click at [307, 176] on body "Inbox [PERSON_NAME] Online Set yourself offline Set yourself on break Profile S…" at bounding box center [389, 310] width 778 height 620
click at [255, 192] on li "In Person" at bounding box center [292, 196] width 155 height 23
type input "********"
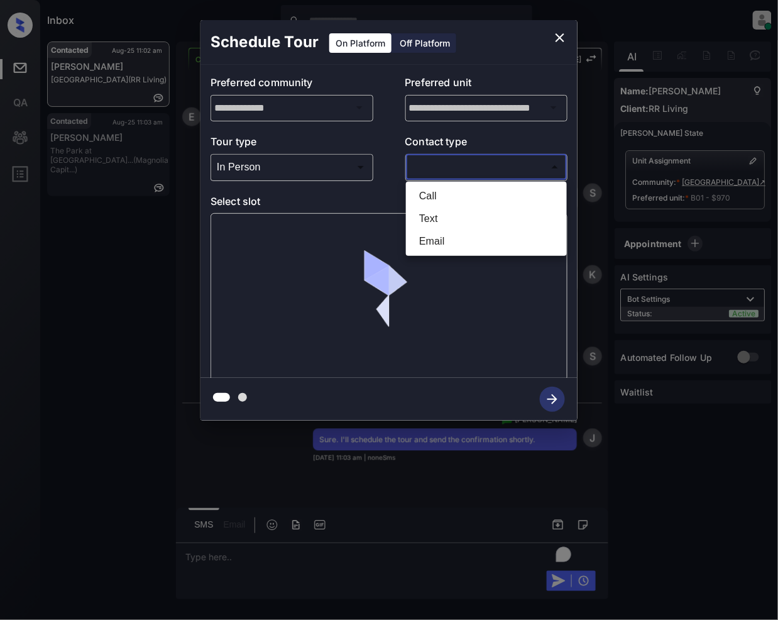
click at [458, 164] on body "Inbox Jeramie Castro Online Set yourself offline Set yourself on break Profile …" at bounding box center [389, 310] width 778 height 620
click at [439, 209] on li "Text" at bounding box center [486, 219] width 155 height 23
type input "****"
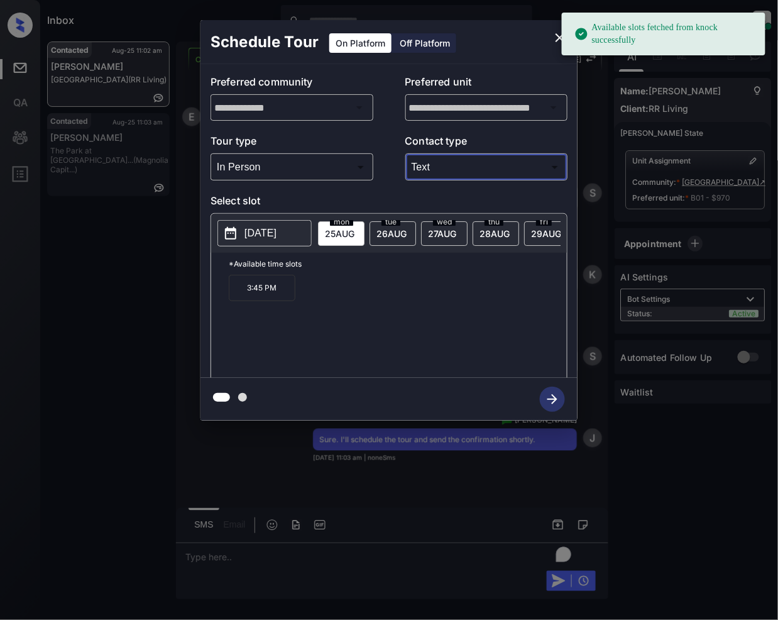
click at [396, 234] on span "26 AUG" at bounding box center [392, 233] width 30 height 11
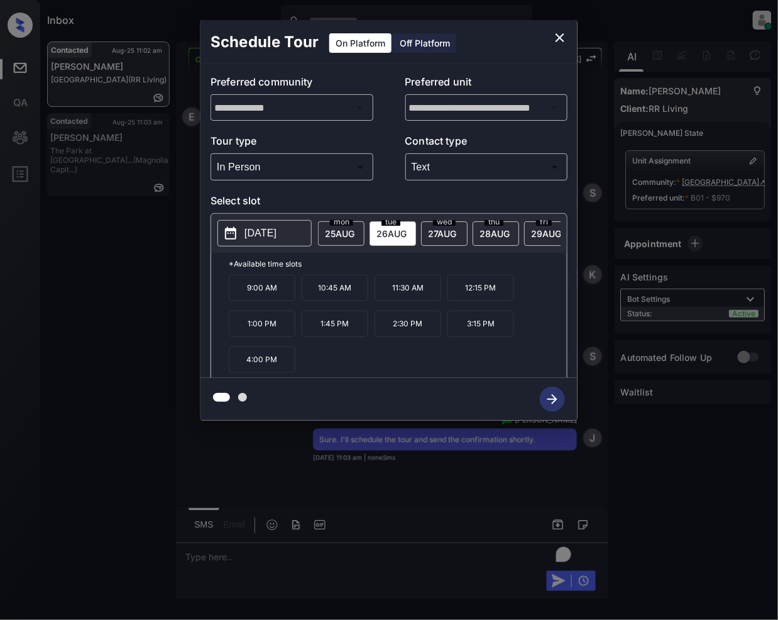
click at [268, 297] on p "9:00 AM" at bounding box center [262, 288] width 67 height 26
drag, startPoint x: 551, startPoint y: 395, endPoint x: 589, endPoint y: 572, distance: 181.4
click at [551, 396] on icon "button" at bounding box center [552, 399] width 25 height 25
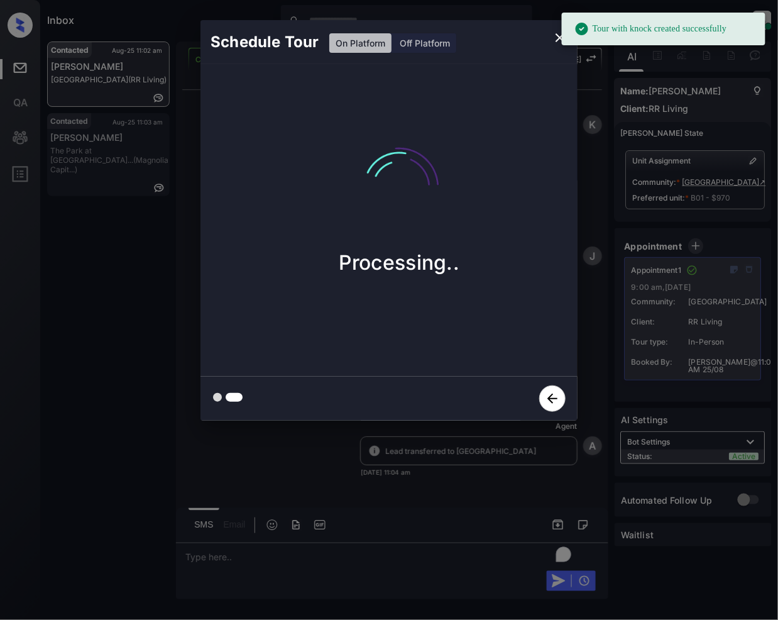
scroll to position [2249, 0]
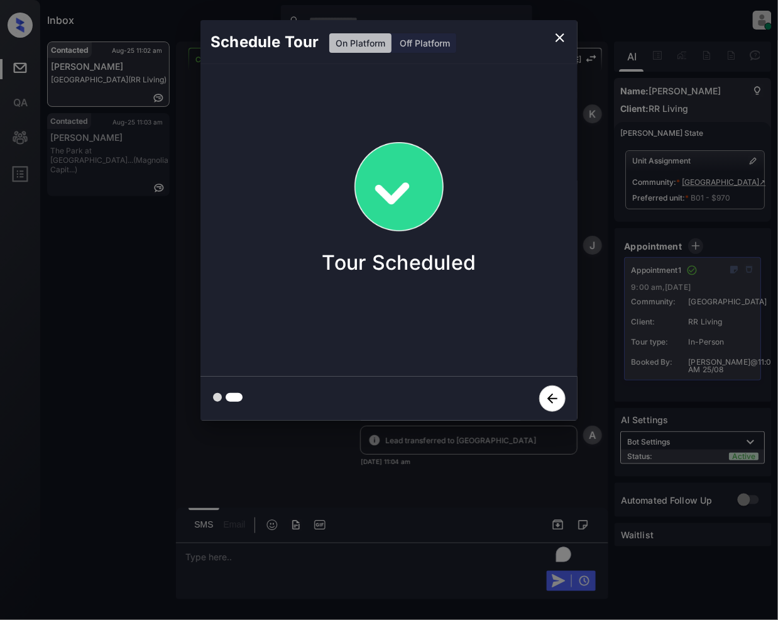
click at [562, 38] on icon "close" at bounding box center [560, 37] width 15 height 15
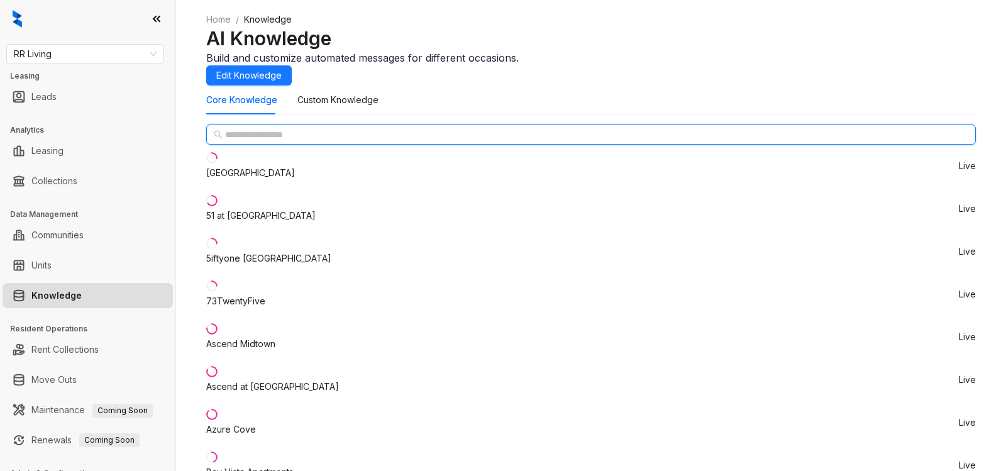
click at [279, 141] on input "text" at bounding box center [591, 135] width 733 height 14
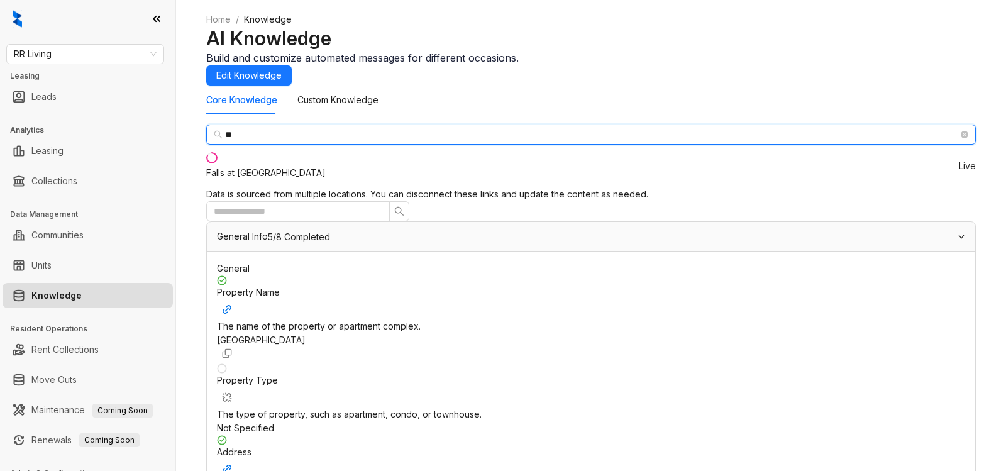
type input "**"
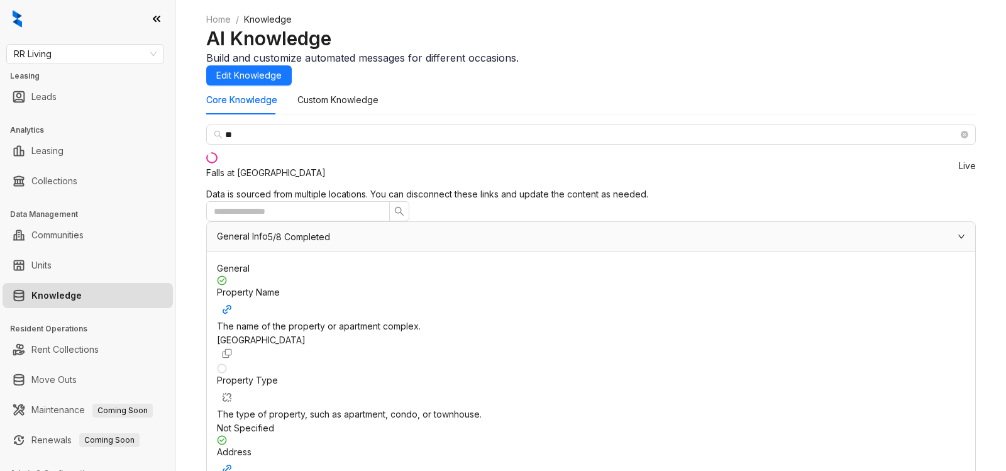
click at [265, 180] on div "Falls at Spring Creek" at bounding box center [265, 173] width 119 height 14
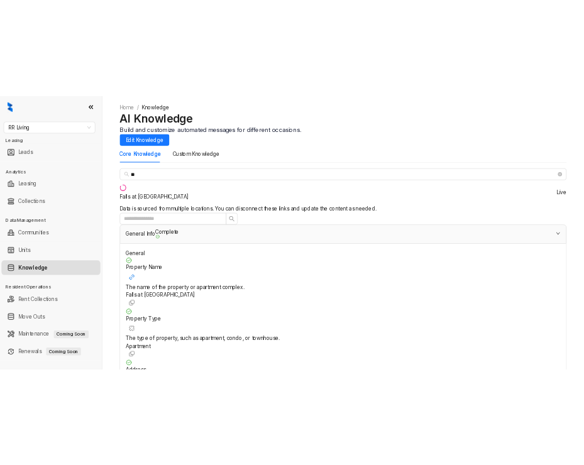
scroll to position [153, 0]
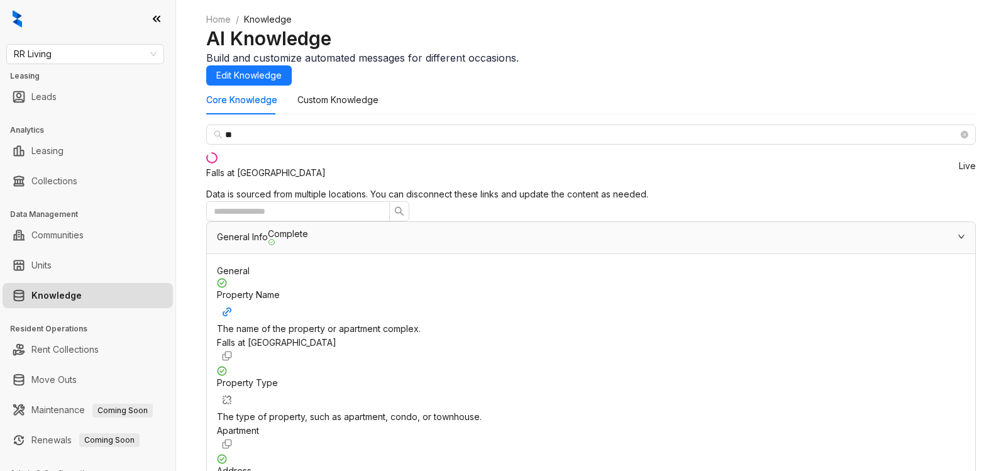
drag, startPoint x: 665, startPoint y: 336, endPoint x: 839, endPoint y: 340, distance: 174.2
copy span "fallsspringcreek@rreafresidential.com"
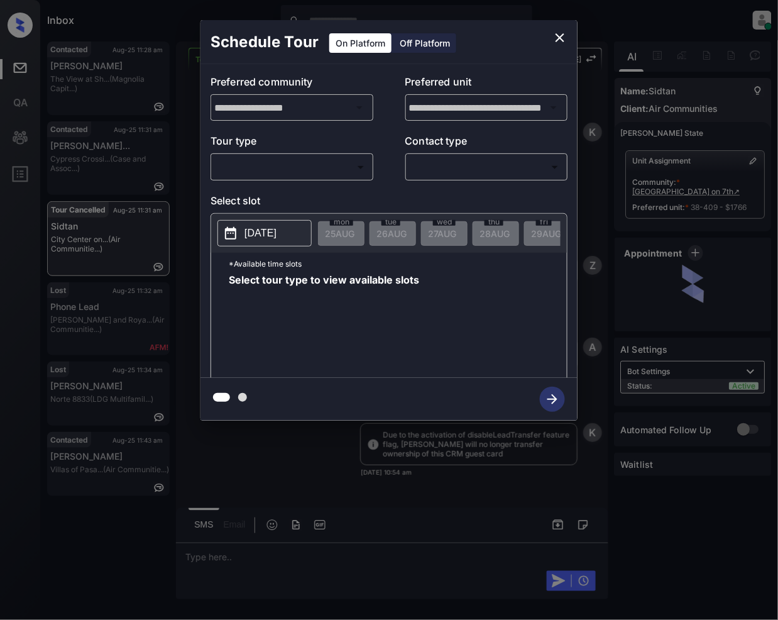
scroll to position [3935, 0]
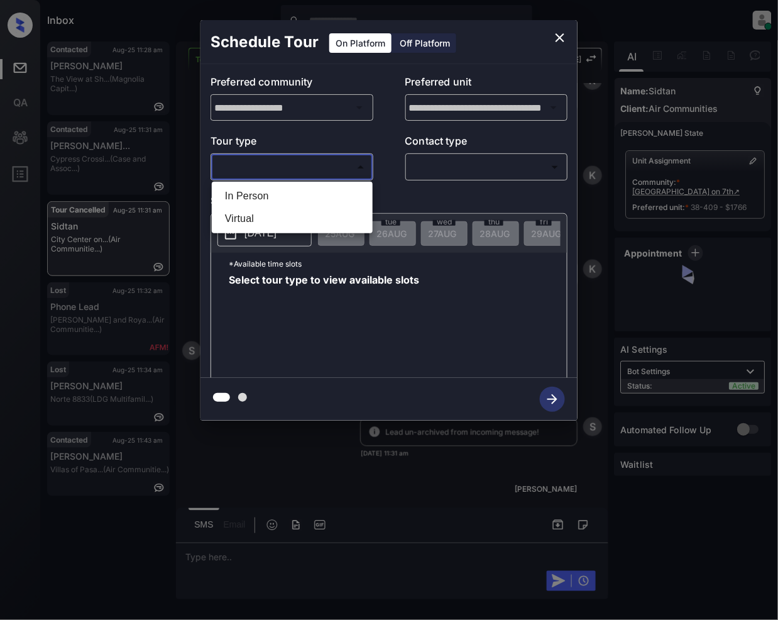
click at [282, 165] on body "Inbox [PERSON_NAME] Online Set yourself offline Set yourself on break Profile S…" at bounding box center [389, 310] width 778 height 620
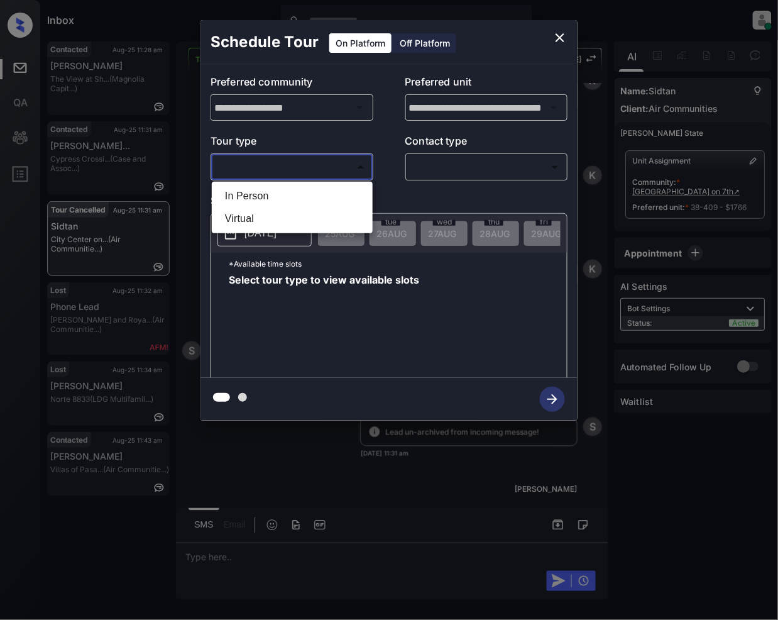
click at [257, 199] on li "In Person" at bounding box center [292, 196] width 155 height 23
type input "********"
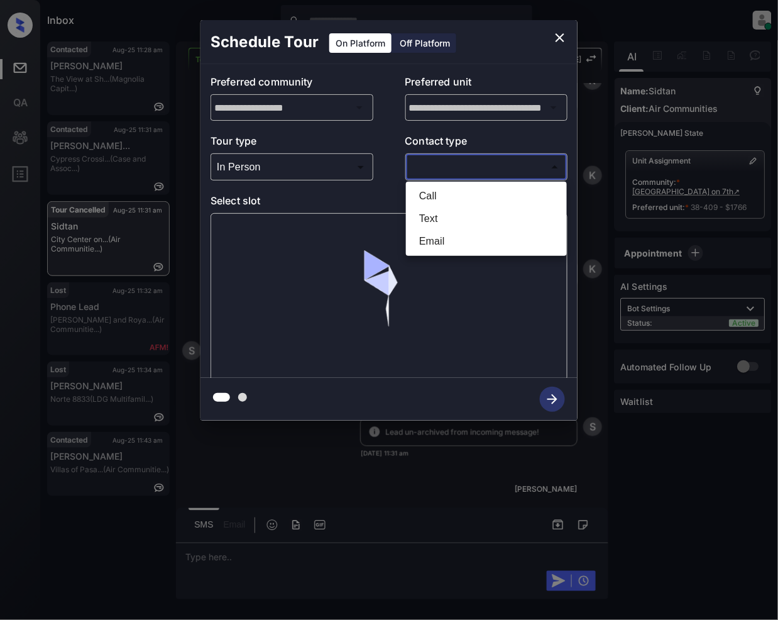
click at [428, 164] on body "Inbox [PERSON_NAME] Online Set yourself offline Set yourself on break Profile S…" at bounding box center [389, 310] width 778 height 620
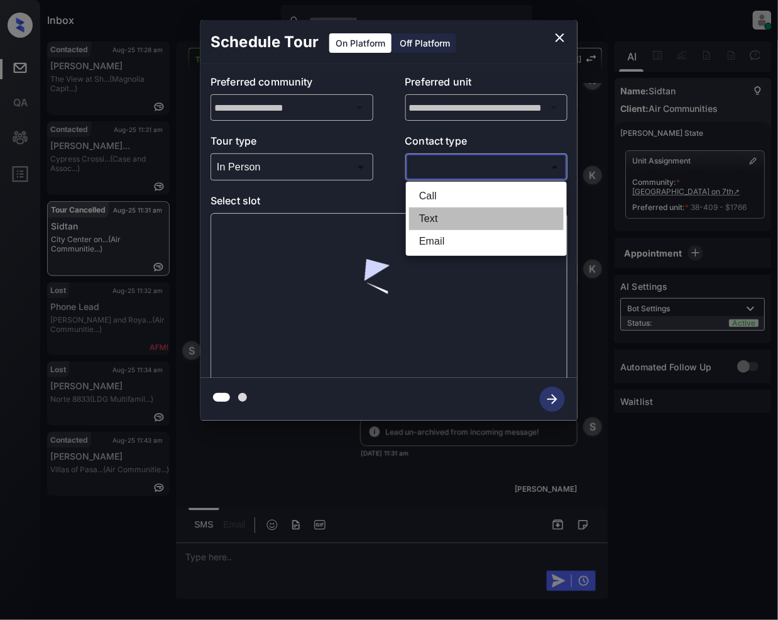
click at [450, 218] on li "Text" at bounding box center [486, 219] width 155 height 23
type input "****"
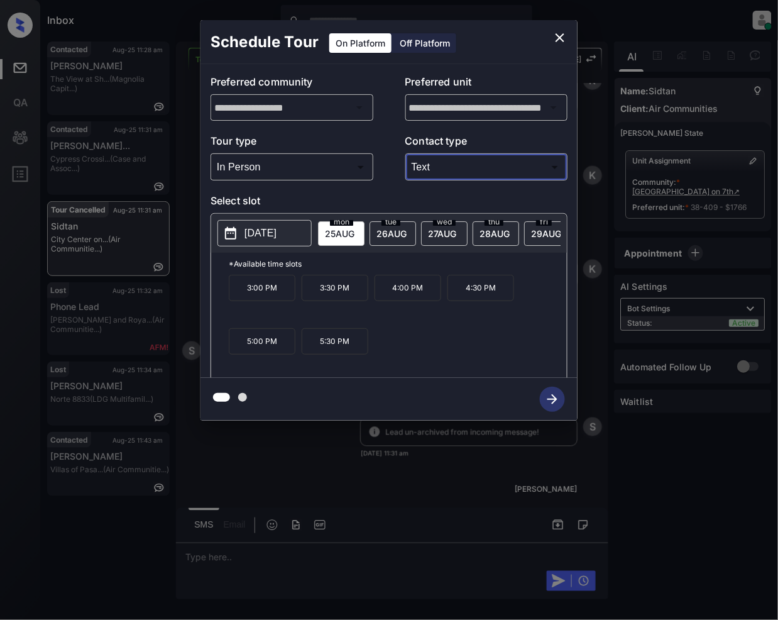
click at [345, 345] on p "5:30 PM" at bounding box center [335, 341] width 67 height 26
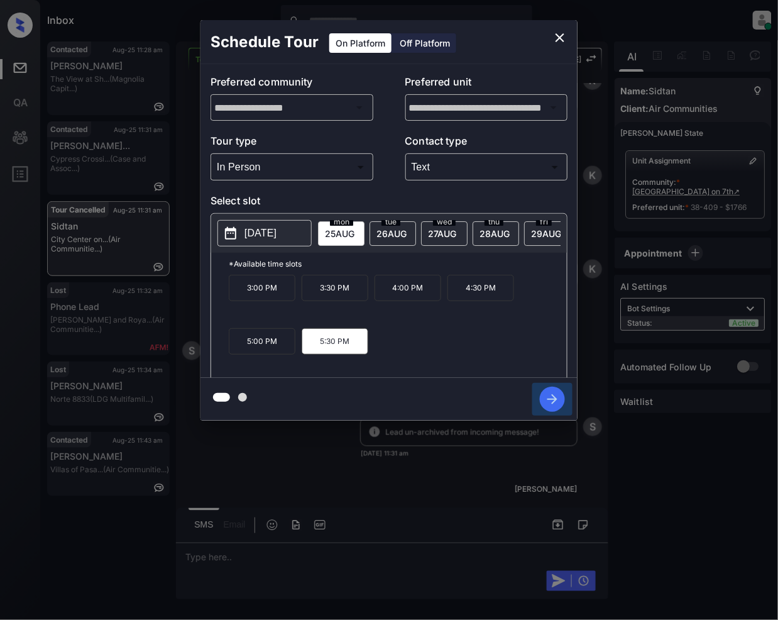
click at [555, 401] on icon "button" at bounding box center [553, 399] width 10 height 10
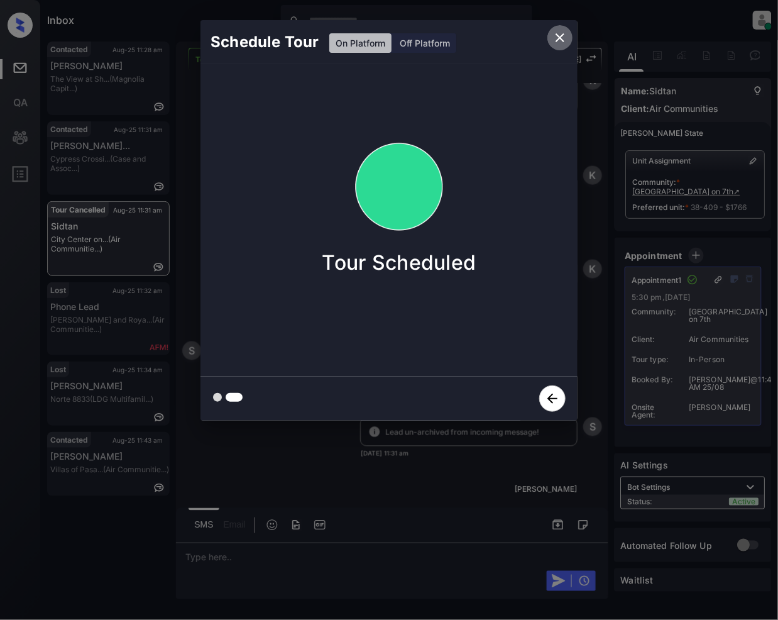
click at [560, 34] on icon "close" at bounding box center [560, 37] width 15 height 15
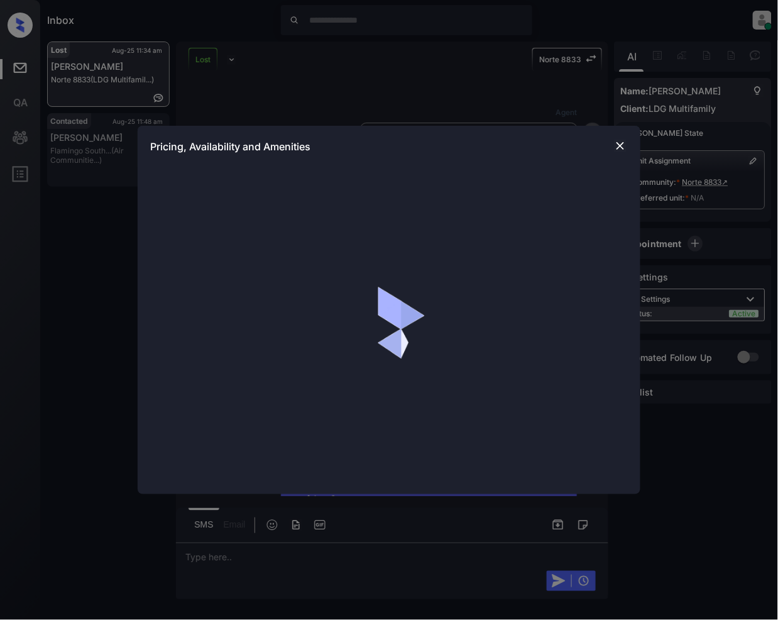
scroll to position [7625, 0]
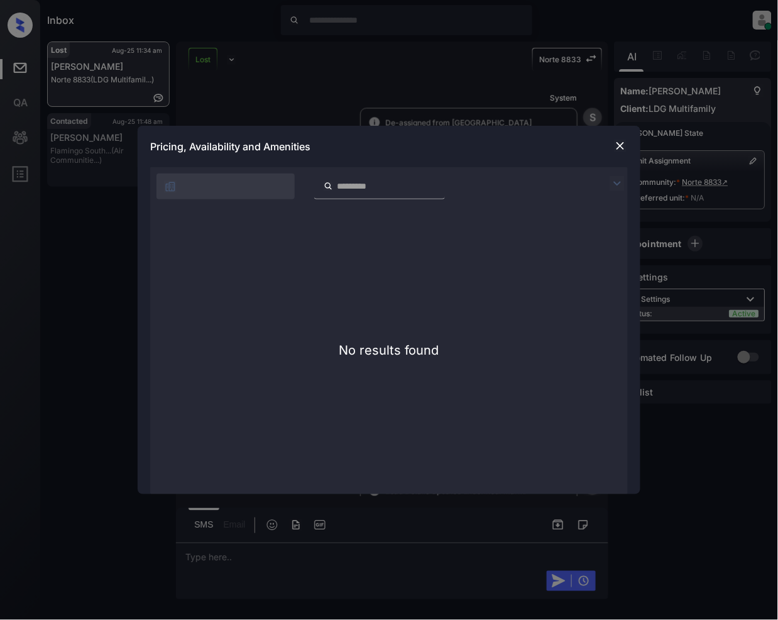
click at [614, 150] on img at bounding box center [620, 146] width 13 height 13
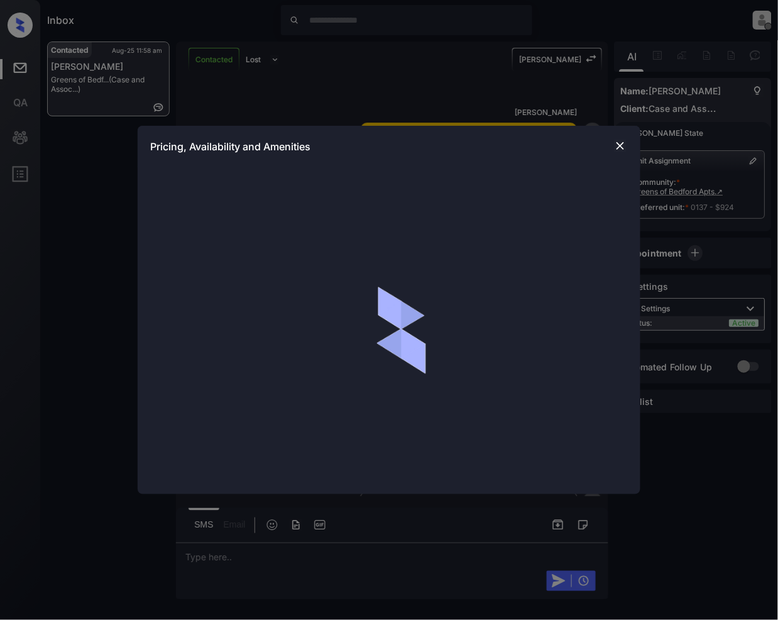
scroll to position [2403, 0]
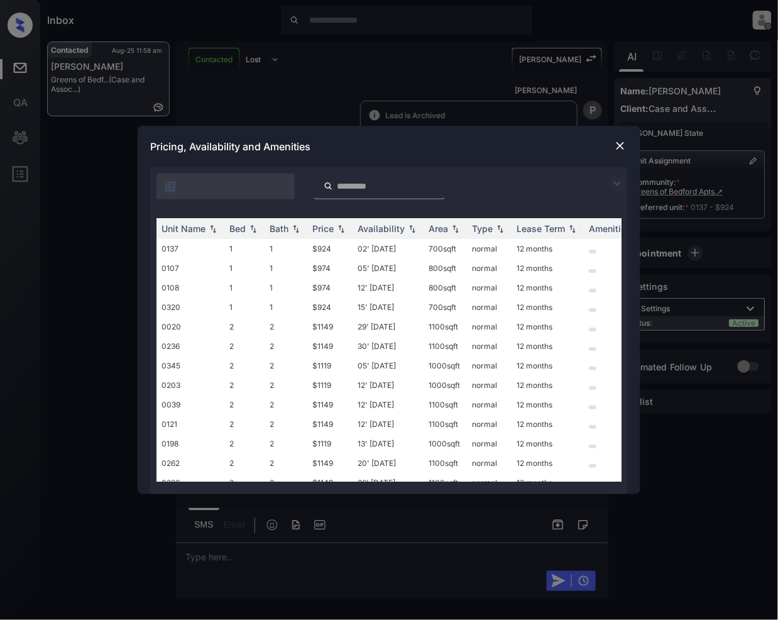
click at [609, 180] on div at bounding box center [389, 183] width 478 height 32
click at [624, 180] on img at bounding box center [617, 183] width 15 height 15
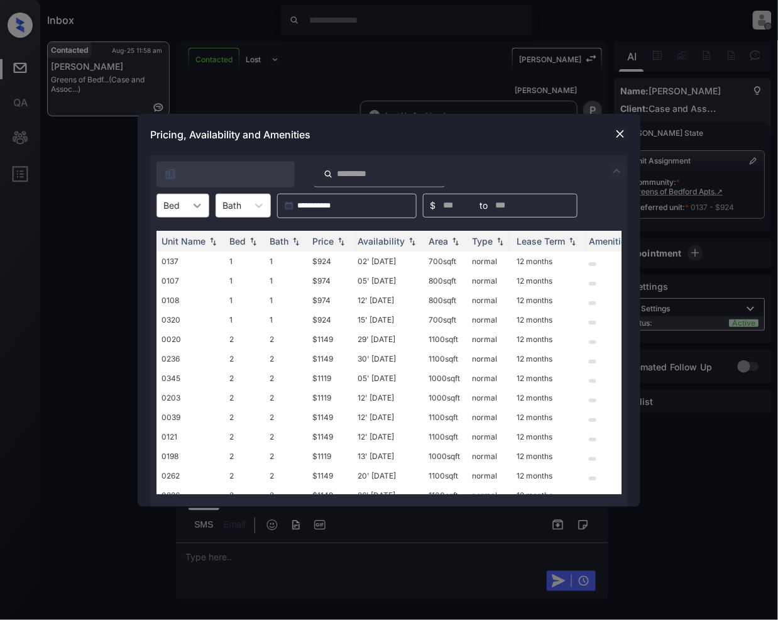
click at [196, 199] on icon at bounding box center [197, 205] width 13 height 13
click at [187, 235] on div "1" at bounding box center [183, 236] width 53 height 23
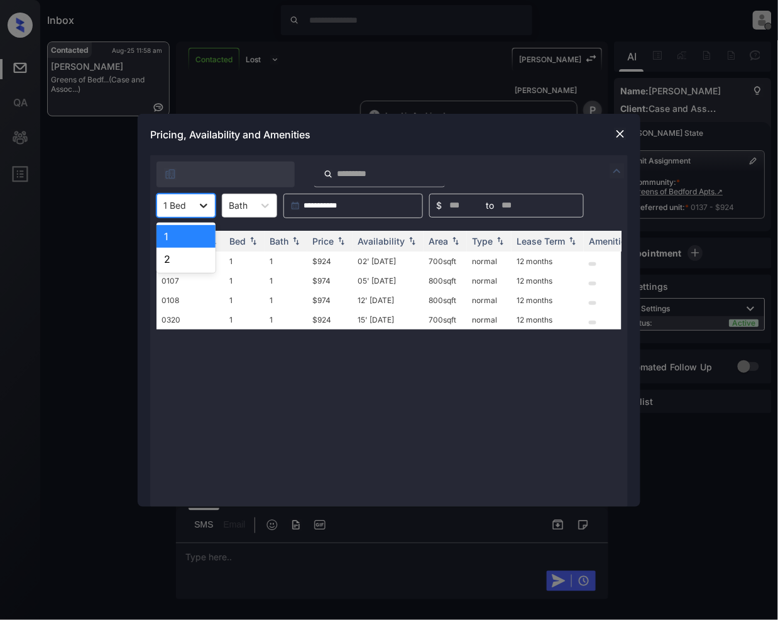
click at [201, 204] on icon at bounding box center [204, 206] width 8 height 4
click at [623, 129] on img at bounding box center [620, 134] width 13 height 13
